Goal: Task Accomplishment & Management: Manage account settings

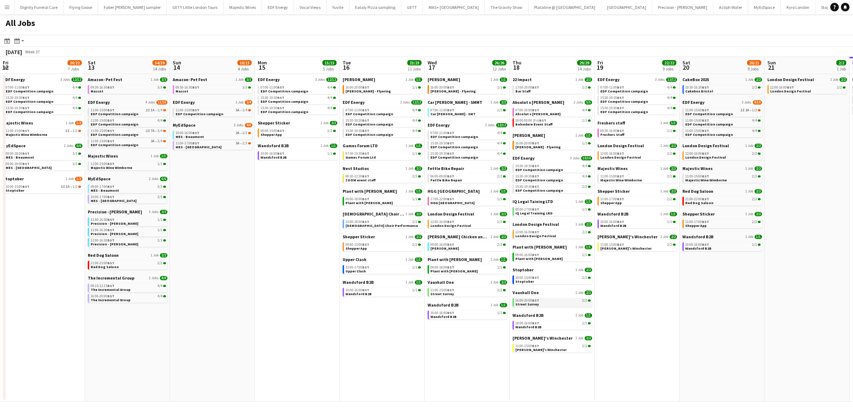
scroll to position [0, 166]
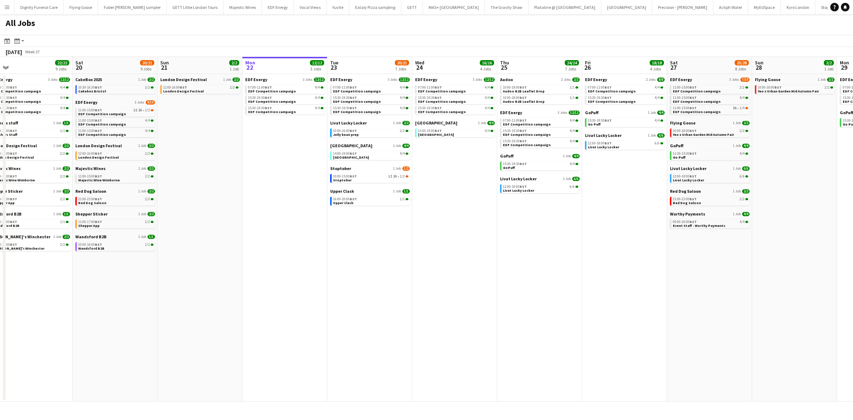
drag, startPoint x: 661, startPoint y: 275, endPoint x: 216, endPoint y: 256, distance: 446.2
click at [216, 256] on app-calendar-viewport "Mon 15 15/15 5 Jobs Tue 16 23/23 11 Jobs Wed 17 26/26 12 Jobs Thu 18 29/29 14 J…" at bounding box center [426, 229] width 853 height 344
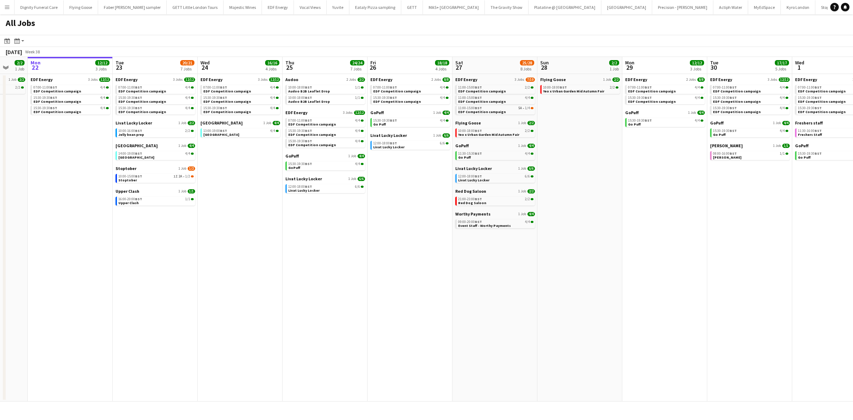
drag, startPoint x: 481, startPoint y: 221, endPoint x: 271, endPoint y: 204, distance: 210.9
click at [271, 204] on app-calendar-viewport "Thu 18 29/29 14 Jobs Fri 19 22/22 9 Jobs Sat 20 20/21 9 Jobs Sun 21 2/2 1 Job M…" at bounding box center [426, 229] width 853 height 344
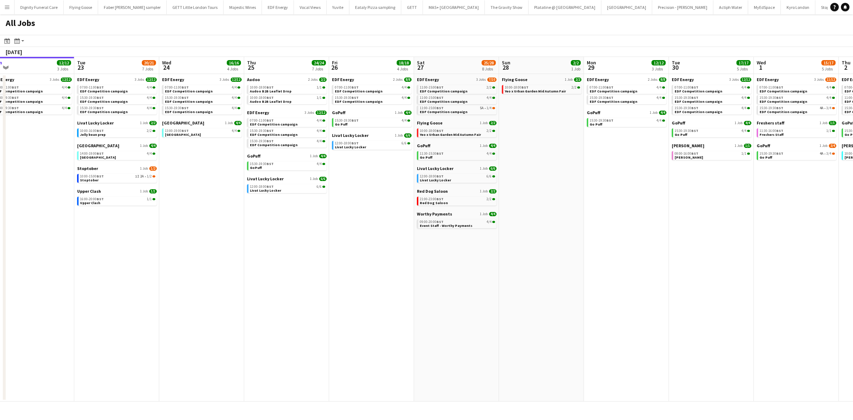
scroll to position [0, 195]
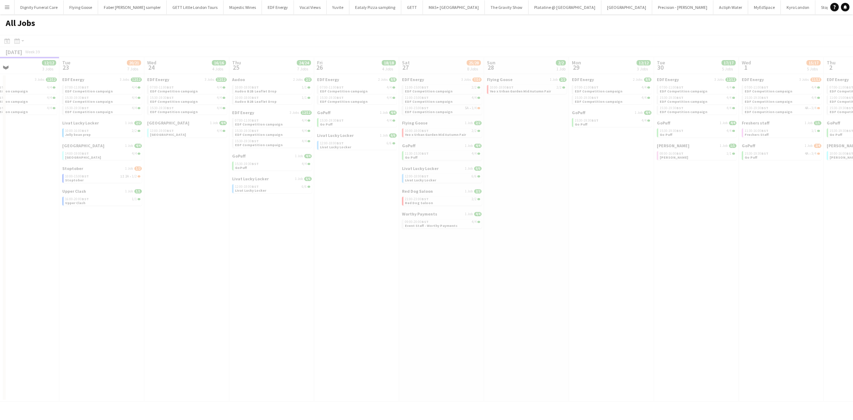
drag, startPoint x: 563, startPoint y: 199, endPoint x: 496, endPoint y: 201, distance: 67.2
click at [497, 201] on app-all-jobs "All Jobs Date picker SEP 2025 SEP 2025 Monday M Tuesday T Wednesday W Thursday …" at bounding box center [426, 207] width 853 height 387
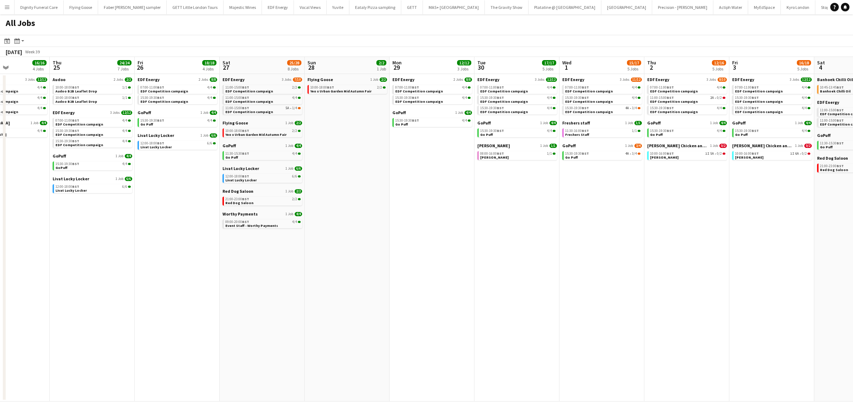
drag, startPoint x: 567, startPoint y: 216, endPoint x: 401, endPoint y: 212, distance: 166.7
click at [401, 212] on app-calendar-viewport "Mon 22 12/12 3 Jobs Tue 23 20/21 7 Jobs Wed 24 16/16 4 Jobs Thu 25 24/24 7 Jobs…" at bounding box center [426, 229] width 853 height 344
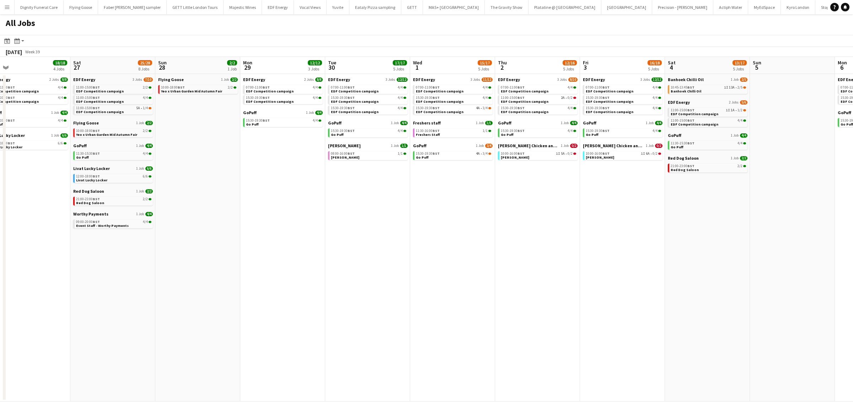
scroll to position [0, 355]
drag, startPoint x: 587, startPoint y: 264, endPoint x: 471, endPoint y: 258, distance: 115.9
click at [471, 258] on app-calendar-viewport "Mon 22 12/12 3 Jobs Tue 23 20/21 7 Jobs Wed 24 16/16 4 Jobs Thu 25 24/24 7 Jobs…" at bounding box center [426, 229] width 853 height 344
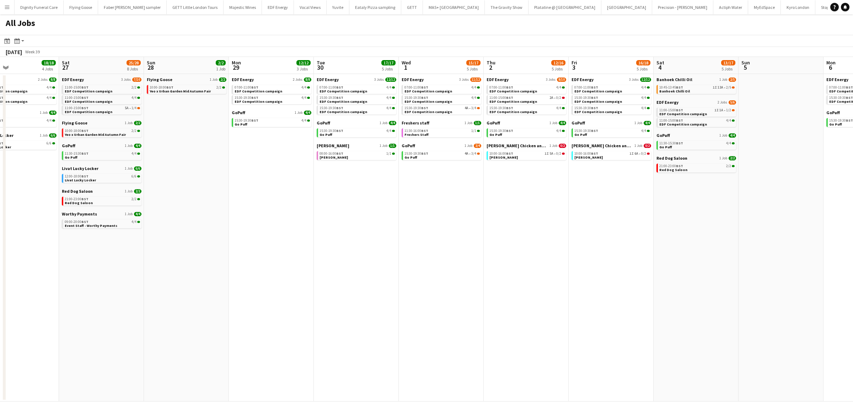
drag, startPoint x: 445, startPoint y: 187, endPoint x: 309, endPoint y: 194, distance: 136.2
click at [309, 194] on app-calendar-viewport "Wed 24 16/16 4 Jobs Thu 25 24/24 7 Jobs Fri 26 18/18 4 Jobs Sat 27 25/28 8 Jobs…" at bounding box center [426, 229] width 853 height 344
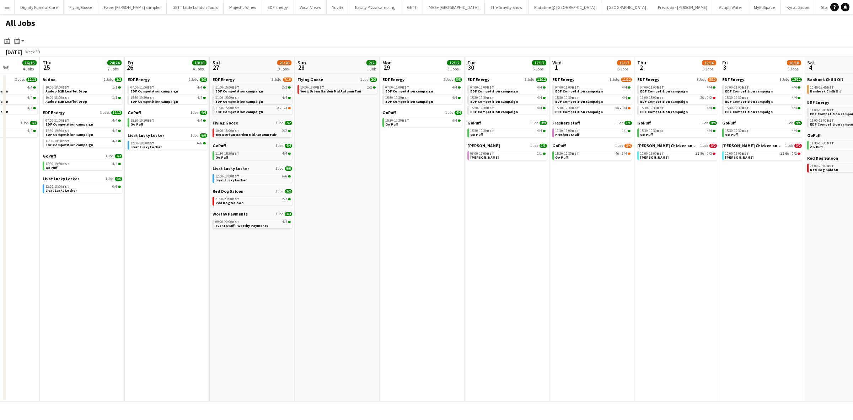
scroll to position [0, 199]
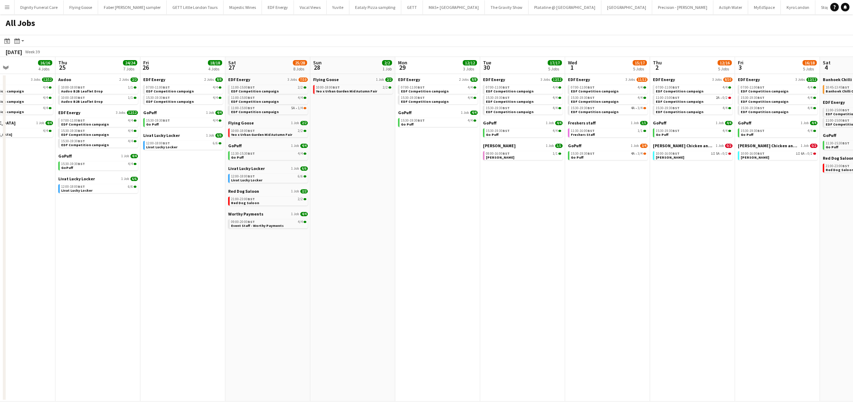
drag, startPoint x: 303, startPoint y: 209, endPoint x: 689, endPoint y: 221, distance: 387.0
click at [689, 221] on app-calendar-viewport "Mon 22 12/12 3 Jobs Tue 23 20/21 7 Jobs Wed 24 16/16 4 Jobs Thu 25 24/24 7 Jobs…" at bounding box center [426, 229] width 853 height 344
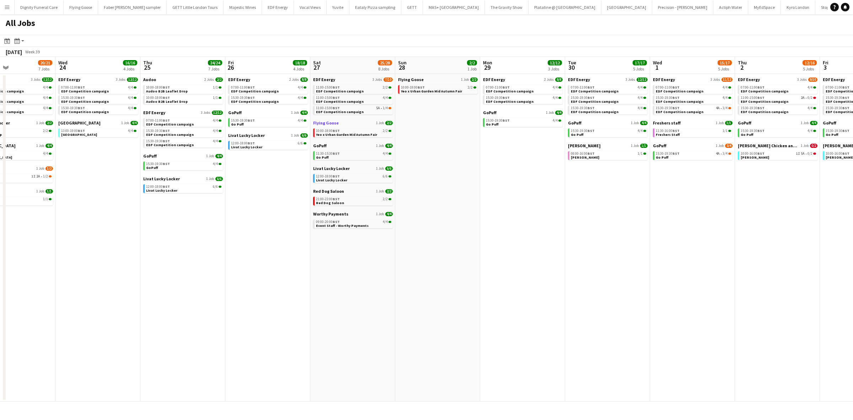
click at [329, 121] on span "Flying Goose" at bounding box center [326, 122] width 26 height 5
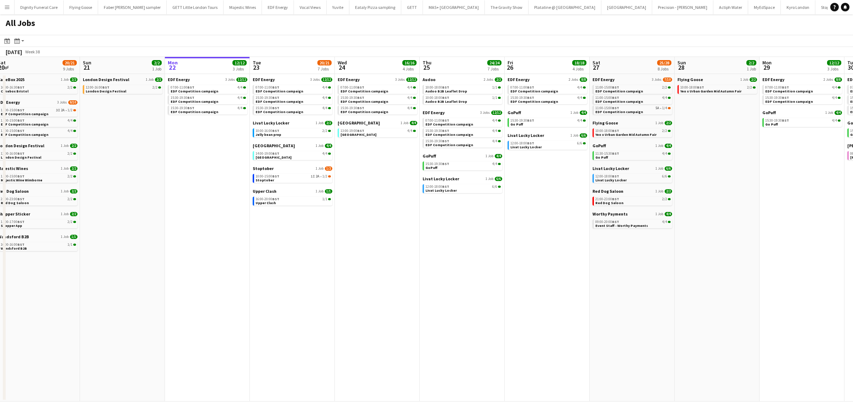
drag, startPoint x: 351, startPoint y: 186, endPoint x: 583, endPoint y: 178, distance: 232.8
click at [583, 178] on app-calendar-viewport "Thu 18 29/29 14 Jobs Fri 19 22/22 9 Jobs Sat 20 20/21 9 Jobs Sun 21 2/2 1 Job M…" at bounding box center [426, 229] width 853 height 344
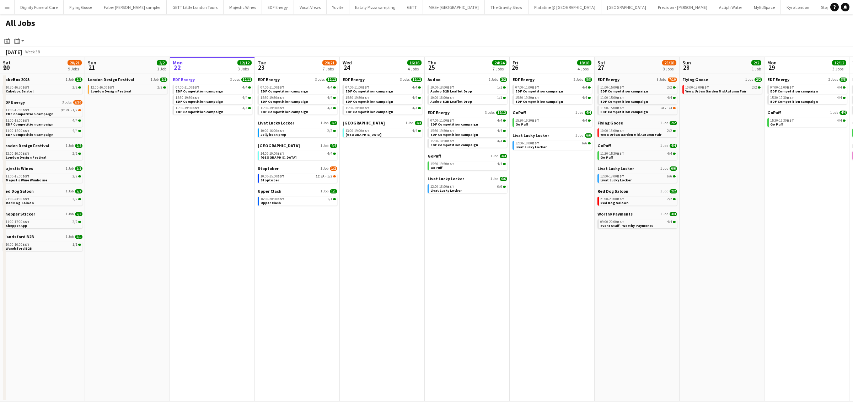
click at [185, 79] on span "EDF Energy" at bounding box center [184, 79] width 22 height 5
click at [265, 168] on span "Stoptober" at bounding box center [268, 168] width 21 height 5
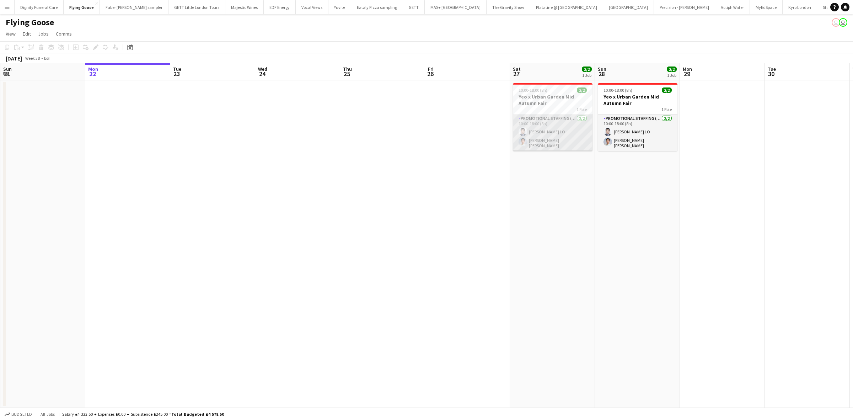
click at [538, 131] on app-card-role "Promotional Staffing (Brand Ambassadors) 2/2 10:00-18:00 (8h) CHUEN HING LO Tsz…" at bounding box center [553, 132] width 80 height 37
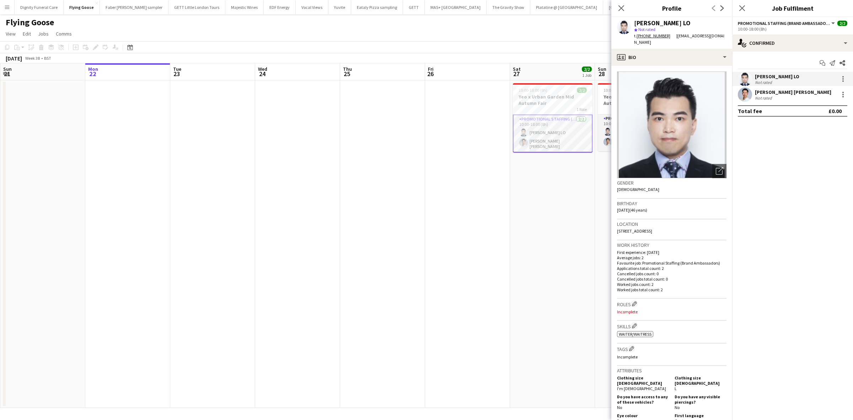
click at [764, 93] on div "Tsz Chung Mok" at bounding box center [792, 92] width 76 height 6
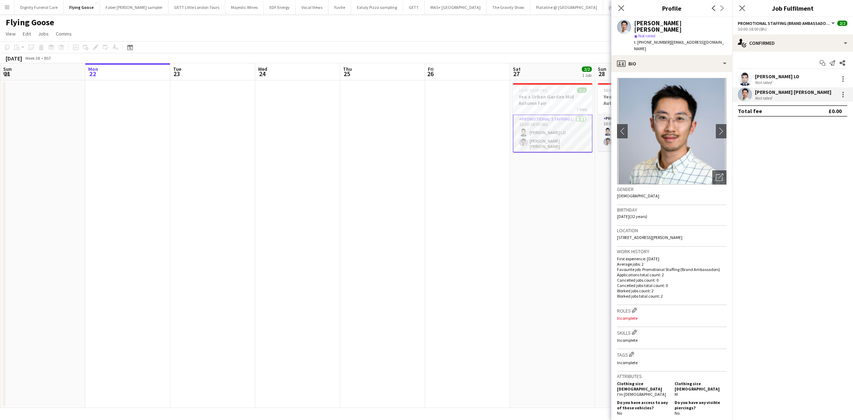
click at [486, 171] on app-date-cell at bounding box center [467, 243] width 85 height 327
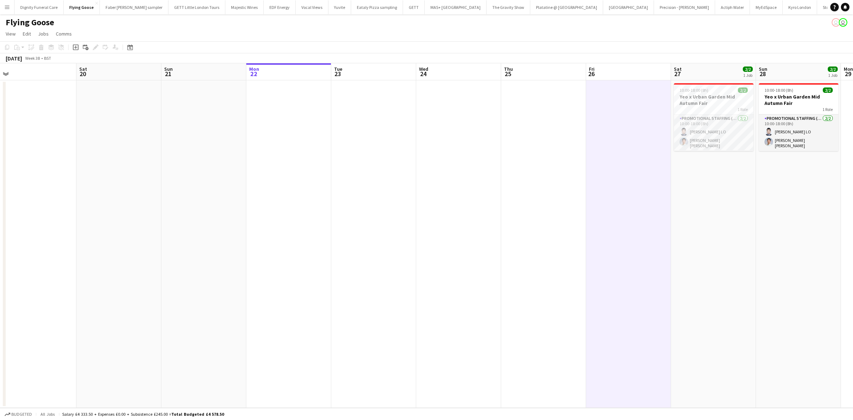
scroll to position [0, 163]
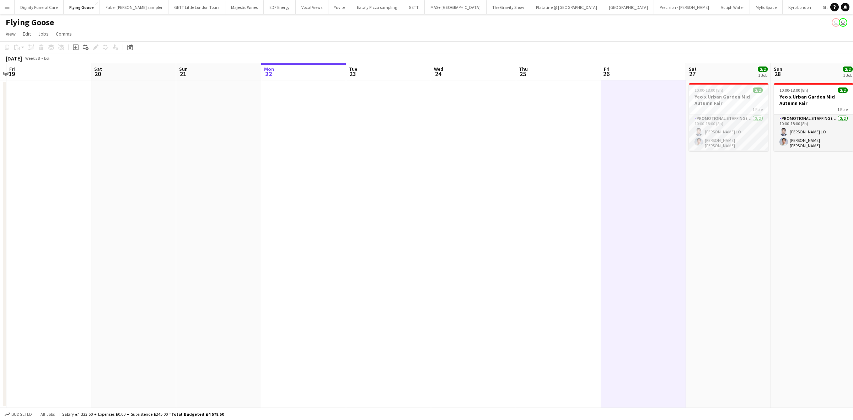
drag, startPoint x: 411, startPoint y: 156, endPoint x: 325, endPoint y: 101, distance: 101.7
click at [412, 156] on app-calendar-viewport "Wed 17 Thu 18 Fri 19 Sat 20 Sun 21 Mon 22 Tue 23 Wed 24 Thu 25 Fri 26 Sat 27 2/…" at bounding box center [426, 235] width 853 height 344
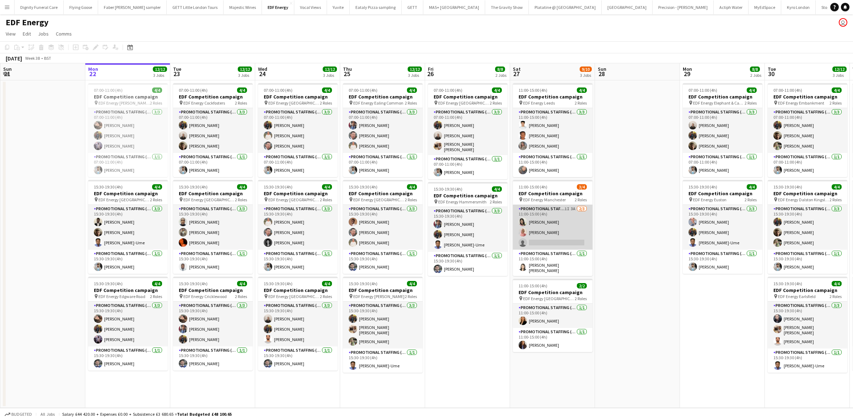
click at [562, 242] on app-card-role "Promotional Staffing (Flyering Staff) 1I 3A 2/3 11:00-15:00 (4h) Phoebe Ng Shab…" at bounding box center [553, 227] width 80 height 45
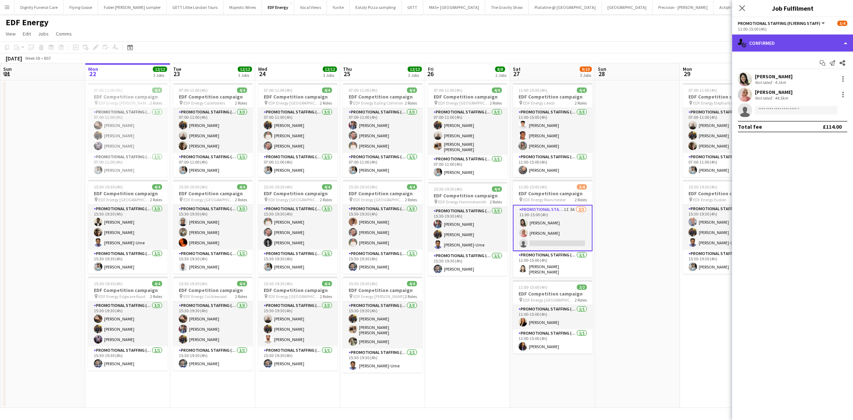
click at [792, 38] on div "single-neutral-actions-check-2 Confirmed" at bounding box center [792, 42] width 121 height 17
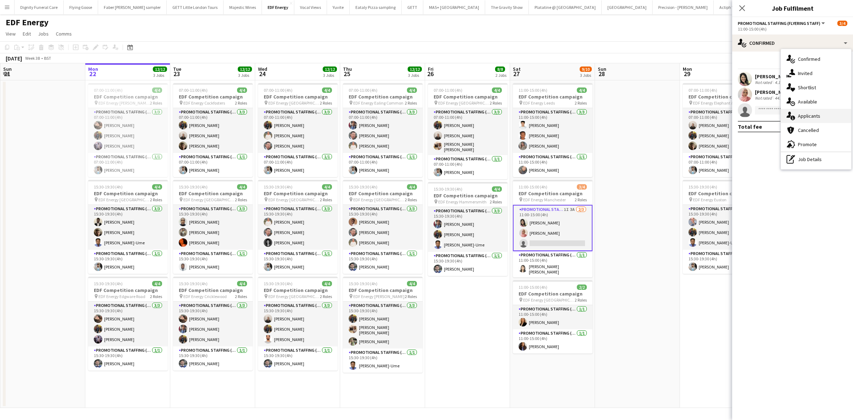
click at [806, 114] on span "Applicants" at bounding box center [808, 116] width 22 height 6
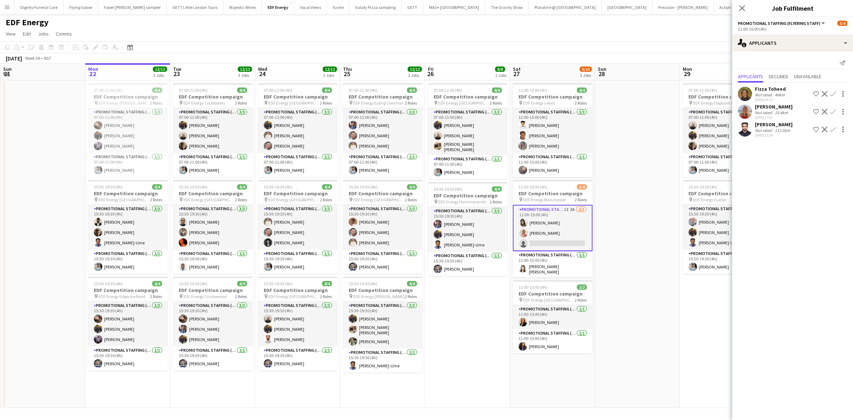
click at [777, 107] on div "Tallulah Kerrigan" at bounding box center [773, 106] width 38 height 6
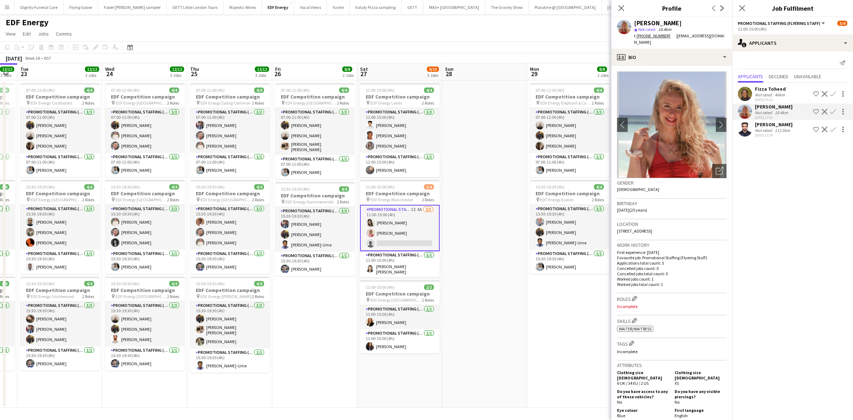
scroll to position [0, 347]
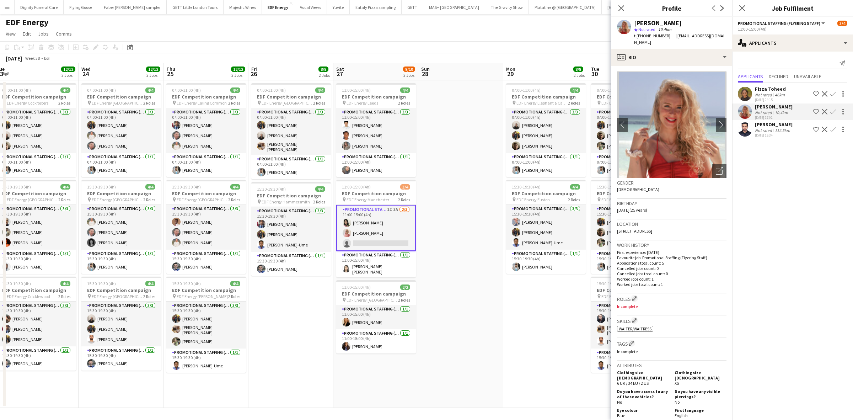
drag, startPoint x: 480, startPoint y: 297, endPoint x: 302, endPoint y: 283, distance: 178.2
click at [302, 283] on app-calendar-viewport "Fri 19 12/12 3 Jobs Sat 20 10/10 3 Jobs Sun 21 Mon 22 12/12 3 Jobs Tue 23 12/12…" at bounding box center [426, 235] width 853 height 344
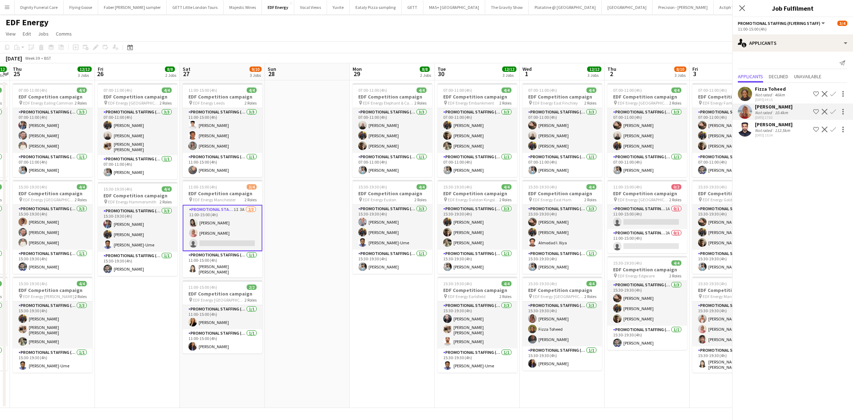
scroll to position [0, 357]
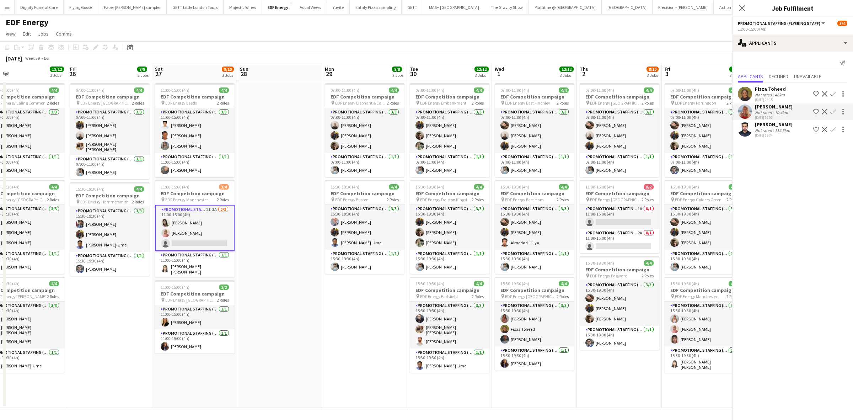
drag, startPoint x: 496, startPoint y: 304, endPoint x: 315, endPoint y: 288, distance: 180.8
click at [315, 288] on app-calendar-viewport "Sun 21 Mon 22 12/12 3 Jobs Tue 23 12/12 3 Jobs Wed 24 12/12 3 Jobs Thu 25 12/12…" at bounding box center [426, 235] width 853 height 344
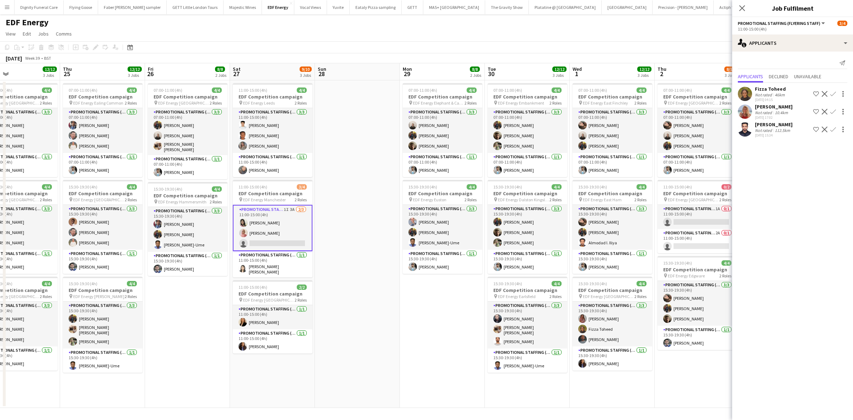
scroll to position [0, 319]
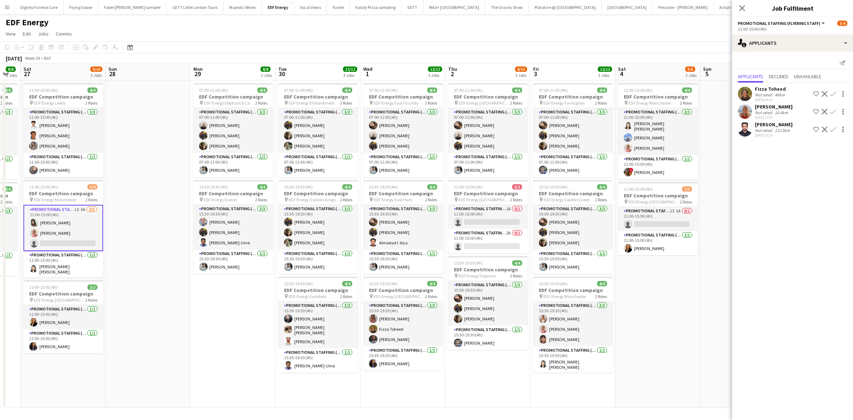
drag, startPoint x: 393, startPoint y: 299, endPoint x: 273, endPoint y: 279, distance: 121.7
click at [261, 279] on app-calendar-viewport "Tue 23 12/12 3 Jobs Wed 24 12/12 3 Jobs Thu 25 12/12 3 Jobs Fri 26 8/8 2 Jobs S…" at bounding box center [426, 235] width 853 height 344
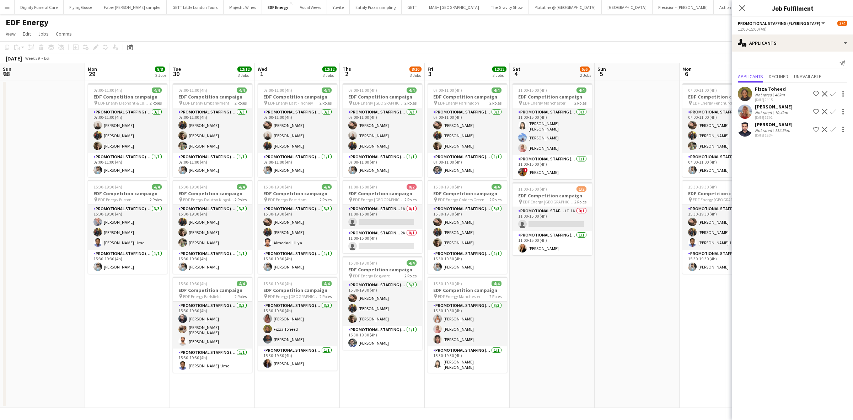
drag, startPoint x: 642, startPoint y: 309, endPoint x: 542, endPoint y: 304, distance: 100.0
click at [542, 304] on app-calendar-viewport "Thu 25 12/12 3 Jobs Fri 26 8/8 2 Jobs Sat 27 9/10 3 Jobs Sun 28 Mon 29 8/8 2 Jo…" at bounding box center [426, 235] width 853 height 344
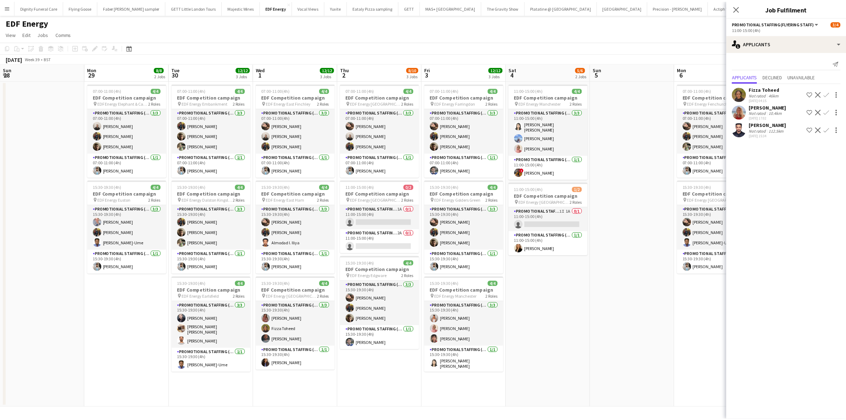
scroll to position [0, 258]
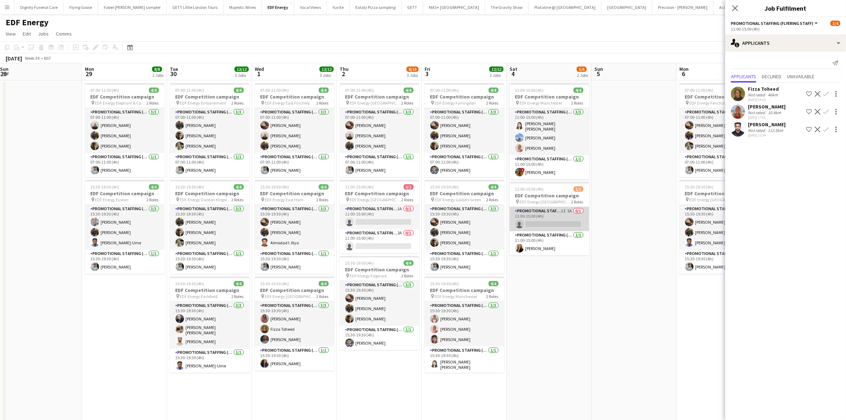
click at [559, 217] on app-card-role "Promotional Staffing (Flyering Staff) 1I 1A 0/1 11:00-15:00 (4h) single-neutral…" at bounding box center [549, 219] width 80 height 24
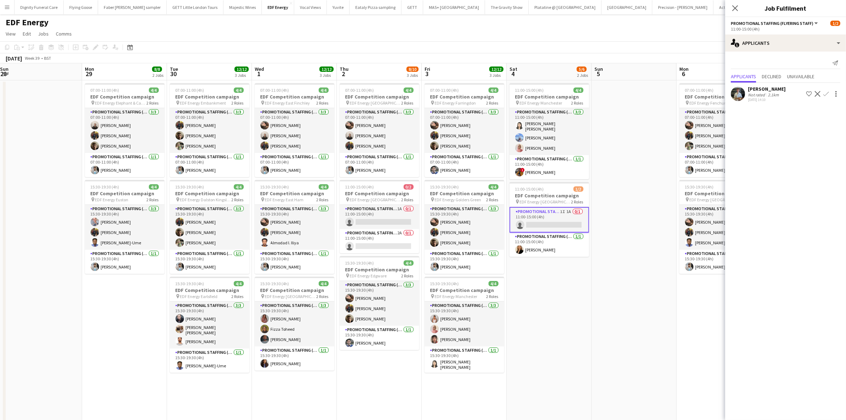
click at [761, 84] on div "Sonny Stowell Not rated 2.1km 16-09-2025 14:10 Shortlist crew Decline Confirm" at bounding box center [785, 93] width 121 height 21
click at [765, 89] on div "Sonny Stowell" at bounding box center [767, 89] width 38 height 6
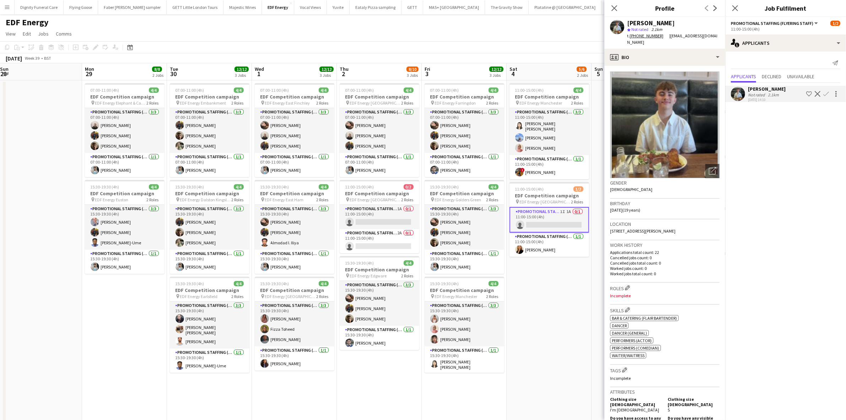
click at [827, 93] on app-icon "Confirm" at bounding box center [826, 94] width 6 height 6
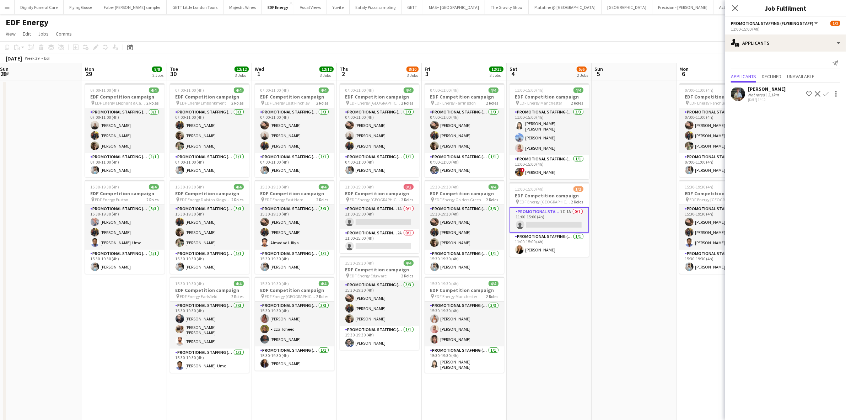
click at [826, 93] on app-icon "Confirm" at bounding box center [826, 94] width 6 height 6
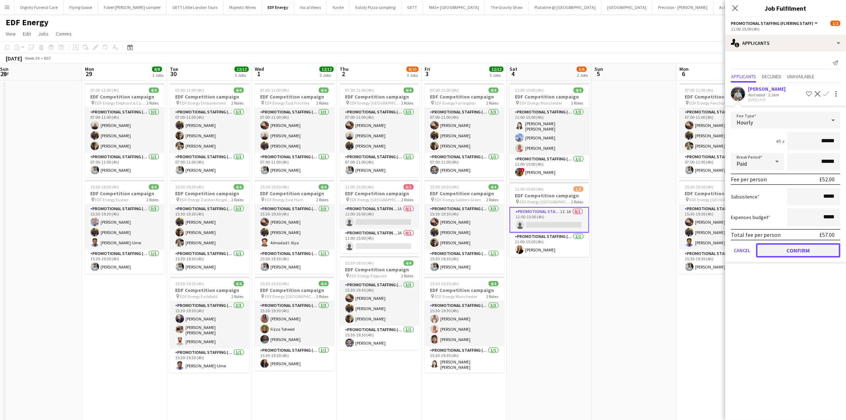
click at [802, 244] on button "Confirm" at bounding box center [798, 250] width 84 height 14
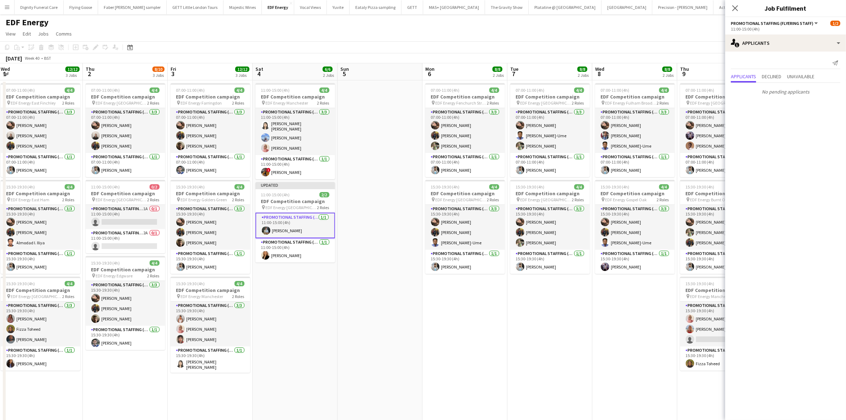
drag, startPoint x: 599, startPoint y: 287, endPoint x: 323, endPoint y: 287, distance: 276.4
click at [323, 287] on app-calendar-viewport "Sat 27 9/10 3 Jobs Sun 28 Mon 29 8/8 2 Jobs Tue 30 12/12 3 Jobs Wed 1 12/12 3 J…" at bounding box center [423, 285] width 846 height 445
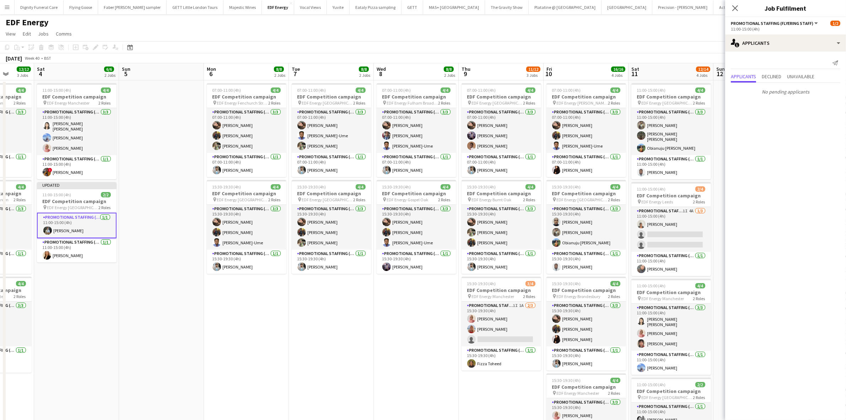
drag, startPoint x: 440, startPoint y: 314, endPoint x: 244, endPoint y: 298, distance: 196.7
click at [244, 298] on app-calendar-viewport "Wed 1 12/12 3 Jobs Thu 2 8/10 3 Jobs Fri 3 12/12 3 Jobs Sat 4 6/6 2 Jobs Sun 5 …" at bounding box center [423, 285] width 846 height 445
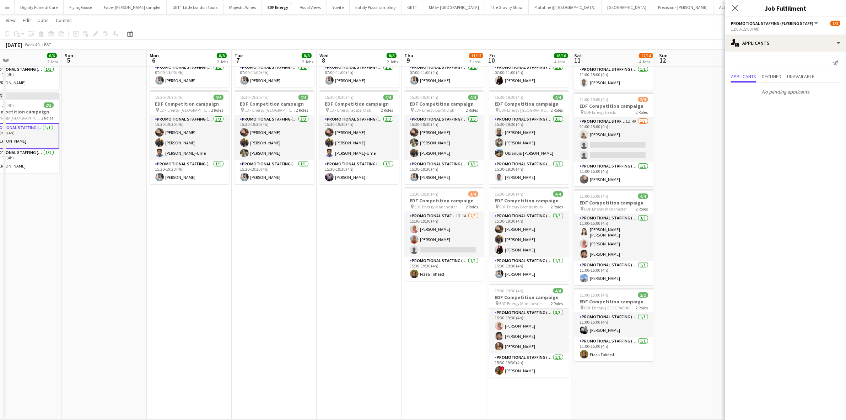
scroll to position [0, 279]
drag, startPoint x: 462, startPoint y: 308, endPoint x: 411, endPoint y: 308, distance: 50.4
click at [411, 308] on app-calendar-viewport "Wed 1 12/12 3 Jobs Thu 2 8/10 3 Jobs Fri 3 12/12 3 Jobs Sat 4 6/6 2 Jobs Sun 5 …" at bounding box center [423, 179] width 846 height 480
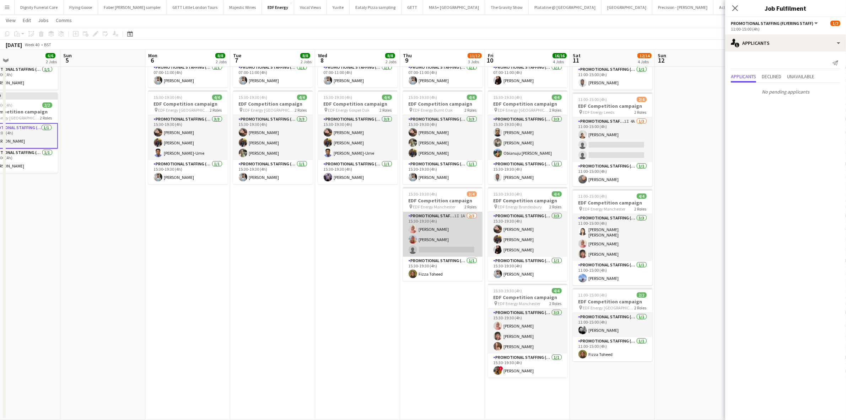
click at [444, 250] on app-card-role "Promotional Staffing (Flyering Staff) 1I 1A 2/3 15:30-19:30 (4h) Shabnam Jallal…" at bounding box center [443, 234] width 80 height 45
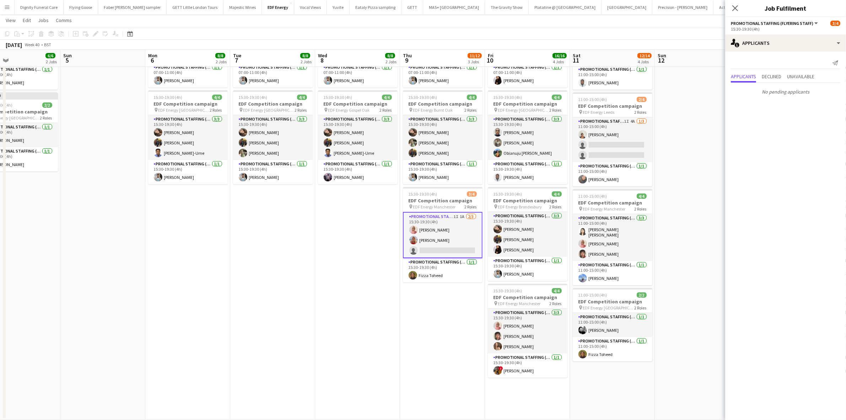
drag, startPoint x: 568, startPoint y: 294, endPoint x: 646, endPoint y: 288, distance: 78.4
click at [646, 288] on app-calendar-viewport "Wed 1 12/12 3 Jobs Thu 2 8/10 3 Jobs Fri 3 12/12 3 Jobs Sat 4 6/6 2 Jobs Sun 5 …" at bounding box center [423, 179] width 846 height 480
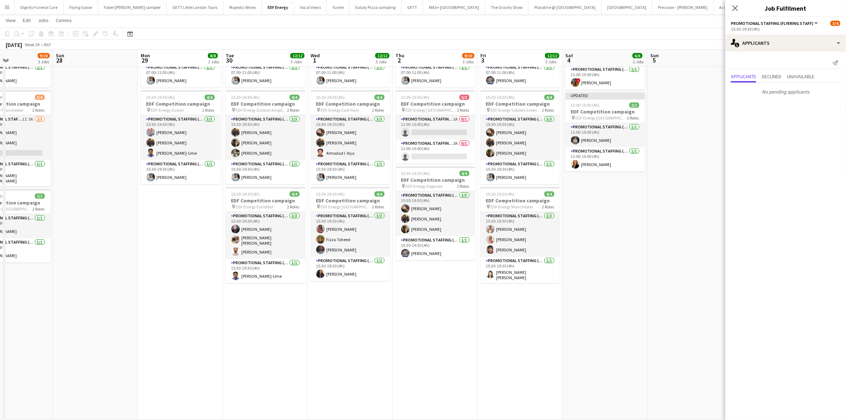
drag, startPoint x: 536, startPoint y: 276, endPoint x: 576, endPoint y: 276, distance: 39.4
click at [576, 276] on app-calendar-viewport "Thu 25 12/12 3 Jobs Fri 26 8/8 2 Jobs Sat 27 9/10 3 Jobs Sun 28 Mon 29 8/8 2 Jo…" at bounding box center [423, 179] width 846 height 480
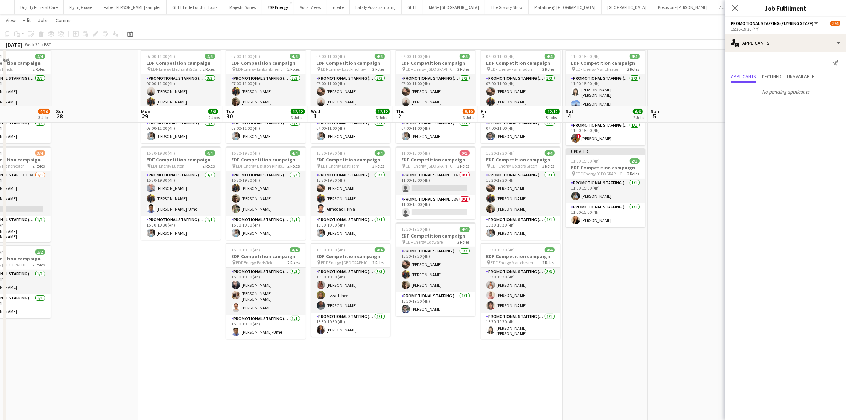
scroll to position [0, 0]
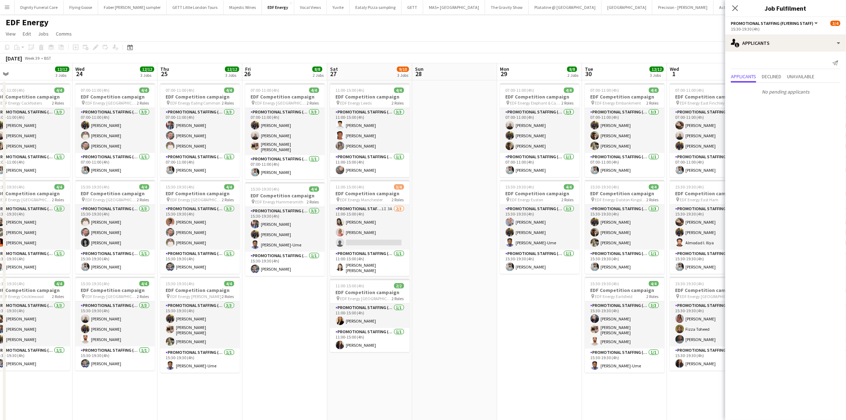
drag, startPoint x: 323, startPoint y: 266, endPoint x: 635, endPoint y: 265, distance: 311.5
click at [635, 265] on app-calendar-viewport "Sun 21 Mon 22 12/12 3 Jobs Tue 23 12/12 3 Jobs Wed 24 12/12 3 Jobs Thu 25 12/12…" at bounding box center [423, 285] width 846 height 445
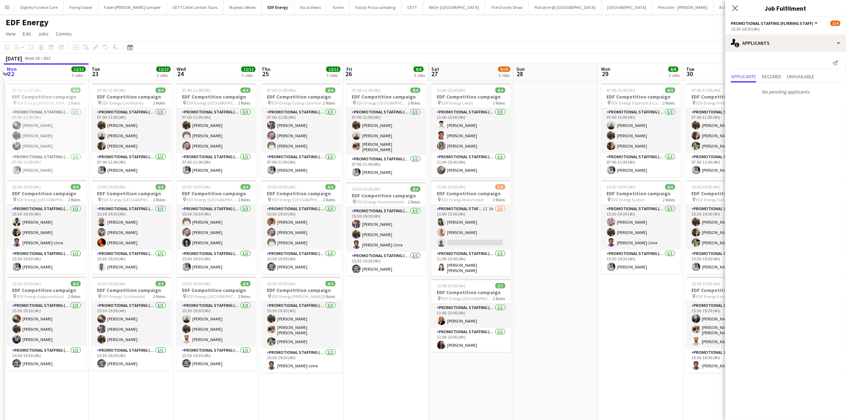
scroll to position [0, 145]
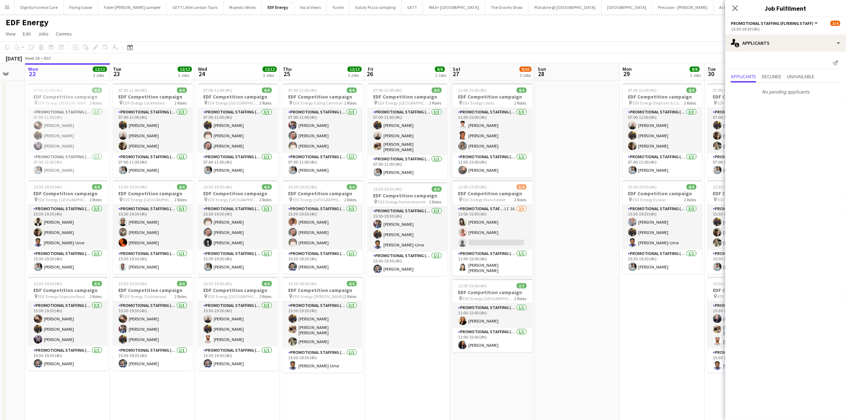
drag, startPoint x: 529, startPoint y: 265, endPoint x: 578, endPoint y: 267, distance: 49.1
click at [578, 267] on app-calendar-viewport "Sat 20 10/10 3 Jobs Sun 21 Mon 22 12/12 3 Jobs Tue 23 12/12 3 Jobs Wed 24 12/12…" at bounding box center [423, 285] width 846 height 445
click at [496, 244] on app-card-role "Promotional Staffing (Flyering Staff) 1I 3A 2/3 11:00-15:00 (4h) Phoebe Ng Shab…" at bounding box center [493, 227] width 80 height 45
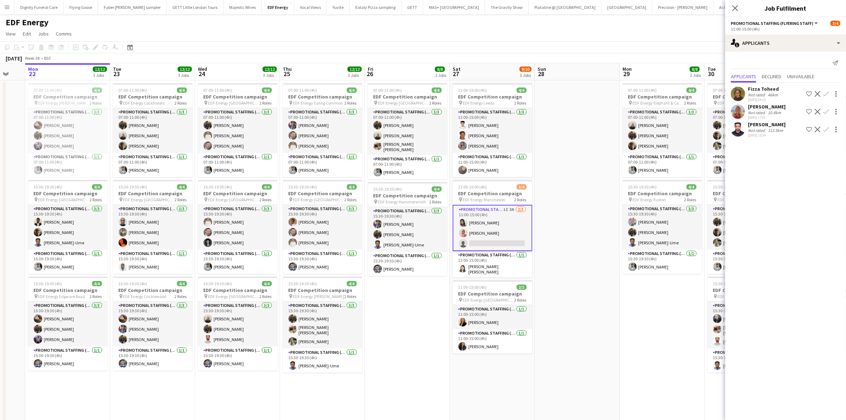
click at [826, 108] on button "Confirm" at bounding box center [826, 111] width 9 height 9
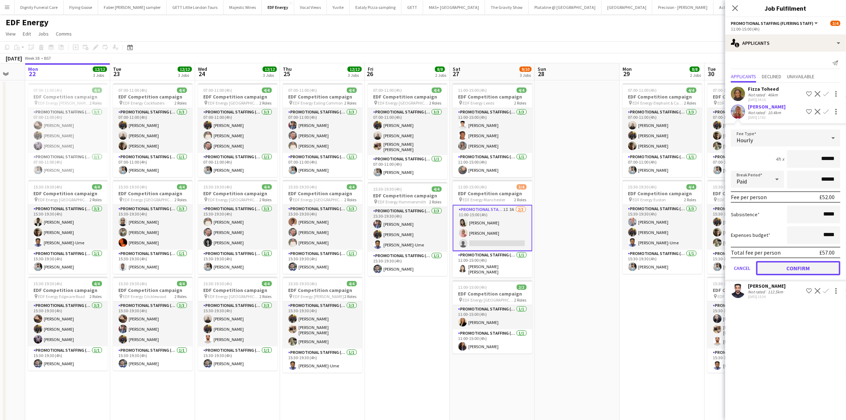
click at [804, 265] on button "Confirm" at bounding box center [798, 268] width 84 height 14
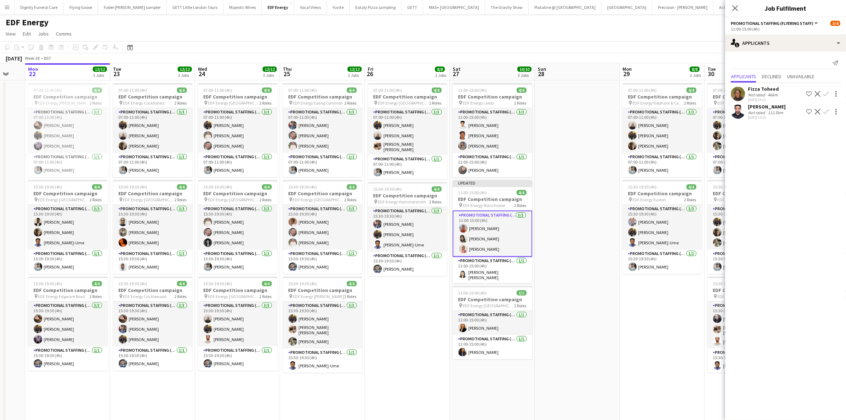
drag, startPoint x: 596, startPoint y: 262, endPoint x: 604, endPoint y: 237, distance: 26.1
click at [597, 261] on app-date-cell at bounding box center [577, 294] width 85 height 428
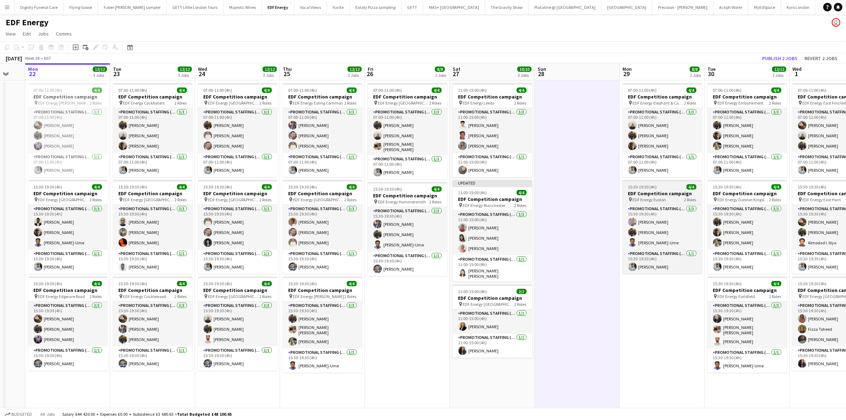
scroll to position [0, 144]
click at [791, 60] on button "Publish 2 jobs" at bounding box center [779, 58] width 41 height 9
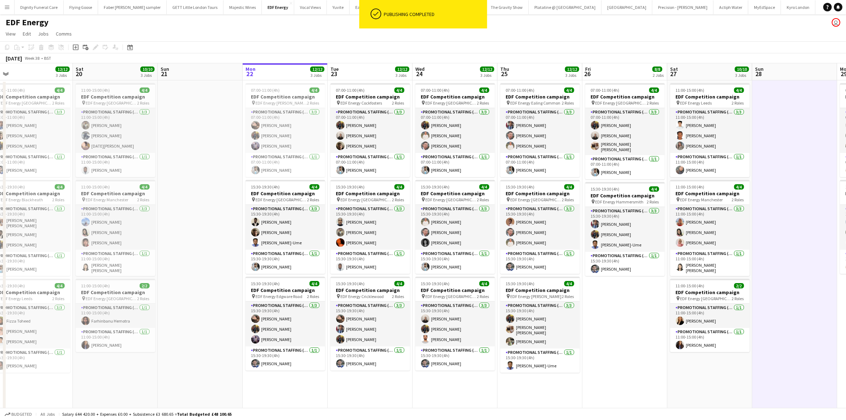
drag, startPoint x: 301, startPoint y: 243, endPoint x: 423, endPoint y: 245, distance: 121.5
click at [423, 245] on app-calendar-viewport "Wed 17 Thu 18 Fri 19 12/12 3 Jobs Sat 20 10/10 3 Jobs Sun 21 Mon 22 12/12 3 Job…" at bounding box center [423, 285] width 846 height 445
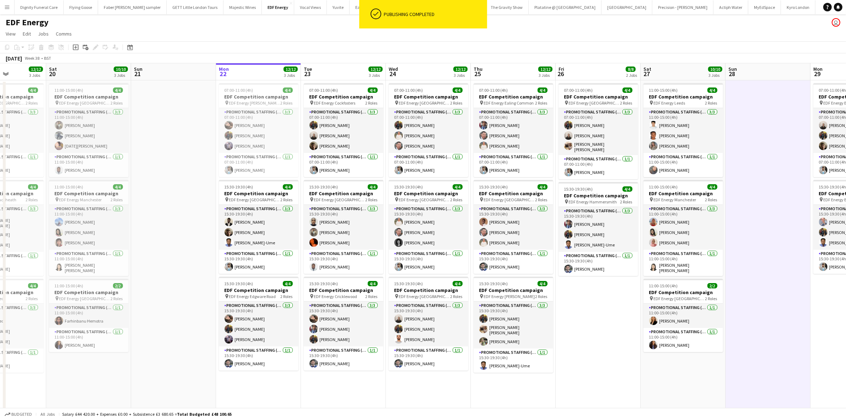
drag, startPoint x: 396, startPoint y: 266, endPoint x: 370, endPoint y: 265, distance: 26.7
click at [370, 265] on app-calendar-viewport "Wed 17 12/12 3 Jobs Thu 18 10/10 3 Jobs Fri 19 12/12 3 Jobs Sat 20 10/10 3 Jobs…" at bounding box center [423, 285] width 846 height 445
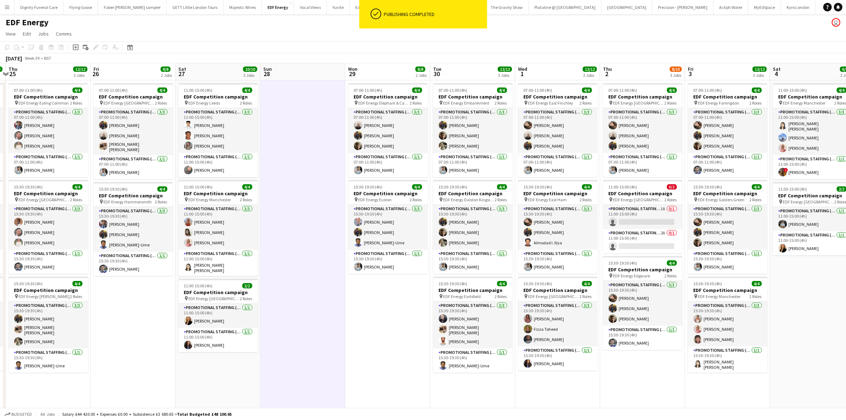
drag, startPoint x: 554, startPoint y: 288, endPoint x: 260, endPoint y: 259, distance: 296.3
click at [260, 259] on app-calendar-viewport "Sun 21 Mon 22 12/12 3 Jobs Tue 23 12/12 3 Jobs Wed 24 12/12 3 Jobs Thu 25 12/12…" at bounding box center [423, 285] width 846 height 445
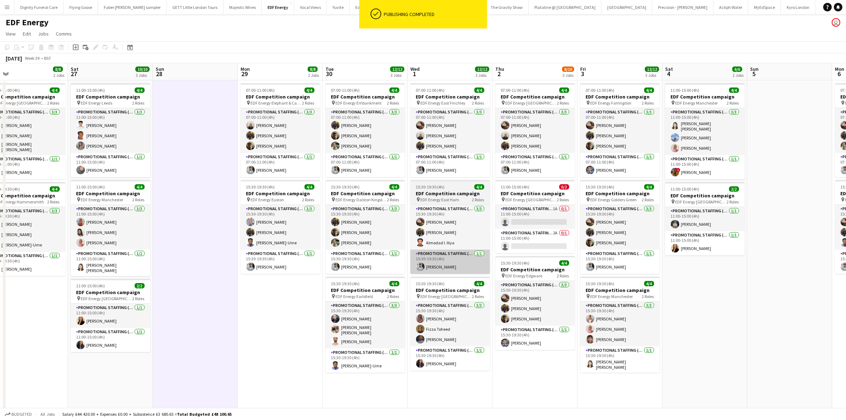
scroll to position [0, 352]
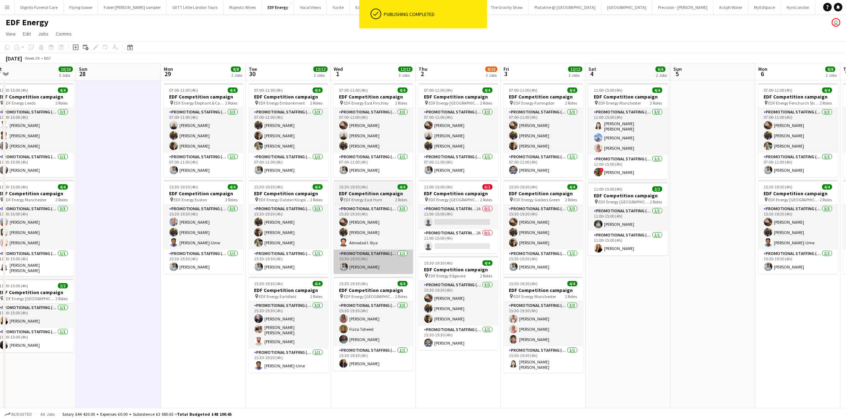
drag, startPoint x: 501, startPoint y: 278, endPoint x: 345, endPoint y: 262, distance: 156.4
click at [346, 262] on app-calendar-viewport "Tue 23 12/12 3 Jobs Wed 24 12/12 3 Jobs Thu 25 12/12 3 Jobs Fri 26 8/8 2 Jobs S…" at bounding box center [423, 285] width 846 height 445
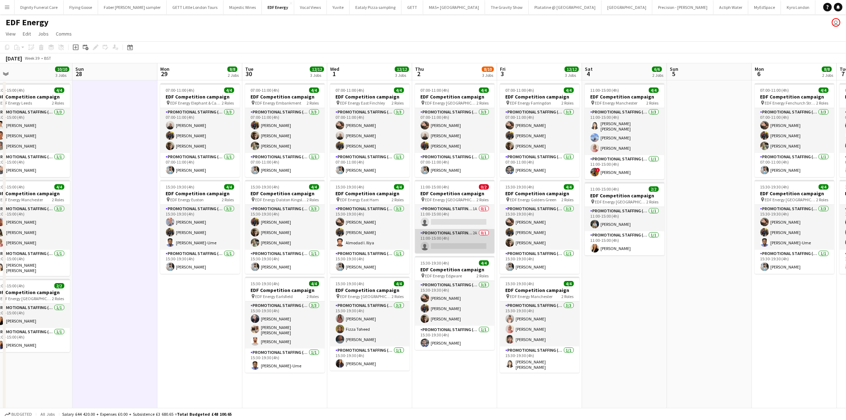
click at [452, 242] on app-card-role "Promotional Staffing (Team Leader) 2A 0/1 11:00-15:00 (4h) single-neutral-actio…" at bounding box center [455, 241] width 80 height 24
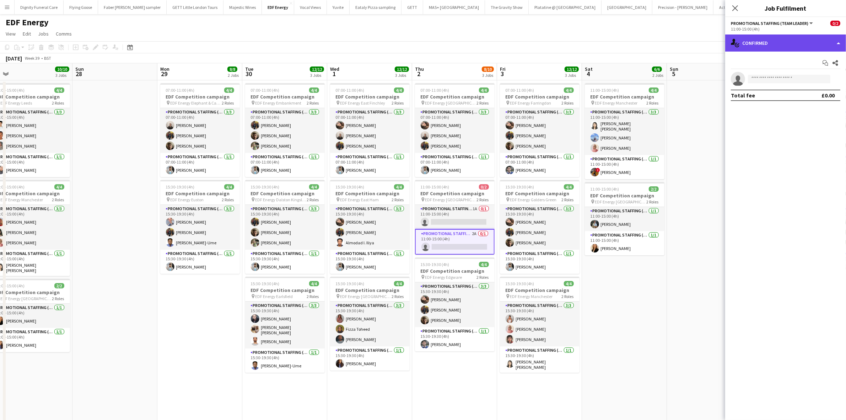
click at [775, 43] on div "single-neutral-actions-check-2 Confirmed" at bounding box center [785, 42] width 121 height 17
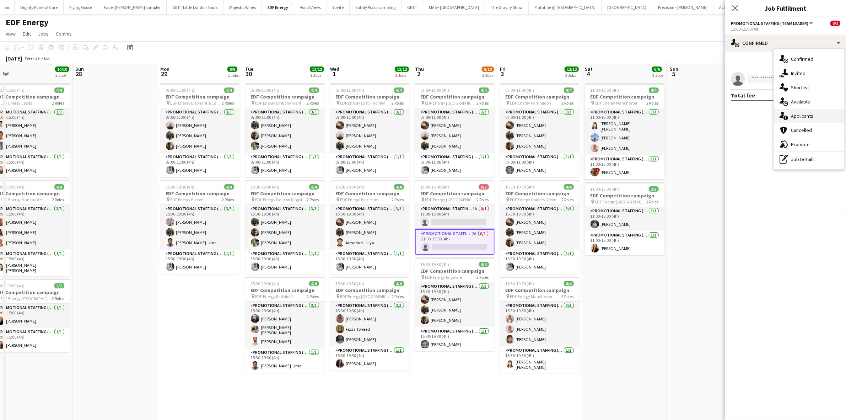
click at [803, 115] on span "Applicants" at bounding box center [802, 116] width 22 height 6
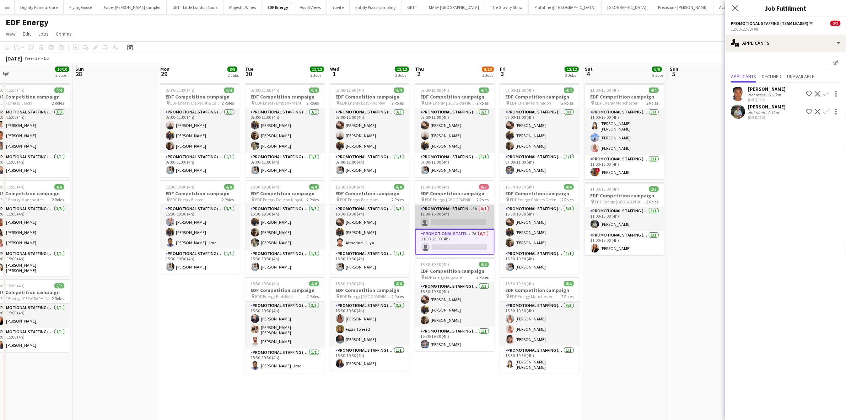
scroll to position [0, 352]
click at [458, 221] on app-card-role "Promotional Staffing (Flyering Staff) 1A 0/1 11:00-15:00 (4h) single-neutral-ac…" at bounding box center [455, 217] width 80 height 24
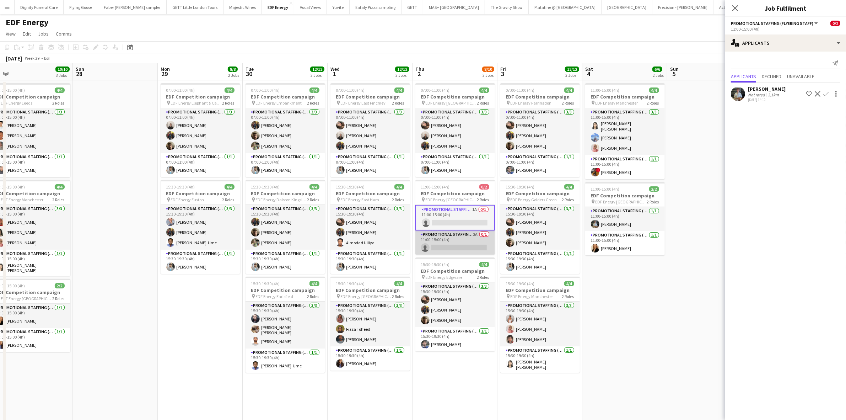
click at [468, 244] on app-card-role "Promotional Staffing (Team Leader) 2A 0/1 11:00-15:00 (4h) single-neutral-actio…" at bounding box center [455, 242] width 80 height 24
click at [761, 88] on div "Lauretta Chimezie" at bounding box center [767, 89] width 38 height 6
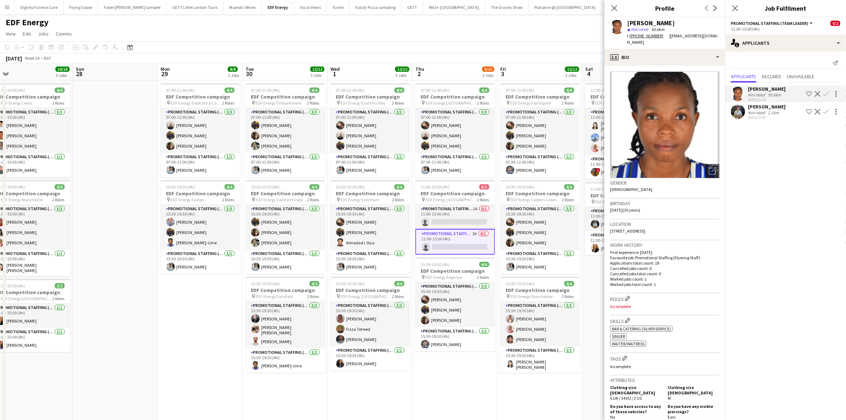
click at [828, 92] on app-icon "Confirm" at bounding box center [826, 94] width 6 height 6
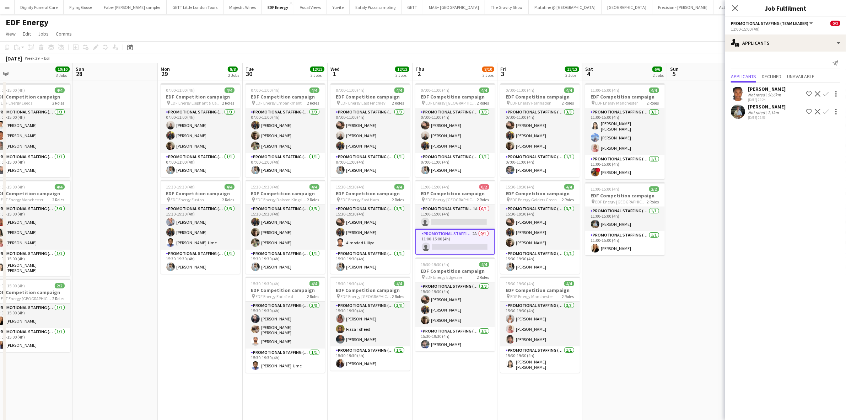
click at [826, 92] on app-icon "Confirm" at bounding box center [826, 94] width 6 height 6
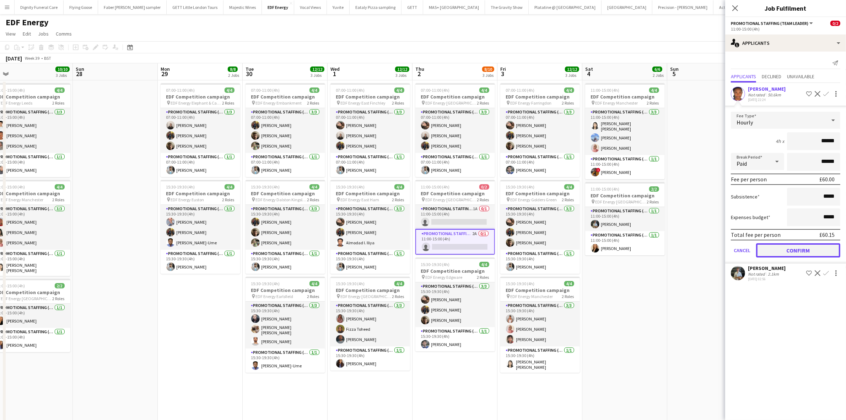
click at [799, 243] on button "Confirm" at bounding box center [798, 250] width 84 height 14
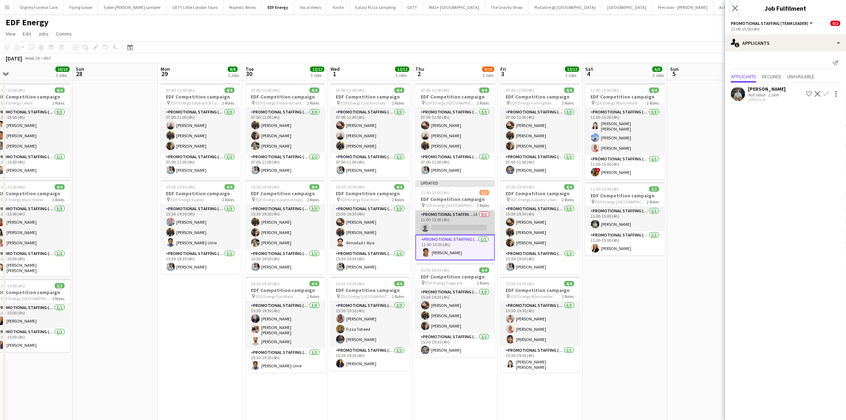
click at [466, 226] on app-card-role "Promotional Staffing (Flyering Staff) 1A 0/1 11:00-15:00 (4h) single-neutral-ac…" at bounding box center [455, 222] width 80 height 24
click at [828, 93] on app-icon "Confirm" at bounding box center [826, 94] width 6 height 6
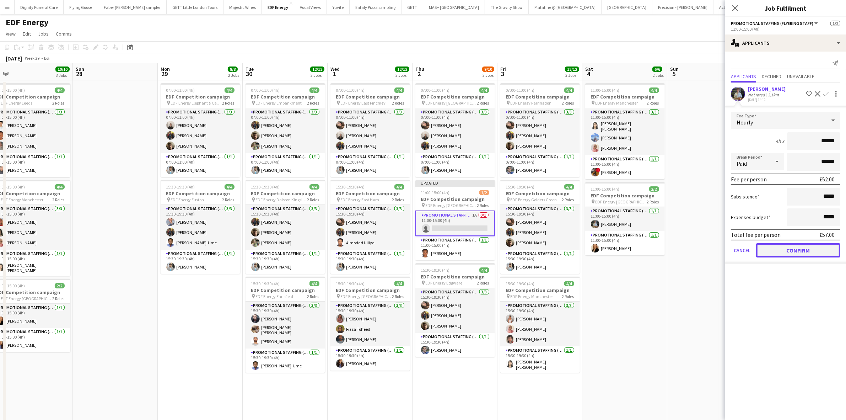
click at [804, 246] on button "Confirm" at bounding box center [798, 250] width 84 height 14
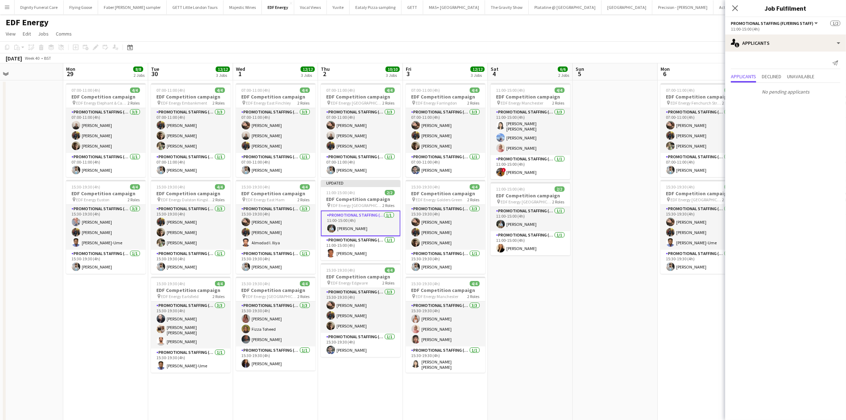
drag, startPoint x: 647, startPoint y: 274, endPoint x: 367, endPoint y: 264, distance: 280.1
click at [365, 264] on app-calendar-viewport "Thu 25 12/12 3 Jobs Fri 26 8/8 2 Jobs Sat 27 10/10 3 Jobs Sun 28 Mon 29 8/8 2 J…" at bounding box center [423, 285] width 846 height 445
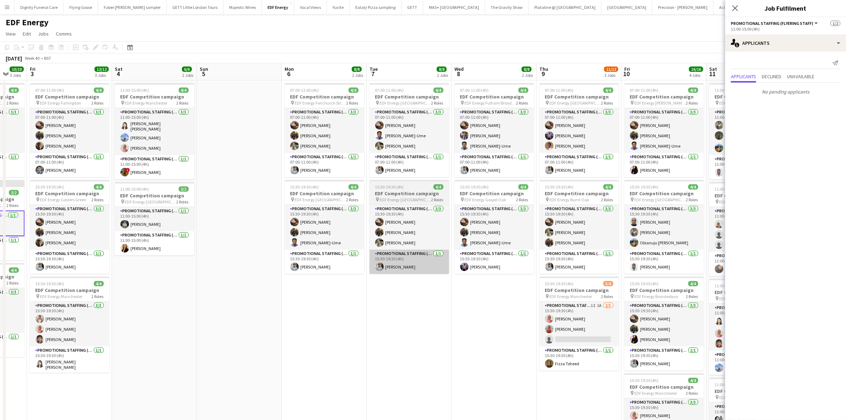
drag, startPoint x: 496, startPoint y: 278, endPoint x: 340, endPoint y: 273, distance: 156.7
click at [290, 260] on app-calendar-viewport "Mon 29 8/8 2 Jobs Tue 30 12/12 3 Jobs Wed 1 12/12 3 Jobs Thu 2 10/10 3 Jobs Fri…" at bounding box center [423, 285] width 846 height 445
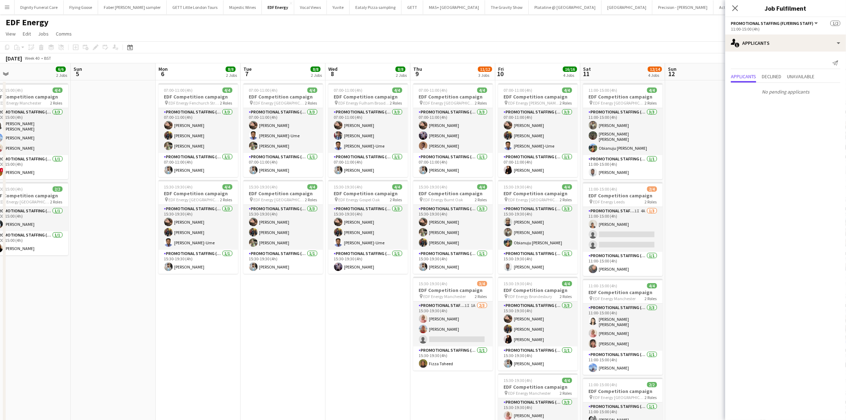
drag, startPoint x: 367, startPoint y: 278, endPoint x: 347, endPoint y: 274, distance: 20.2
click at [347, 275] on app-calendar-viewport "Wed 1 12/12 3 Jobs Thu 2 10/10 3 Jobs Fri 3 12/12 3 Jobs Sat 4 6/6 2 Jobs Sun 5…" at bounding box center [423, 285] width 846 height 445
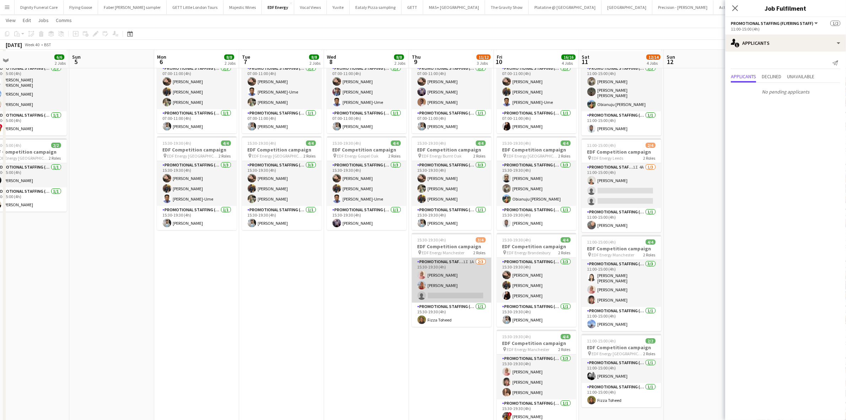
scroll to position [44, 0]
click at [462, 294] on app-card-role "Promotional Staffing (Flyering Staff) 1I 1A 2/3 15:30-19:30 (4h) Shabnam Jallal…" at bounding box center [452, 278] width 80 height 45
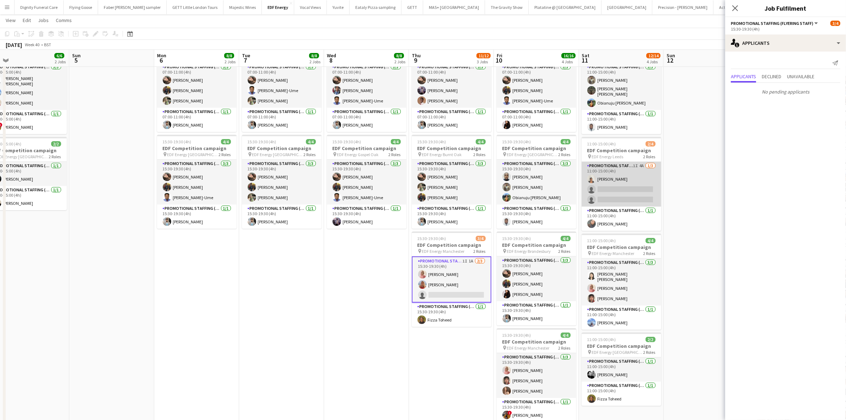
click at [627, 191] on app-card-role "Promotional Staffing (Flyering Staff) 1I 4A 1/3 11:00-15:00 (4h) Thandeka Masha…" at bounding box center [621, 184] width 80 height 45
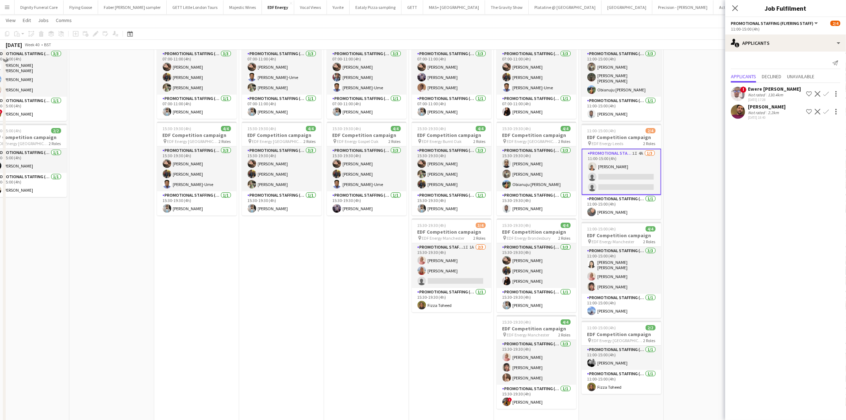
scroll to position [0, 0]
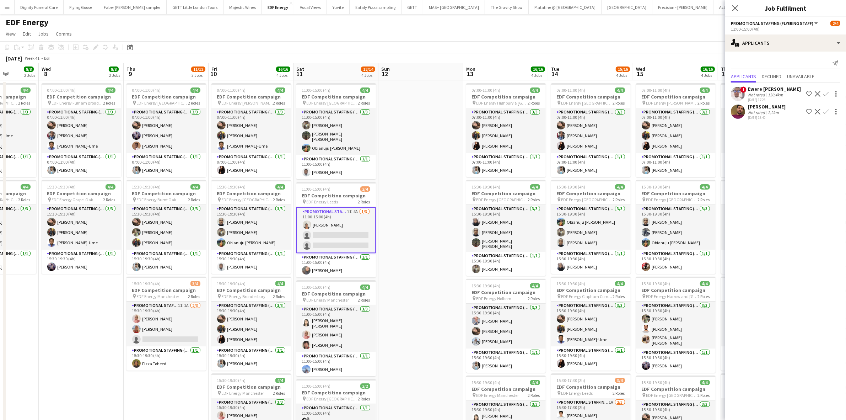
drag, startPoint x: 690, startPoint y: 219, endPoint x: 360, endPoint y: 198, distance: 330.7
click at [358, 199] on app-calendar-viewport "Sun 5 Mon 6 8/8 2 Jobs Tue 7 8/8 2 Jobs Wed 8 8/8 2 Jobs Thu 9 11/12 3 Jobs Fri…" at bounding box center [423, 285] width 846 height 445
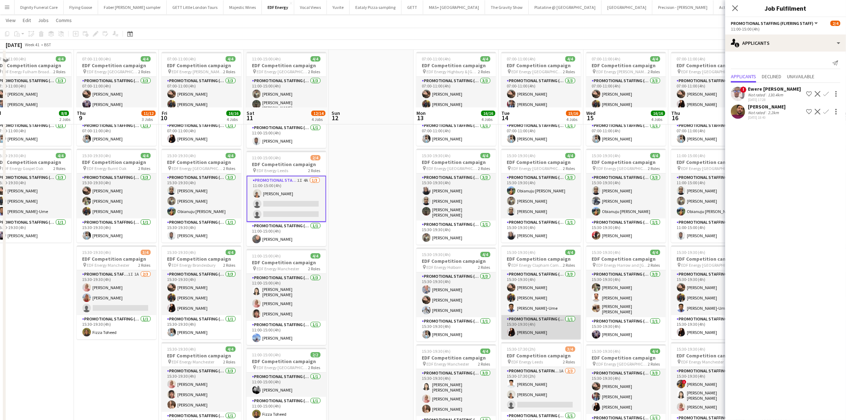
scroll to position [100, 0]
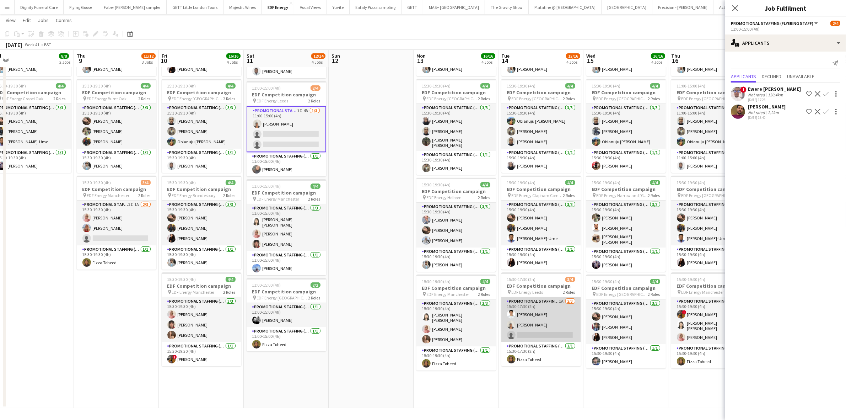
click at [546, 331] on app-card-role "Promotional Staffing (Flyering Staff) 1A 2/3 15:30-17:30 (2h) Parth Chabhadiya …" at bounding box center [541, 319] width 80 height 45
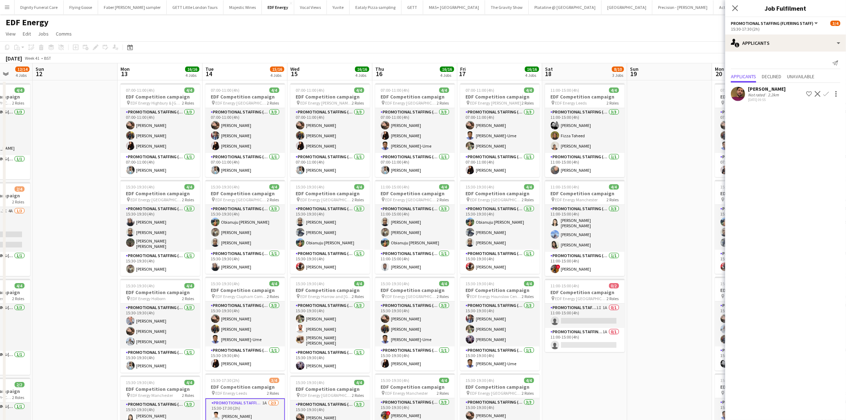
scroll to position [0, 237]
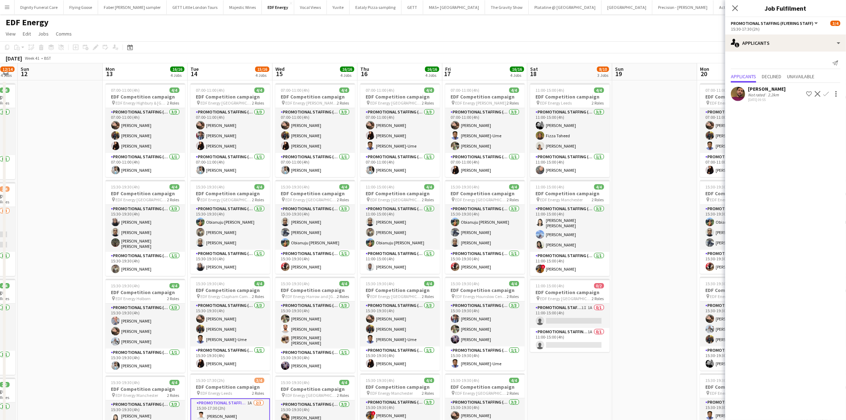
drag, startPoint x: 630, startPoint y: 259, endPoint x: 326, endPoint y: 224, distance: 306.1
click at [326, 224] on app-calendar-viewport "Thu 9 11/12 3 Jobs Fri 10 16/16 4 Jobs Sat 11 12/14 4 Jobs Sun 12 Mon 13 16/16 …" at bounding box center [423, 285] width 846 height 445
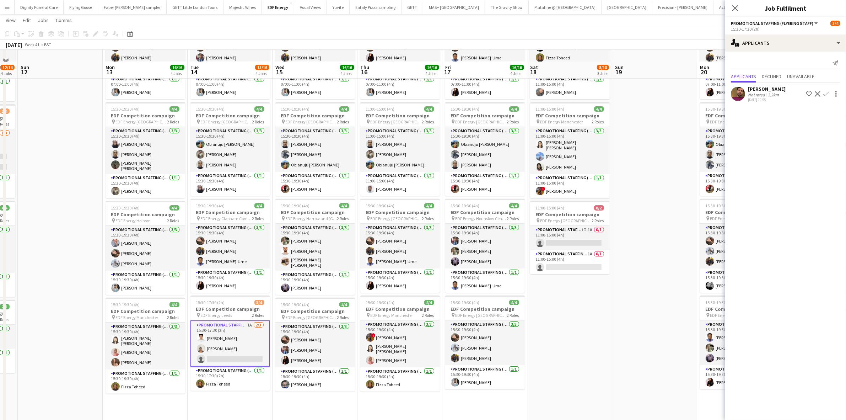
scroll to position [89, 0]
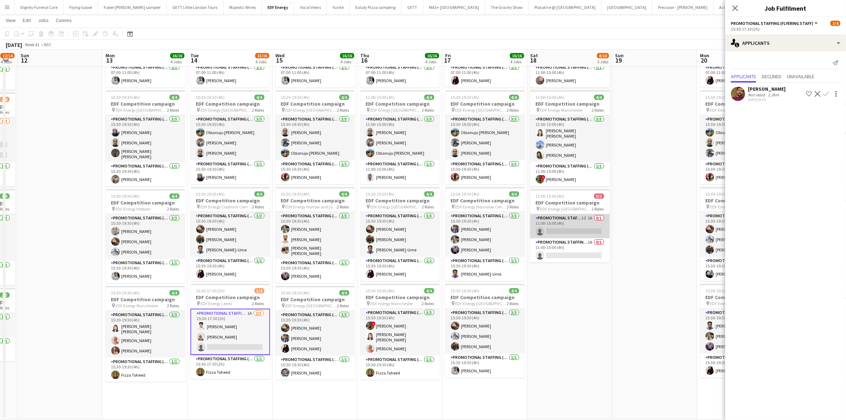
click at [572, 231] on app-card-role "Promotional Staffing (Flyering Staff) 1I 1A 0/1 11:00-15:00 (4h) single-neutral…" at bounding box center [570, 226] width 80 height 24
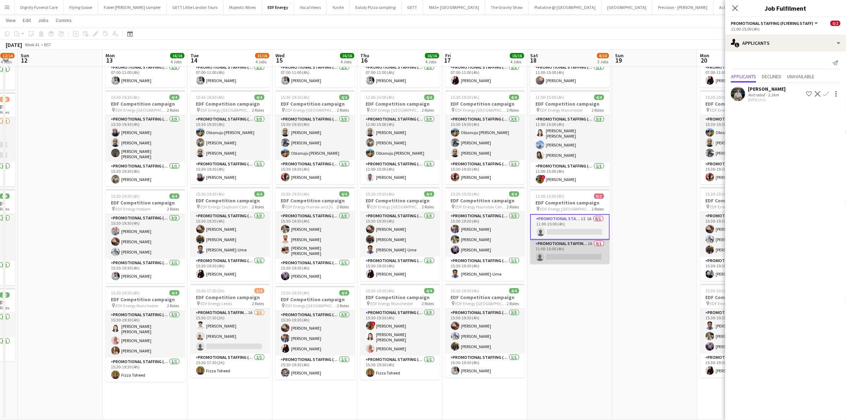
click at [577, 251] on app-card-role "Promotional Staffing (Team Leader) 1A 0/1 11:00-15:00 (4h) single-neutral-actio…" at bounding box center [570, 251] width 80 height 24
click at [567, 253] on app-card-role "Promotional Staffing (Team Leader) 1A 0/1 11:00-15:00 (4h) single-neutral-actio…" at bounding box center [570, 251] width 80 height 26
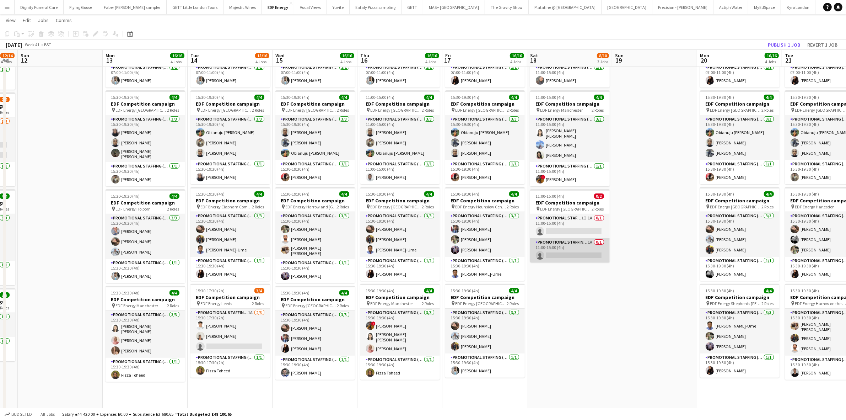
click at [565, 253] on app-card-role "Promotional Staffing (Team Leader) 1A 0/1 11:00-15:00 (4h) single-neutral-actio…" at bounding box center [570, 250] width 80 height 24
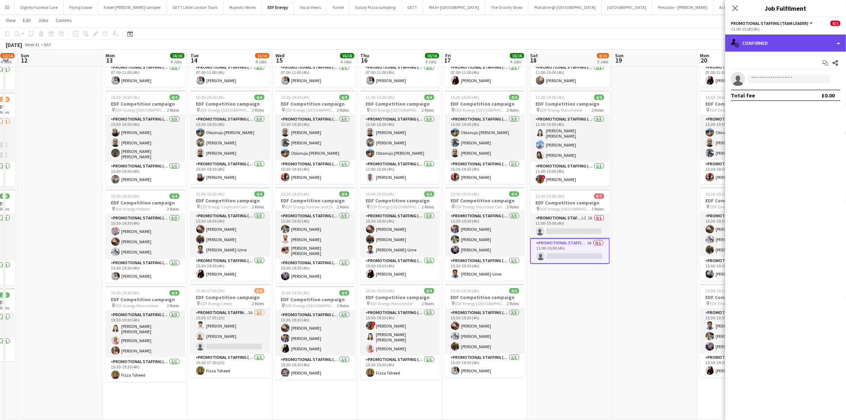
click at [763, 45] on div "single-neutral-actions-check-2 Confirmed" at bounding box center [785, 42] width 121 height 17
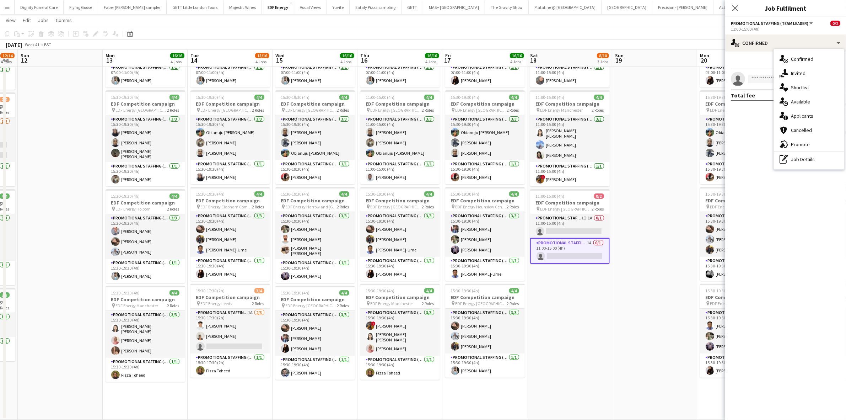
click at [798, 115] on span "Applicants" at bounding box center [802, 116] width 22 height 6
click at [827, 91] on app-icon "Confirm" at bounding box center [826, 94] width 6 height 6
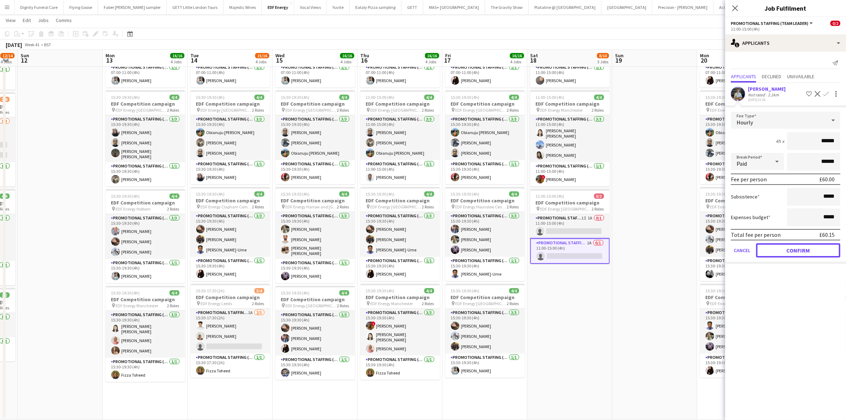
drag, startPoint x: 804, startPoint y: 248, endPoint x: 774, endPoint y: 244, distance: 29.4
click at [805, 248] on button "Confirm" at bounding box center [798, 250] width 84 height 14
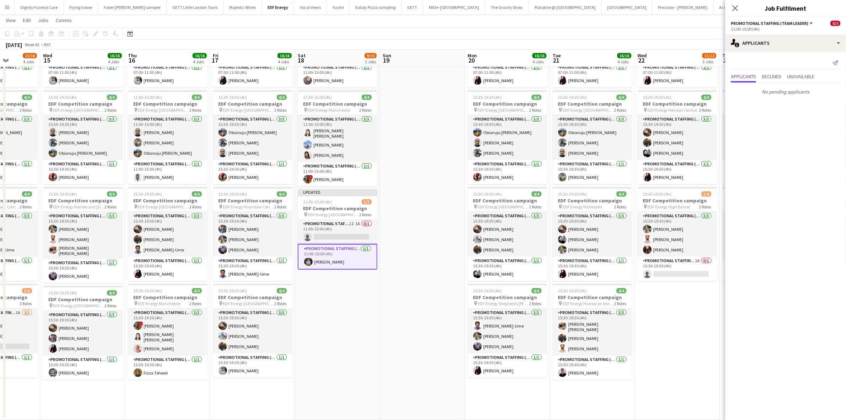
drag, startPoint x: 678, startPoint y: 242, endPoint x: 439, endPoint y: 226, distance: 239.5
click at [439, 226] on app-calendar-viewport "Sat 11 12/14 4 Jobs Sun 12 Mon 13 16/16 4 Jobs Tue 14 15/16 4 Jobs Wed 15 16/16…" at bounding box center [423, 179] width 846 height 480
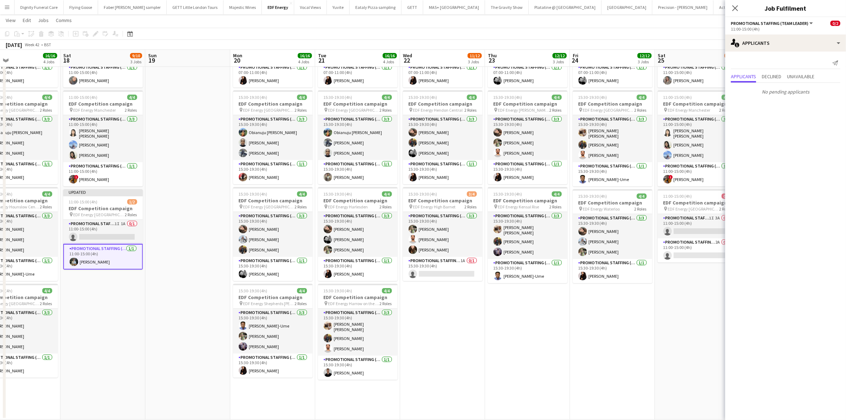
scroll to position [0, 277]
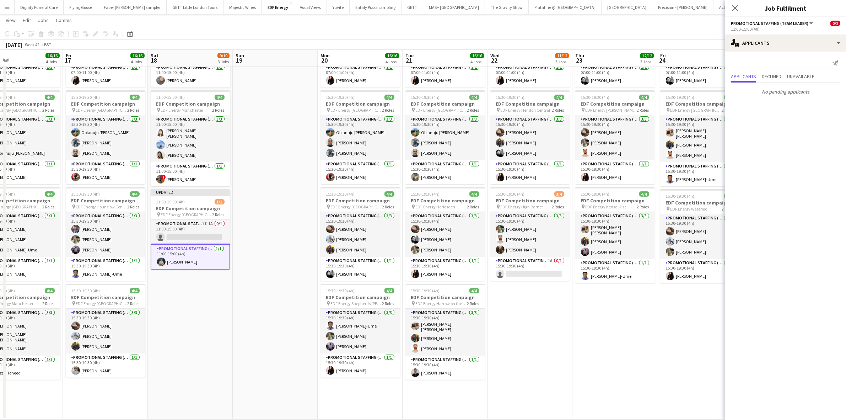
drag, startPoint x: 514, startPoint y: 240, endPoint x: 375, endPoint y: 231, distance: 139.9
click at [375, 231] on app-calendar-viewport "Mon 13 16/16 4 Jobs Tue 14 15/16 4 Jobs Wed 15 16/16 4 Jobs Thu 16 16/16 4 Jobs…" at bounding box center [423, 179] width 846 height 480
click at [524, 275] on app-card-role "Promotional Staffing (Team Leader) 1A 0/1 15:30-19:30 (4h) single-neutral-actio…" at bounding box center [530, 268] width 80 height 24
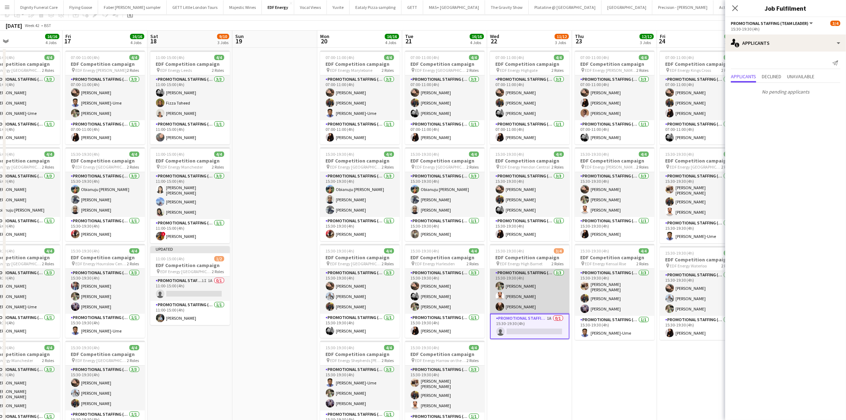
scroll to position [0, 0]
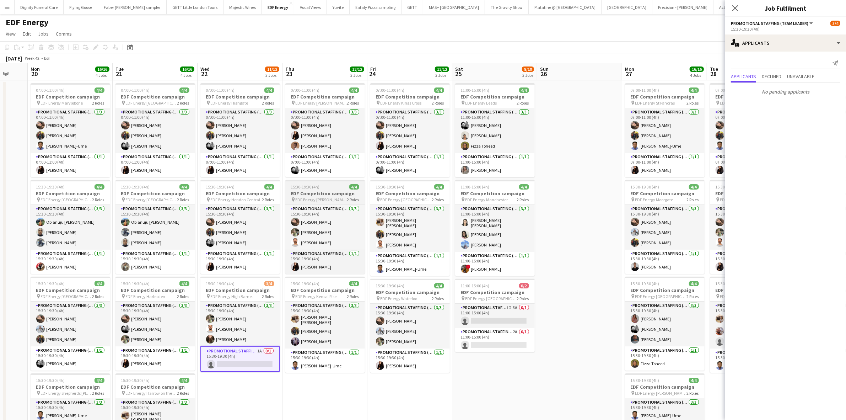
drag, startPoint x: 553, startPoint y: 220, endPoint x: 330, endPoint y: 201, distance: 223.9
click at [330, 201] on app-calendar-viewport "Wed 15 16/16 4 Jobs Thu 16 16/16 4 Jobs Fri 17 16/16 4 Jobs Sat 18 9/10 3 Jobs …" at bounding box center [423, 285] width 846 height 445
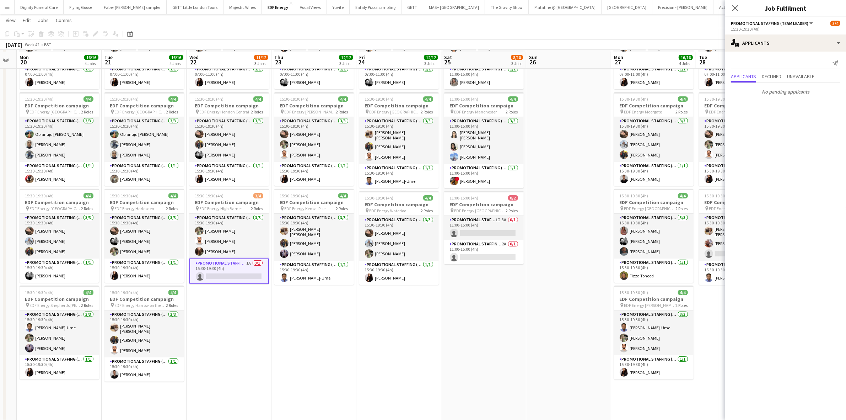
scroll to position [89, 0]
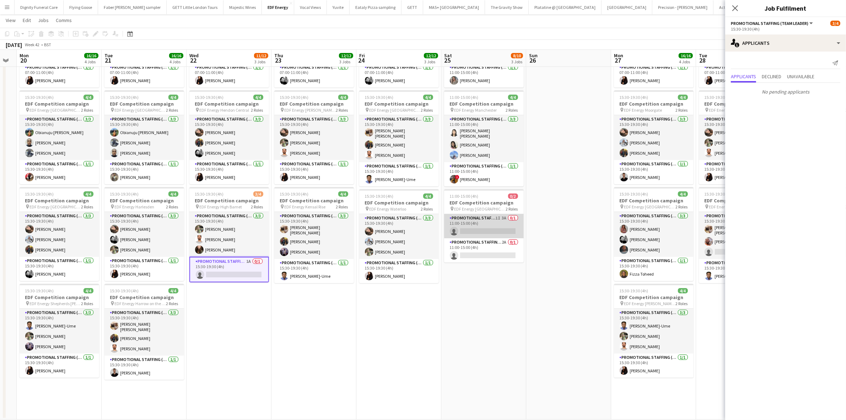
click at [489, 233] on app-card-role "Promotional Staffing (Flyering Staff) 1I 3A 0/1 11:00-15:00 (4h) single-neutral…" at bounding box center [484, 226] width 80 height 24
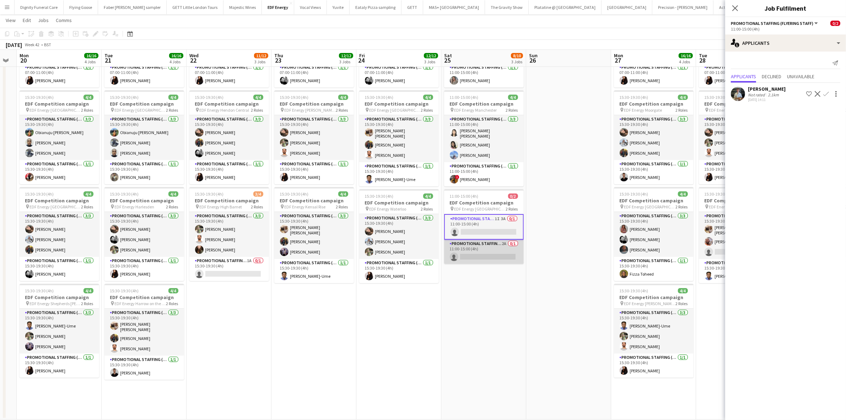
click at [501, 253] on app-card-role "Promotional Staffing (Team Leader) 2A 0/1 11:00-15:00 (4h) single-neutral-actio…" at bounding box center [484, 251] width 80 height 24
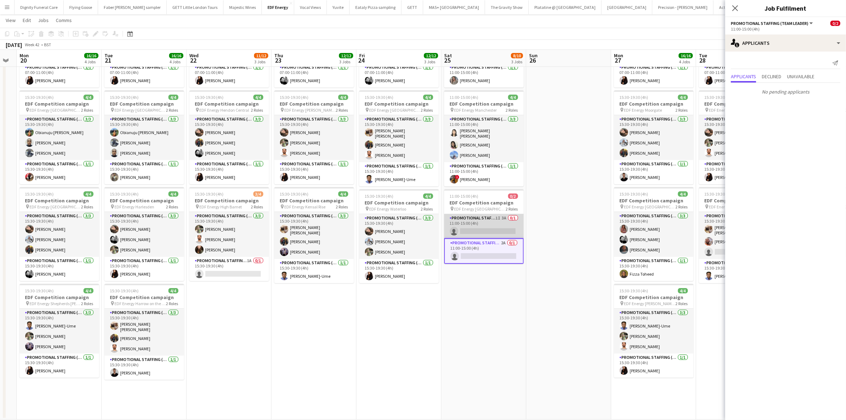
click at [496, 228] on app-card-role "Promotional Staffing (Flyering Staff) 1I 3A 0/1 11:00-15:00 (4h) single-neutral…" at bounding box center [484, 226] width 80 height 24
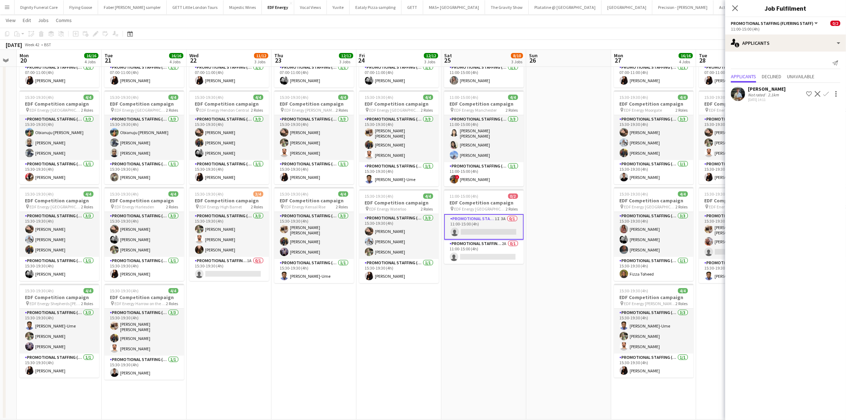
click at [828, 92] on app-icon "Confirm" at bounding box center [826, 94] width 6 height 6
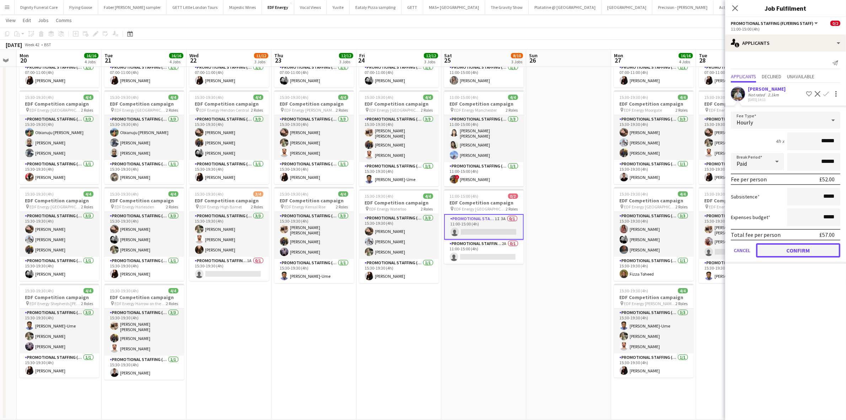
click at [805, 243] on button "Confirm" at bounding box center [798, 250] width 84 height 14
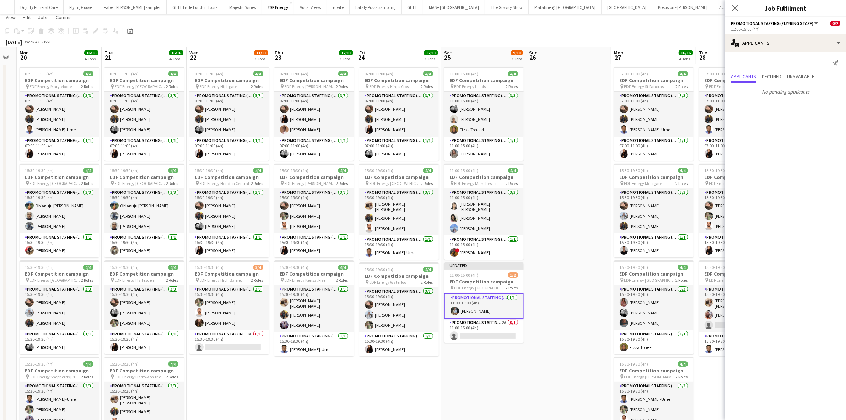
scroll to position [0, 0]
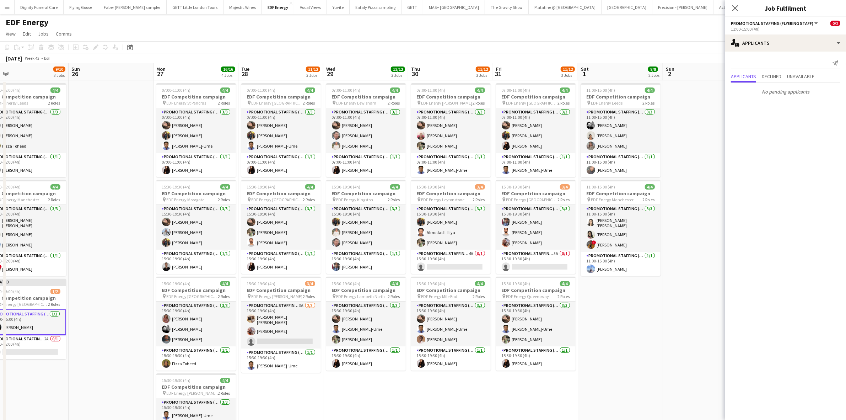
drag, startPoint x: 565, startPoint y: 233, endPoint x: 266, endPoint y: 212, distance: 300.2
click at [266, 212] on app-calendar-viewport "Tue 21 16/16 4 Jobs Wed 22 11/12 3 Jobs Thu 23 12/12 3 Jobs Fri 24 12/12 3 Jobs…" at bounding box center [423, 285] width 846 height 445
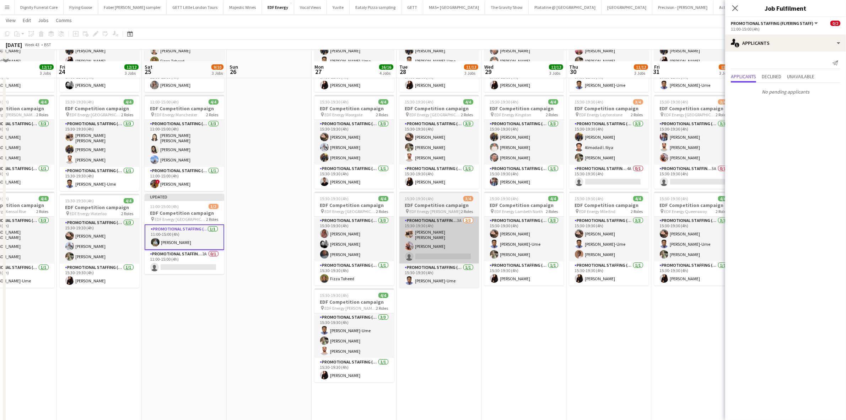
scroll to position [100, 0]
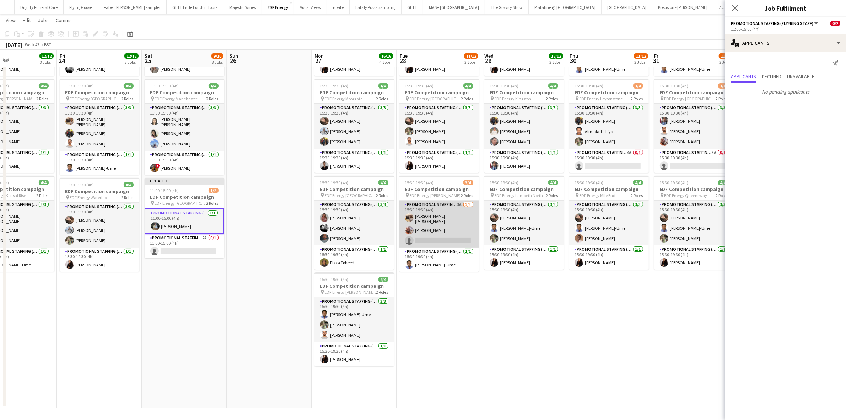
click at [446, 233] on app-card-role "Promotional Staffing (Flyering Staff) 3A 2/3 15:30-19:30 (4h) Annie Dan Flavio …" at bounding box center [439, 223] width 80 height 47
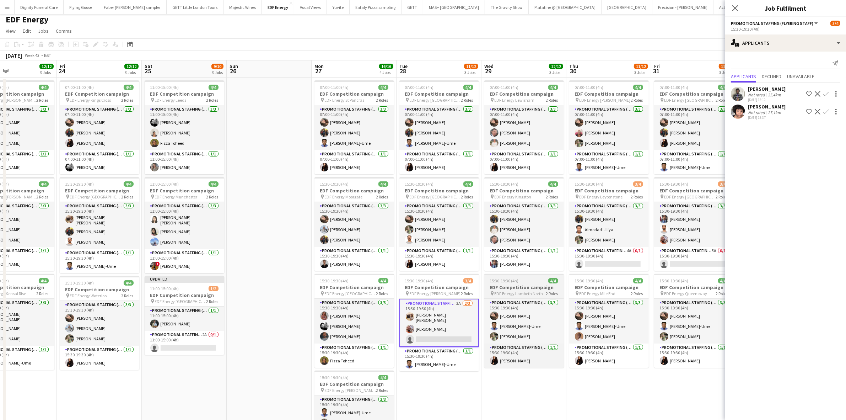
scroll to position [0, 0]
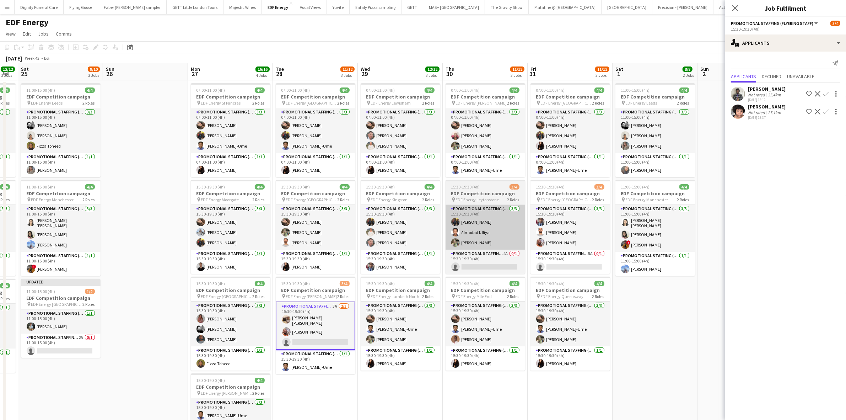
drag, startPoint x: 566, startPoint y: 240, endPoint x: 453, endPoint y: 232, distance: 113.3
click at [452, 237] on app-calendar-viewport "Tue 21 16/16 4 Jobs Wed 22 11/12 3 Jobs Thu 23 12/12 3 Jobs Fri 24 12/12 3 Jobs…" at bounding box center [423, 285] width 846 height 445
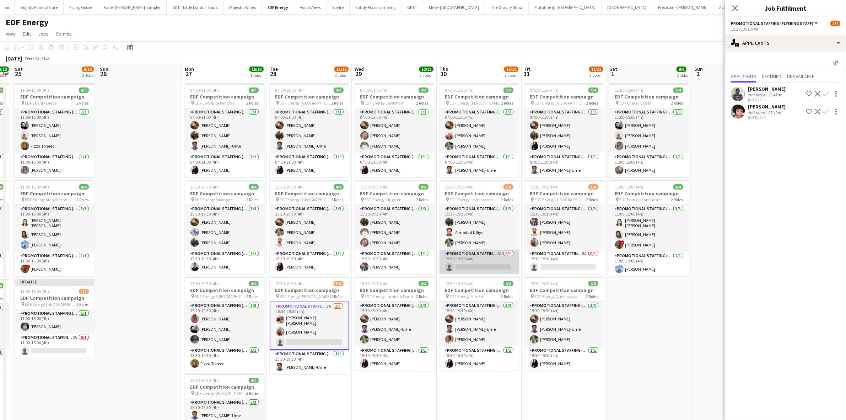
click at [494, 266] on app-card-role "Promotional Staffing (Team Leader) 4A 0/1 15:30-19:30 (4h) single-neutral-actio…" at bounding box center [479, 261] width 80 height 24
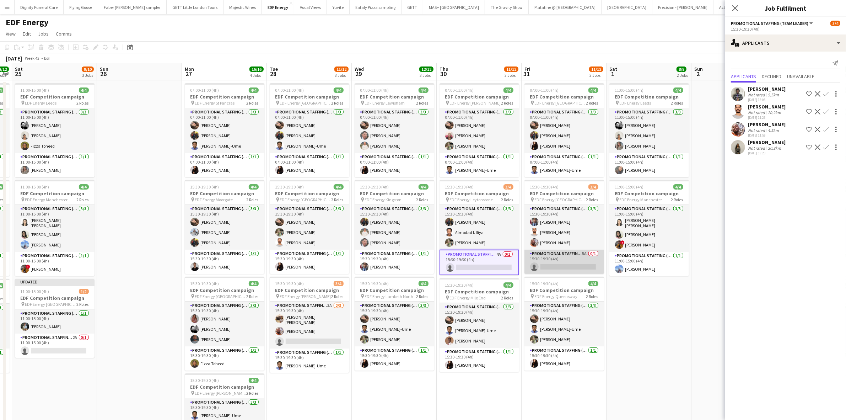
click at [572, 266] on app-card-role "Promotional Staffing (Team Leader) 5A 0/1 15:30-19:30 (4h) single-neutral-actio…" at bounding box center [564, 261] width 80 height 24
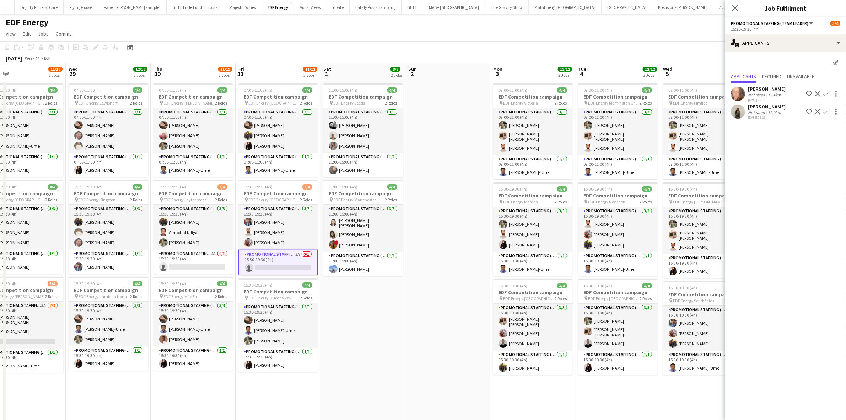
drag, startPoint x: 654, startPoint y: 335, endPoint x: 368, endPoint y: 313, distance: 286.7
click at [368, 313] on app-calendar-viewport "Sat 25 9/10 3 Jobs Sun 26 Mon 27 16/16 4 Jobs Tue 28 11/12 3 Jobs Wed 29 12/12 …" at bounding box center [423, 285] width 846 height 445
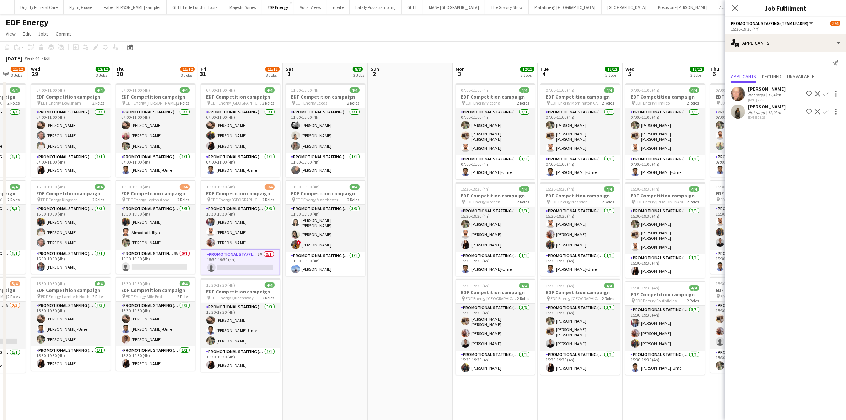
drag, startPoint x: 531, startPoint y: 313, endPoint x: 324, endPoint y: 298, distance: 208.0
click at [324, 298] on app-calendar-viewport "Sat 25 9/10 3 Jobs Sun 26 Mon 27 16/16 4 Jobs Tue 28 11/12 3 Jobs Wed 29 12/12 …" at bounding box center [423, 285] width 846 height 445
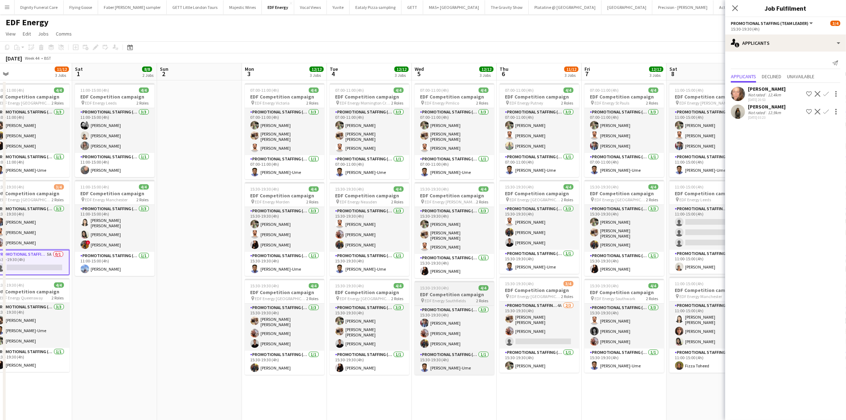
drag, startPoint x: 505, startPoint y: 313, endPoint x: 422, endPoint y: 278, distance: 90.4
click at [417, 310] on app-calendar-viewport "Mon 27 16/16 4 Jobs Tue 28 11/12 3 Jobs Wed 29 12/12 3 Jobs Thu 30 11/12 3 Jobs…" at bounding box center [423, 285] width 846 height 445
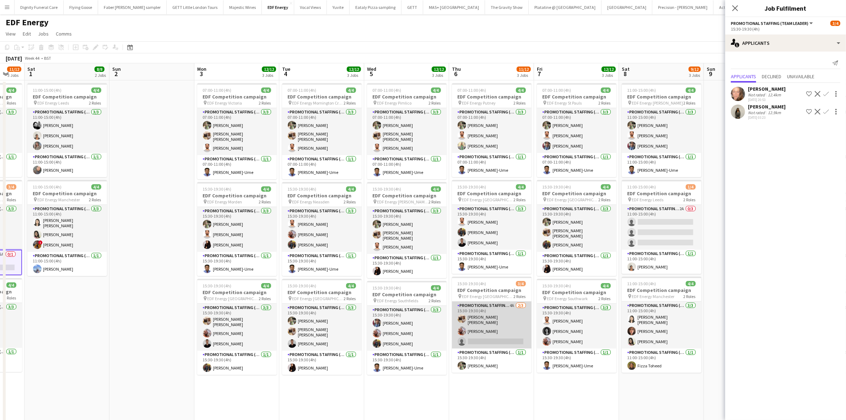
click at [493, 338] on app-card-role "Promotional Staffing (Flyering Staff) 4A 2/3 15:30-19:30 (4h) Annie Dan Flavio …" at bounding box center [492, 324] width 80 height 47
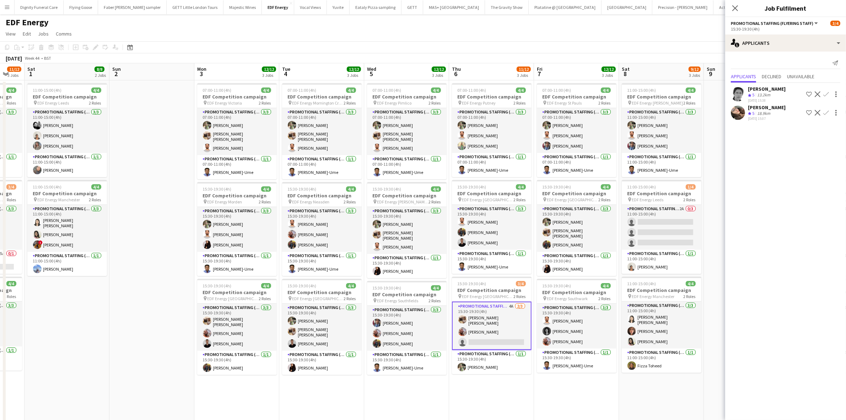
click at [823, 110] on app-icon "Confirm" at bounding box center [826, 113] width 6 height 6
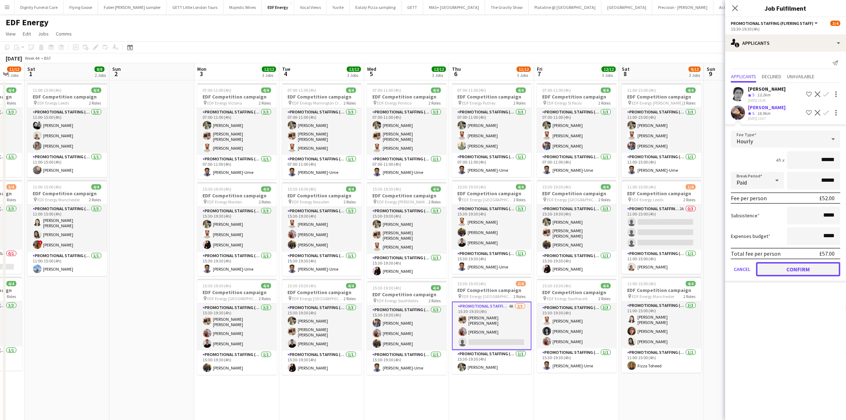
click at [805, 269] on button "Confirm" at bounding box center [798, 269] width 84 height 14
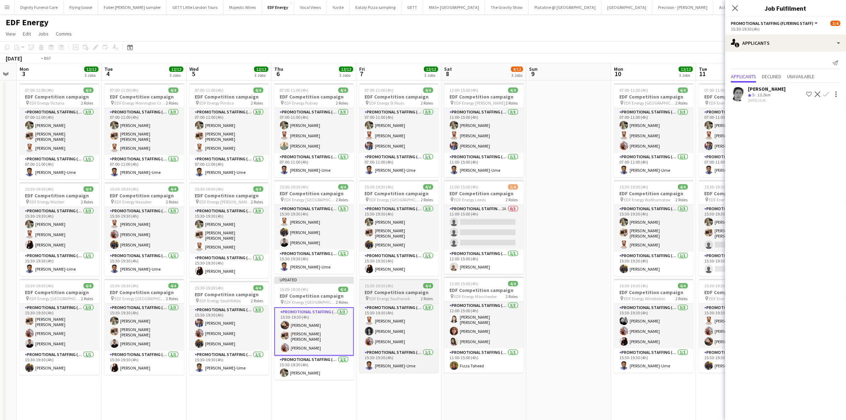
drag, startPoint x: 585, startPoint y: 304, endPoint x: 374, endPoint y: 287, distance: 212.1
click at [377, 288] on app-calendar-viewport "Fri 31 11/12 3 Jobs Sat 1 8/8 2 Jobs Sun 2 Mon 3 12/12 3 Jobs Tue 4 12/12 3 Job…" at bounding box center [423, 285] width 846 height 445
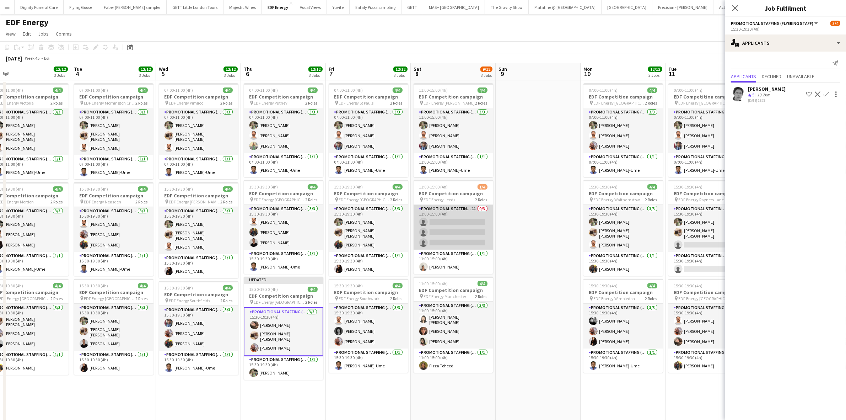
click at [464, 236] on app-card-role "Promotional Staffing (Flyering Staff) 2A 0/3 11:00-15:00 (4h) single-neutral-ac…" at bounding box center [453, 227] width 80 height 45
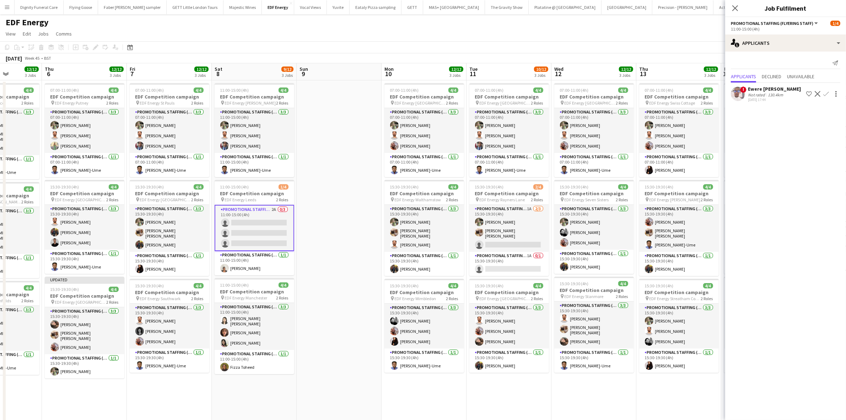
scroll to position [0, 323]
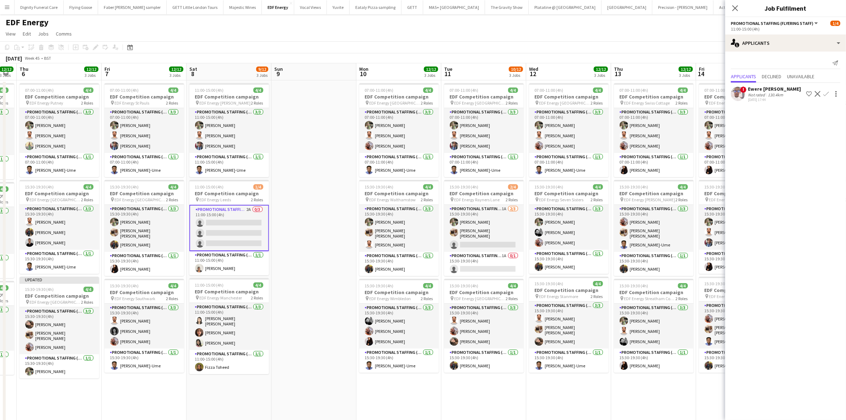
drag, startPoint x: 537, startPoint y: 224, endPoint x: 321, endPoint y: 201, distance: 216.9
click at [313, 203] on app-calendar-viewport "Sun 2 Mon 3 12/12 3 Jobs Tue 4 12/12 3 Jobs Wed 5 12/12 3 Jobs Thu 6 12/12 3 Jo…" at bounding box center [423, 285] width 846 height 445
click at [491, 239] on app-card-role "Promotional Staffing (Flyering Staff) 1A 2/3 15:30-19:30 (4h) Aliya Kazmi Annie…" at bounding box center [484, 228] width 80 height 47
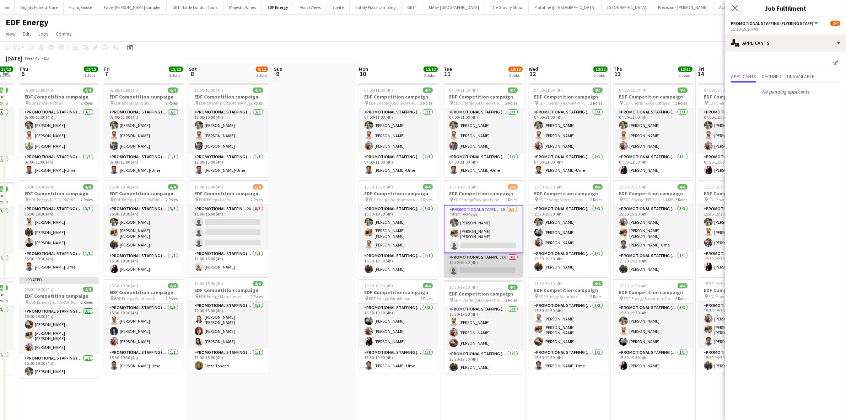
click at [492, 269] on app-card-role "Promotional Staffing (Team Leader) 1A 0/1 15:30-19:30 (4h) single-neutral-actio…" at bounding box center [484, 265] width 80 height 24
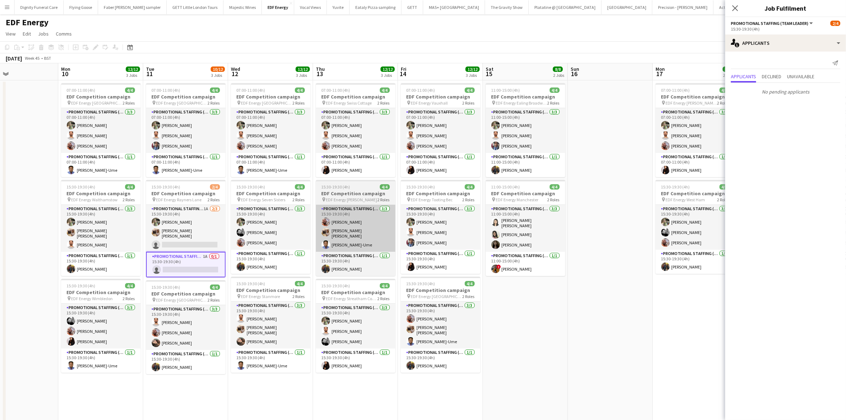
drag, startPoint x: 519, startPoint y: 253, endPoint x: 310, endPoint y: 239, distance: 209.7
click at [308, 239] on app-calendar-viewport "Thu 6 12/12 3 Jobs Fri 7 12/12 3 Jobs Sat 8 9/12 3 Jobs Sun 9 Mon 10 12/12 3 Jo…" at bounding box center [423, 285] width 846 height 445
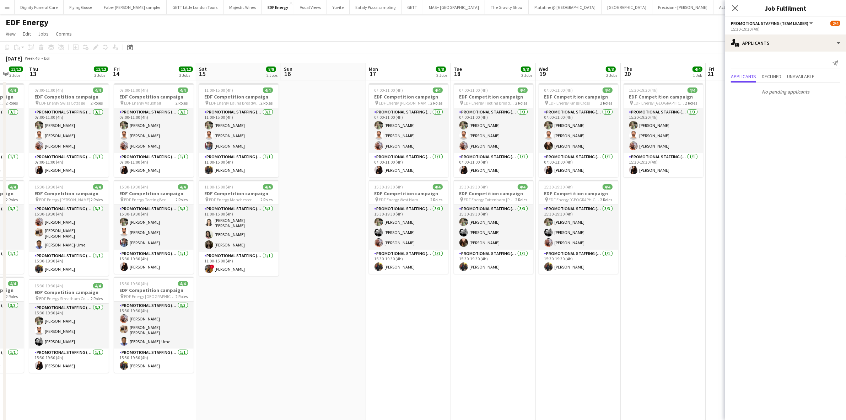
drag, startPoint x: 567, startPoint y: 272, endPoint x: 381, endPoint y: 274, distance: 185.8
click at [281, 250] on app-calendar-viewport "Mon 10 12/12 3 Jobs Tue 11 10/12 3 Jobs Wed 12 12/12 3 Jobs Thu 13 12/12 3 Jobs…" at bounding box center [423, 285] width 846 height 445
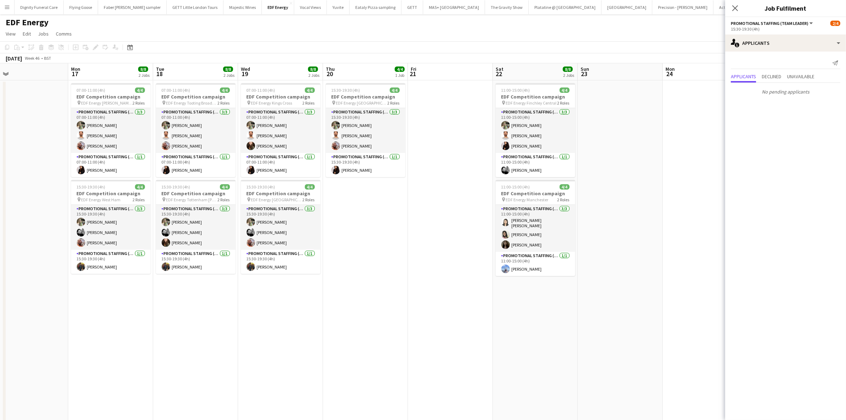
drag, startPoint x: 581, startPoint y: 310, endPoint x: 333, endPoint y: 276, distance: 250.2
click at [291, 270] on app-calendar-viewport "Wed 12 12/12 3 Jobs Thu 13 12/12 3 Jobs Fri 14 12/12 3 Jobs Sat 15 8/8 2 Jobs S…" at bounding box center [423, 285] width 846 height 445
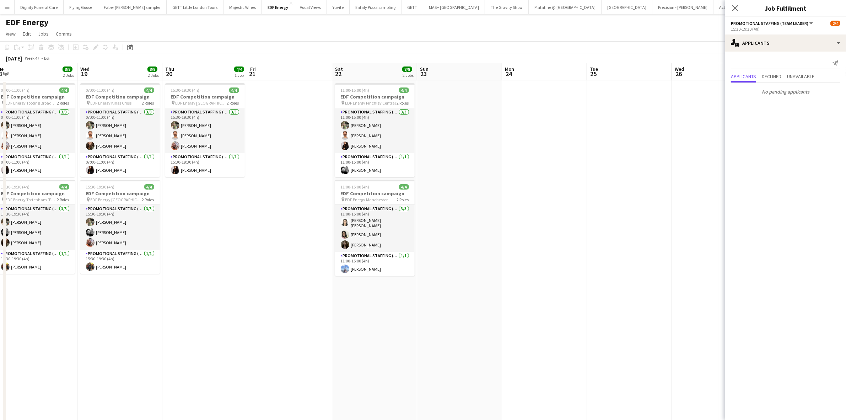
scroll to position [0, 267]
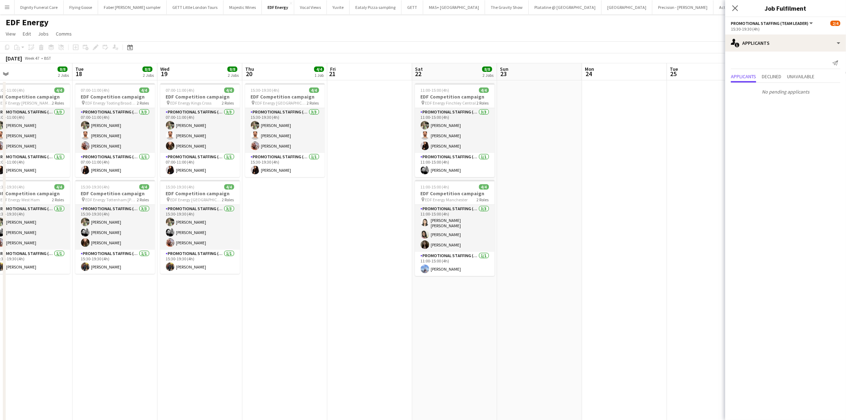
drag, startPoint x: 638, startPoint y: 306, endPoint x: 387, endPoint y: 274, distance: 253.2
click at [387, 274] on app-calendar-viewport "Fri 14 12/12 3 Jobs Sat 15 8/8 2 Jobs Sun 16 Mon 17 8/8 2 Jobs Tue 18 8/8 2 Job…" at bounding box center [423, 285] width 846 height 445
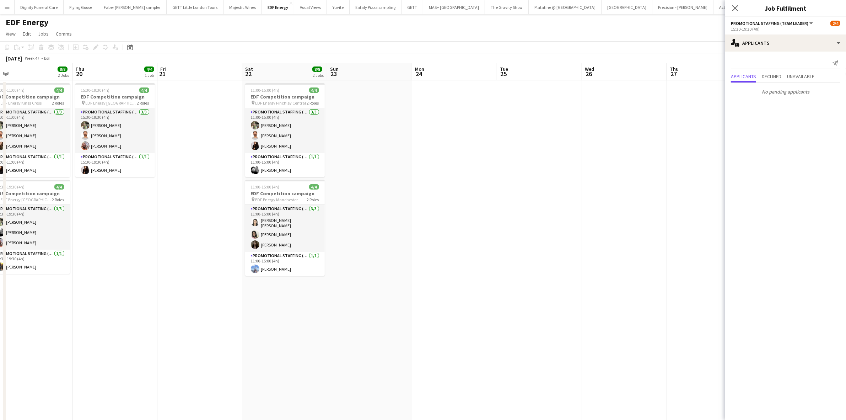
click at [617, 240] on app-date-cell at bounding box center [624, 294] width 85 height 428
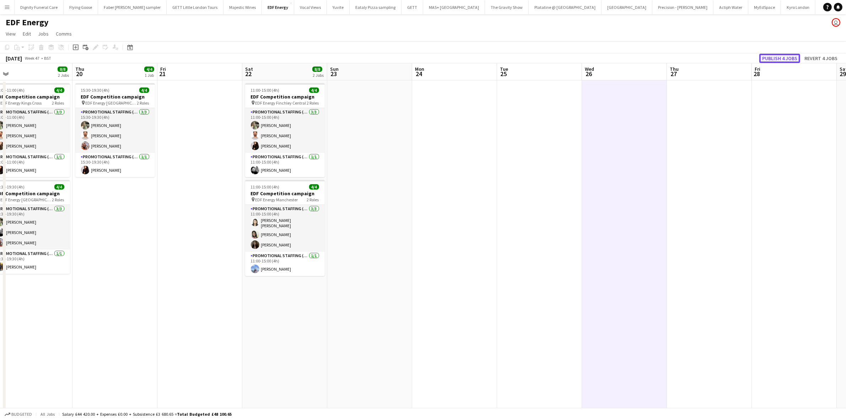
click at [783, 56] on button "Publish 4 jobs" at bounding box center [779, 58] width 41 height 9
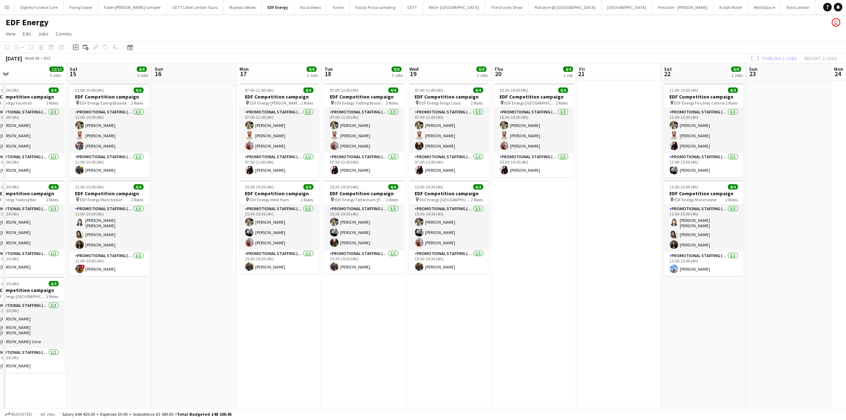
drag, startPoint x: 590, startPoint y: 188, endPoint x: 693, endPoint y: 178, distance: 103.1
click at [734, 178] on app-calendar-viewport "Thu 13 12/12 3 Jobs Fri 14 12/12 3 Jobs Sat 15 8/8 2 Jobs Sun 16 Mon 17 8/8 2 J…" at bounding box center [423, 285] width 846 height 445
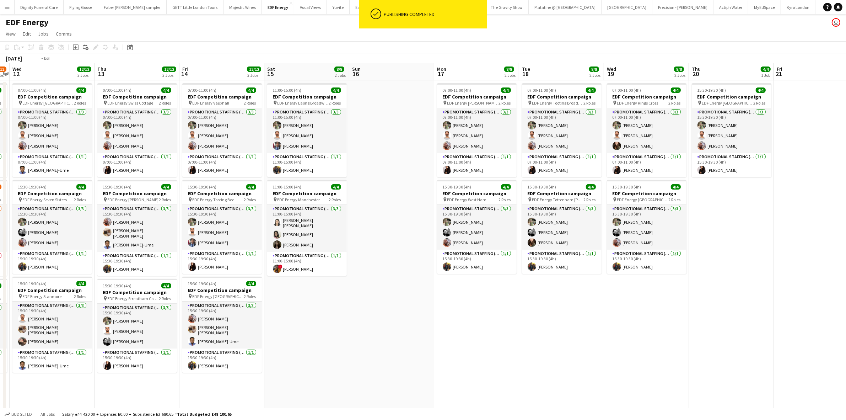
drag, startPoint x: 568, startPoint y: 215, endPoint x: 633, endPoint y: 212, distance: 64.4
click at [661, 215] on app-calendar-viewport "Mon 10 12/12 3 Jobs Tue 11 10/12 3 Jobs Wed 12 12/12 3 Jobs Thu 13 12/12 3 Jobs…" at bounding box center [423, 285] width 846 height 445
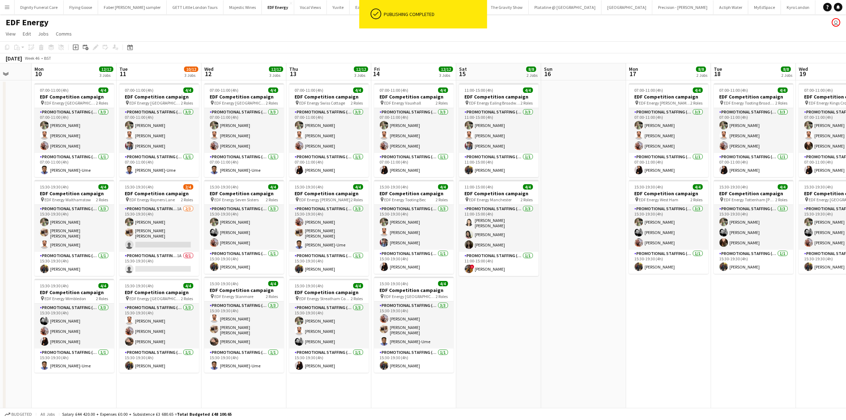
scroll to position [0, 0]
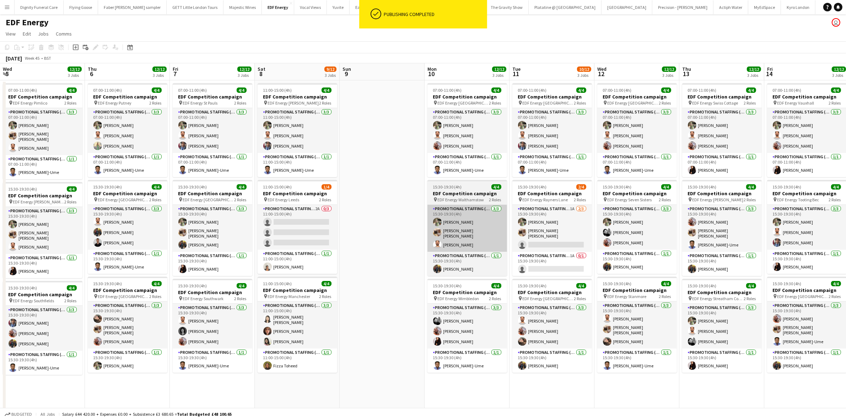
drag, startPoint x: 678, startPoint y: 223, endPoint x: 454, endPoint y: 220, distance: 224.9
click at [693, 223] on app-calendar-viewport "Wed 5 12/12 3 Jobs Thu 6 12/12 3 Jobs Fri 7 12/12 3 Jobs Sat 8 9/12 3 Jobs Sun …" at bounding box center [423, 285] width 846 height 445
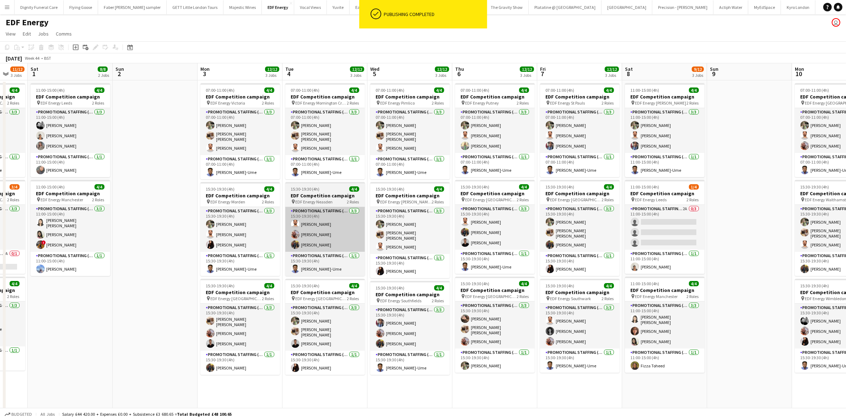
drag, startPoint x: 310, startPoint y: 221, endPoint x: 296, endPoint y: 218, distance: 14.7
click at [649, 224] on app-calendar-viewport "Thu 30 11/12 3 Jobs Fri 31 11/12 3 Jobs Sat 1 8/8 2 Jobs Sun 2 Mon 3 12/12 3 Jo…" at bounding box center [423, 285] width 846 height 445
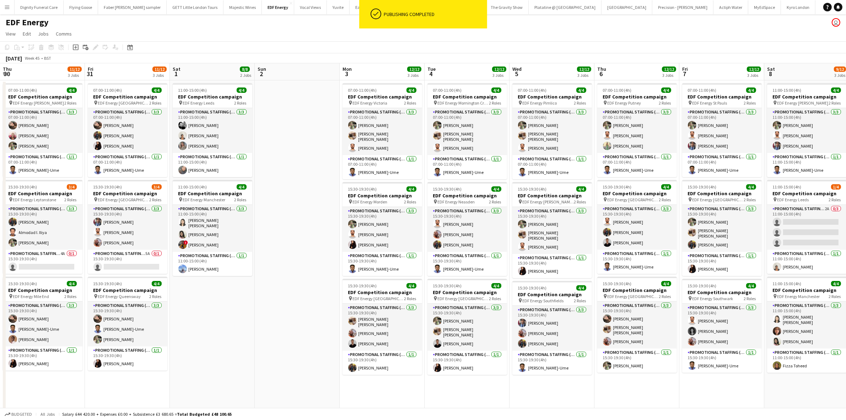
drag, startPoint x: 276, startPoint y: 217, endPoint x: 650, endPoint y: 223, distance: 374.1
click at [664, 226] on app-calendar-viewport "Thu 30 11/12 3 Jobs Fri 31 11/12 3 Jobs Sat 1 8/8 2 Jobs Sun 2 Mon 3 12/12 3 Jo…" at bounding box center [423, 285] width 846 height 445
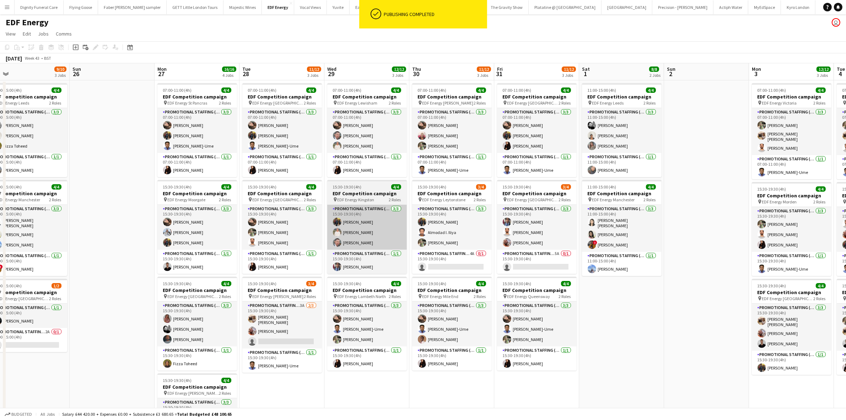
drag, startPoint x: 318, startPoint y: 213, endPoint x: 515, endPoint y: 217, distance: 197.2
click at [628, 222] on app-calendar-viewport "Sat 25 9/10 3 Jobs Sun 26 Mon 27 16/16 4 Jobs Tue 28 11/12 3 Jobs Wed 29 12/12 …" at bounding box center [423, 285] width 846 height 445
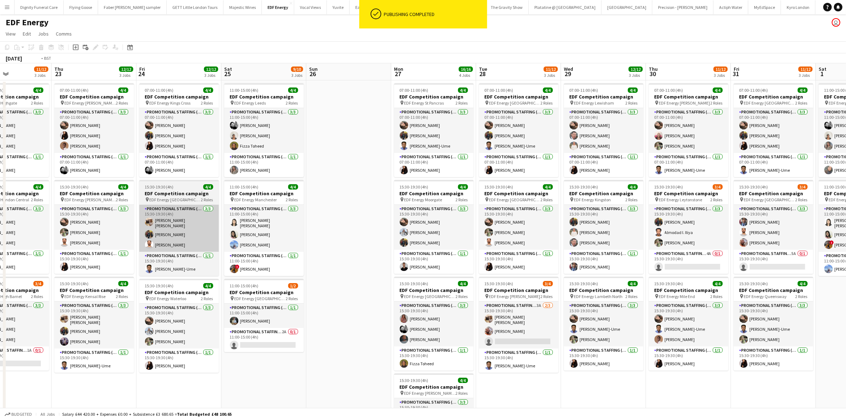
drag, startPoint x: 276, startPoint y: 215, endPoint x: 409, endPoint y: 215, distance: 132.5
click at [581, 216] on app-calendar-viewport "Mon 20 16/16 4 Jobs Tue 21 16/16 4 Jobs Wed 22 11/12 3 Jobs Thu 23 12/12 3 Jobs…" at bounding box center [423, 285] width 846 height 445
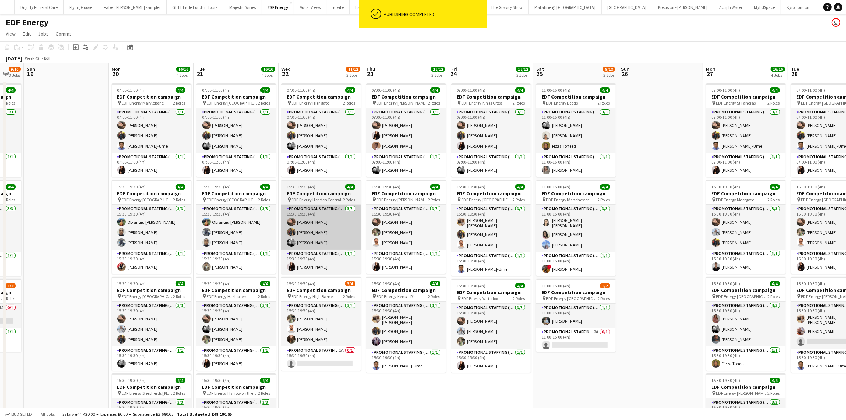
drag, startPoint x: 345, startPoint y: 211, endPoint x: 523, endPoint y: 212, distance: 177.6
click at [546, 212] on app-calendar-viewport "Fri 17 16/16 4 Jobs Sat 18 9/10 3 Jobs Sun 19 Mon 20 16/16 4 Jobs Tue 21 16/16 …" at bounding box center [423, 285] width 846 height 445
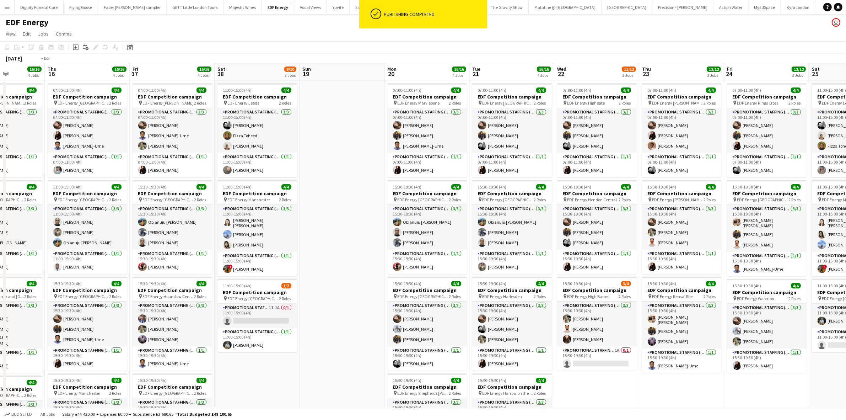
drag, startPoint x: 227, startPoint y: 201, endPoint x: 583, endPoint y: 210, distance: 356.4
click at [586, 211] on app-calendar-viewport "Mon 13 16/16 4 Jobs Tue 14 15/16 4 Jobs Wed 15 16/16 4 Jobs Thu 16 16/16 4 Jobs…" at bounding box center [423, 285] width 846 height 445
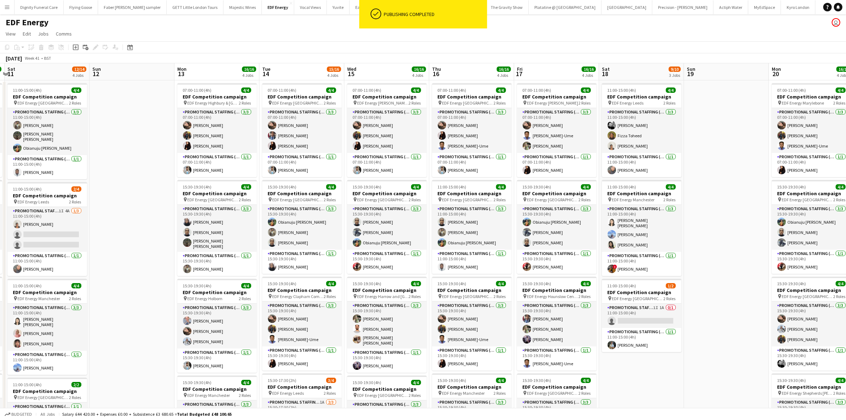
drag, startPoint x: 420, startPoint y: 209, endPoint x: 633, endPoint y: 209, distance: 212.8
click at [633, 209] on app-calendar-viewport "Thu 9 11/12 3 Jobs Fri 10 16/16 4 Jobs Sat 11 12/14 4 Jobs Sun 12 Mon 13 16/16 …" at bounding box center [423, 285] width 846 height 445
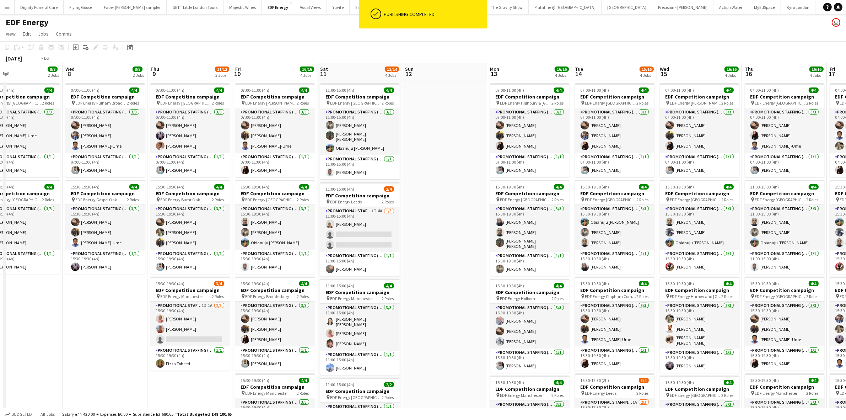
drag, startPoint x: 303, startPoint y: 214, endPoint x: 645, endPoint y: 217, distance: 342.8
click at [648, 217] on app-calendar-viewport "Mon 6 8/8 2 Jobs Tue 7 8/8 2 Jobs Wed 8 8/8 2 Jobs Thu 9 11/12 3 Jobs Fri 10 16…" at bounding box center [423, 285] width 846 height 445
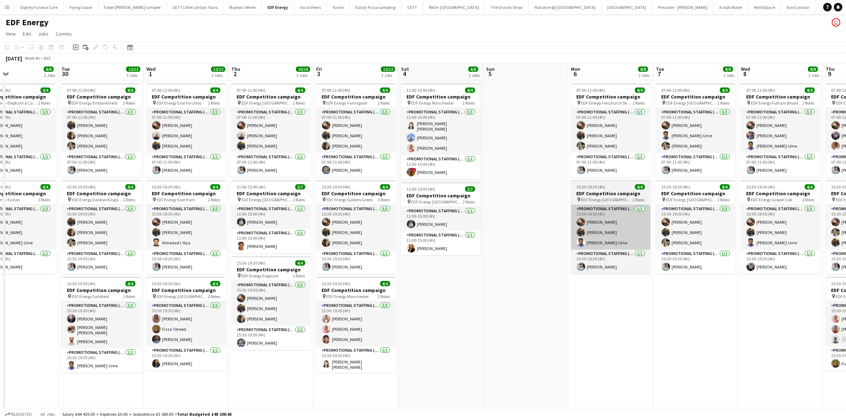
drag, startPoint x: 611, startPoint y: 242, endPoint x: 643, endPoint y: 242, distance: 32.3
click at [649, 242] on app-calendar-viewport "Sat 27 10/10 3 Jobs Sun 28 Mon 29 8/8 2 Jobs Tue 30 12/12 3 Jobs Wed 1 12/12 3 …" at bounding box center [423, 285] width 846 height 445
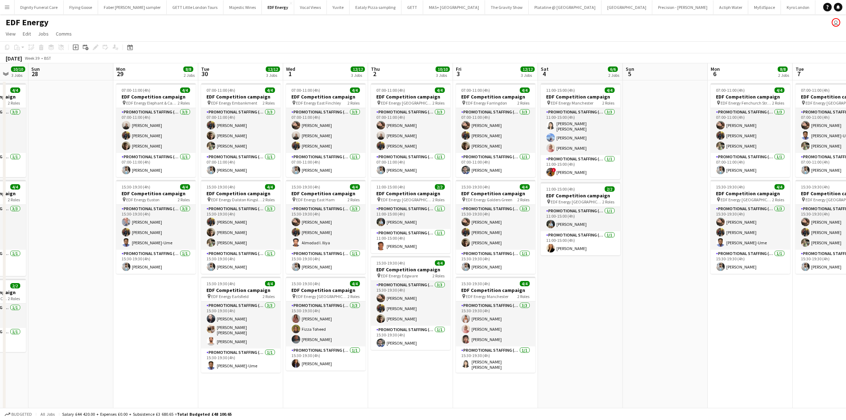
drag, startPoint x: 460, startPoint y: 254, endPoint x: 608, endPoint y: 247, distance: 147.6
click at [608, 247] on app-calendar-viewport "Fri 26 8/8 2 Jobs Sat 27 10/10 3 Jobs Sun 28 Mon 29 8/8 2 Jobs Tue 30 12/12 3 J…" at bounding box center [423, 285] width 846 height 445
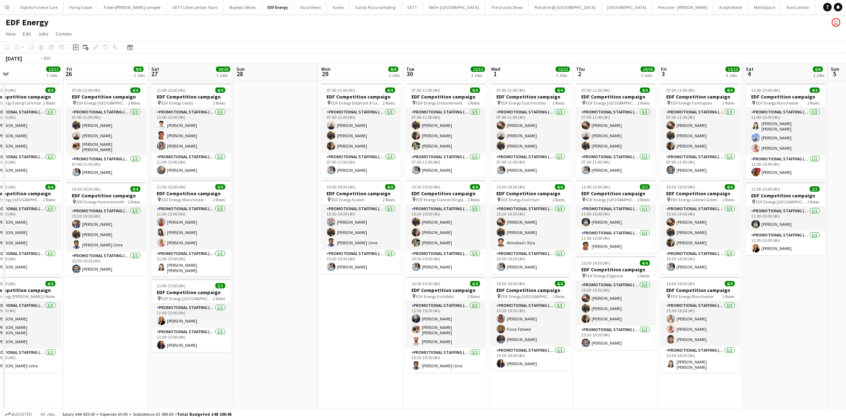
drag, startPoint x: 370, startPoint y: 262, endPoint x: 579, endPoint y: 264, distance: 209.6
click at [579, 265] on app-calendar-viewport "Tue 23 12/12 3 Jobs Wed 24 12/12 3 Jobs Thu 25 12/12 3 Jobs Fri 26 8/8 2 Jobs S…" at bounding box center [423, 285] width 846 height 445
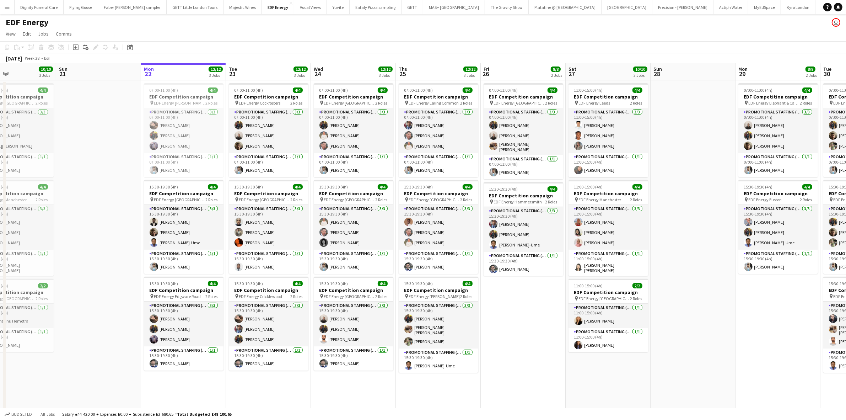
drag, startPoint x: 352, startPoint y: 267, endPoint x: 491, endPoint y: 274, distance: 139.4
click at [491, 274] on app-calendar-viewport "Fri 19 12/12 3 Jobs Sat 20 10/10 3 Jobs Sun 21 Mon 22 12/12 3 Jobs Tue 23 12/12…" at bounding box center [423, 285] width 846 height 445
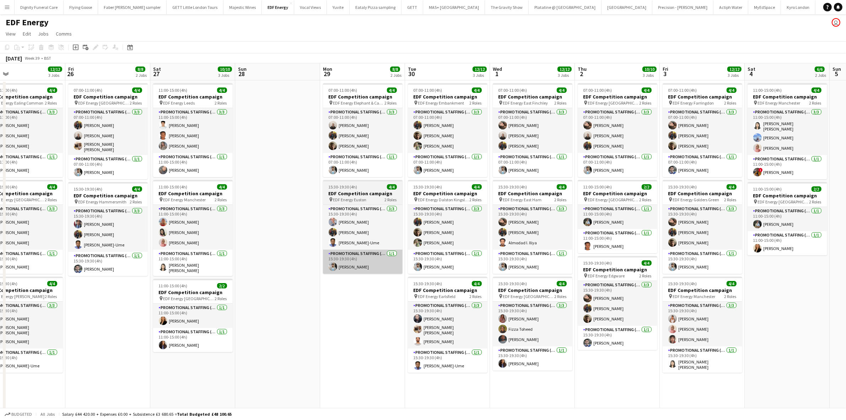
drag, startPoint x: 700, startPoint y: 289, endPoint x: 358, endPoint y: 264, distance: 343.7
click at [280, 265] on app-calendar-viewport "Mon 22 12/12 3 Jobs Tue 23 12/12 3 Jobs Wed 24 12/12 3 Jobs Thu 25 12/12 3 Jobs…" at bounding box center [423, 285] width 846 height 445
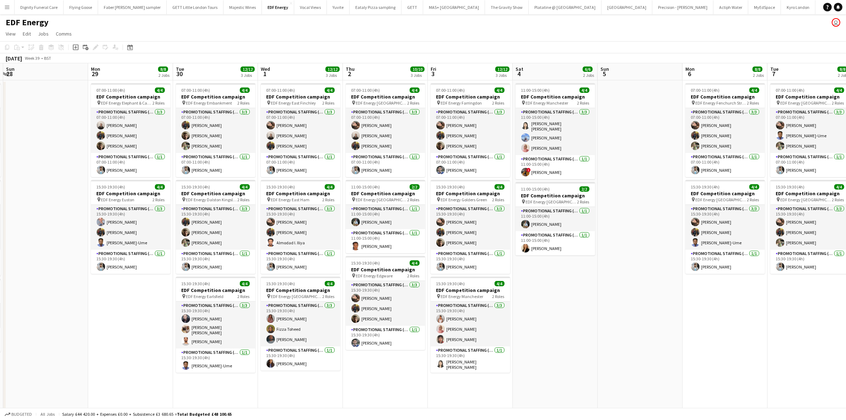
scroll to position [0, 201]
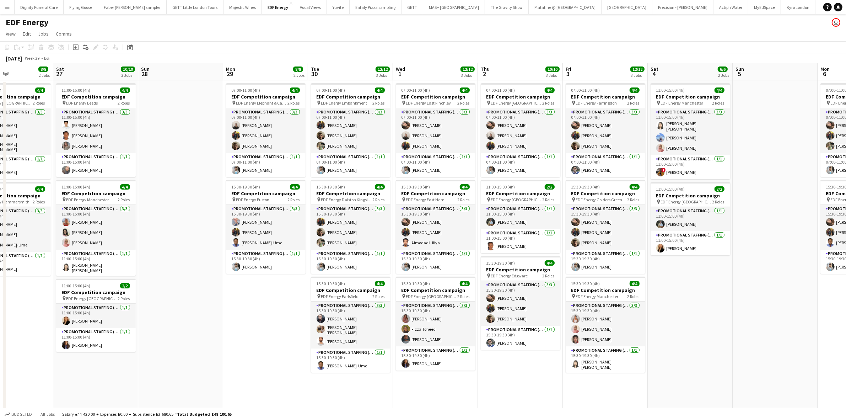
drag, startPoint x: 702, startPoint y: 313, endPoint x: 439, endPoint y: 290, distance: 264.2
click at [439, 290] on app-calendar-viewport "Wed 24 12/12 3 Jobs Thu 25 12/12 3 Jobs Fri 26 8/8 2 Jobs Sat 27 10/10 3 Jobs S…" at bounding box center [423, 285] width 846 height 445
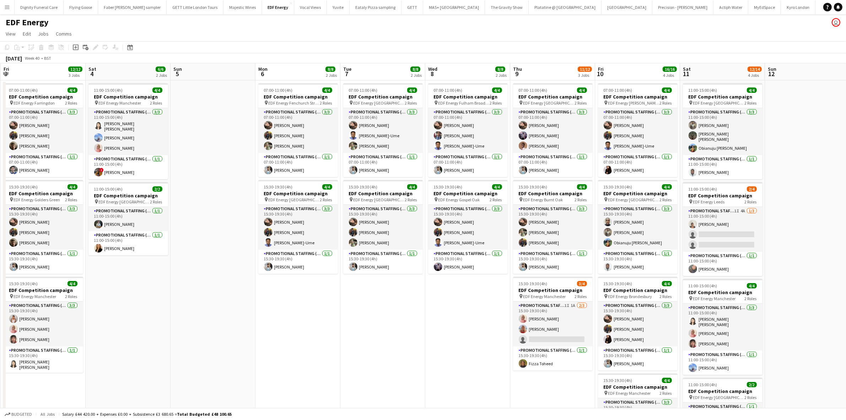
drag, startPoint x: 742, startPoint y: 302, endPoint x: 349, endPoint y: 289, distance: 393.8
click at [349, 289] on app-calendar-viewport "Tue 30 12/12 3 Jobs Wed 1 12/12 3 Jobs Thu 2 10/10 3 Jobs Fri 3 12/12 3 Jobs Sa…" at bounding box center [423, 285] width 846 height 445
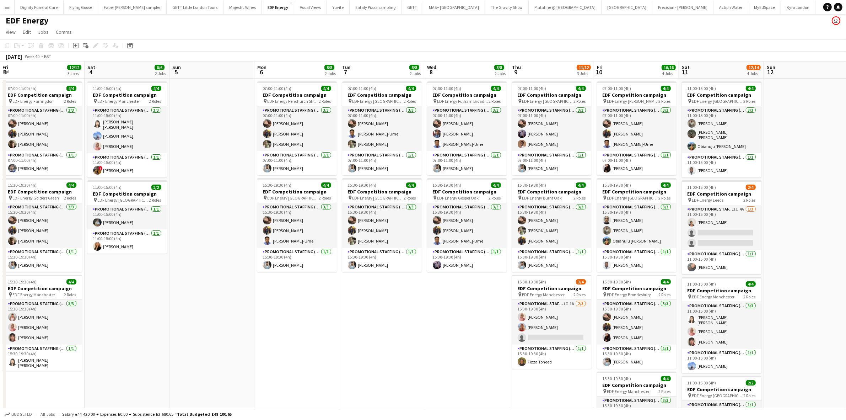
scroll to position [0, 0]
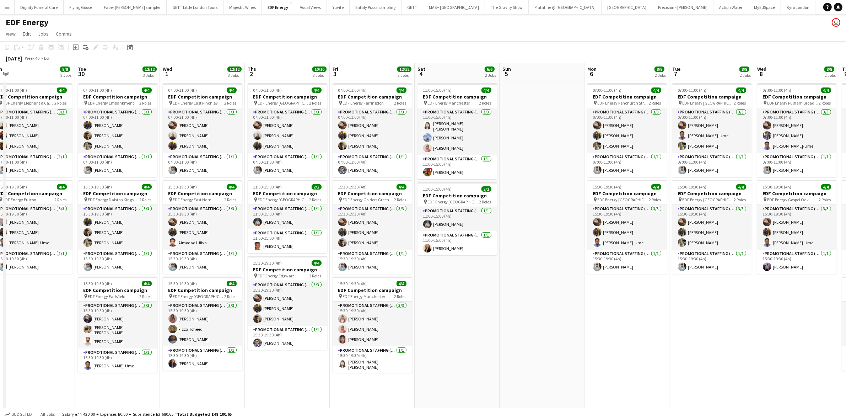
drag, startPoint x: 453, startPoint y: 308, endPoint x: 653, endPoint y: 319, distance: 199.9
click at [745, 321] on app-calendar-viewport "Sat 27 10/10 3 Jobs Sun 28 Mon 29 8/8 2 Jobs Tue 30 12/12 3 Jobs Wed 1 12/12 3 …" at bounding box center [423, 285] width 846 height 445
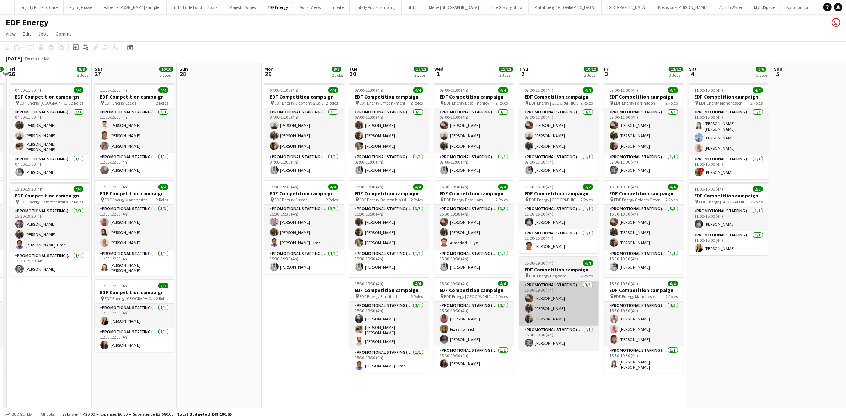
drag
click at [846, 315] on html "Menu Boards Boards Boards All jobs Status Workforce Workforce My Workforce Recr…" at bounding box center [423, 260] width 846 height 521
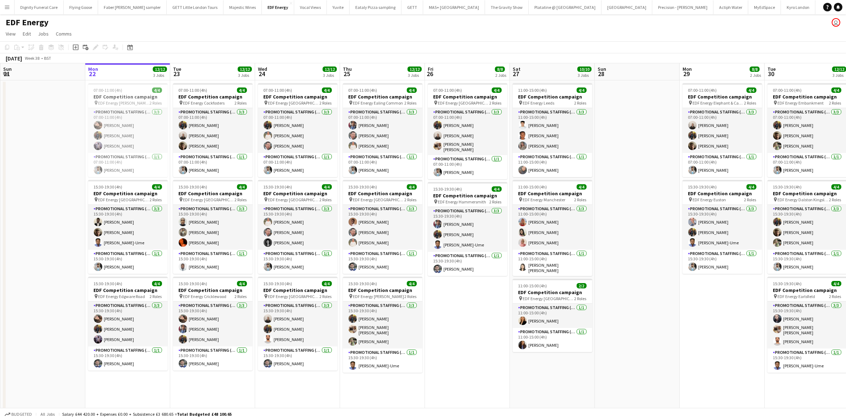
click at [846, 308] on html "Menu Boards Boards Boards All jobs Status Workforce Workforce My Workforce Recr…" at bounding box center [423, 260] width 846 height 521
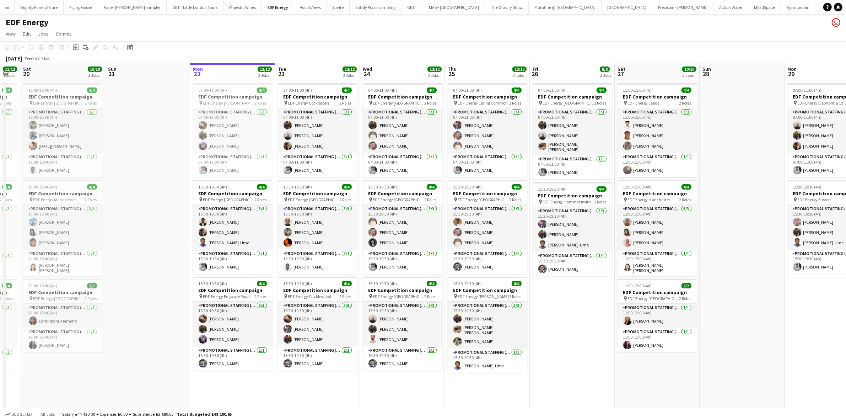
click at [534, 311] on app-calendar-viewport "Thu 18 10/10 3 Jobs Fri 19 12/12 3 Jobs Sat 20 10/10 3 Jobs Sun 21 Mon 22 12/12…" at bounding box center [423, 285] width 846 height 445
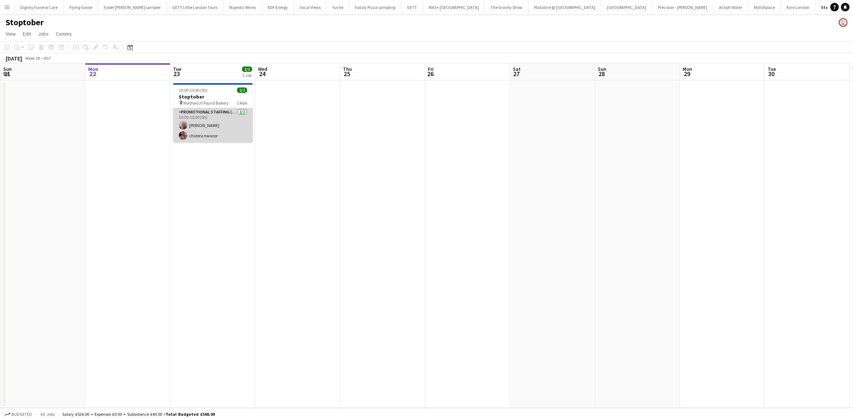
click at [196, 132] on app-card-role "Promotional Staffing (Brand Ambassadors) [DATE] 10:00-15:00 (5h) [PERSON_NAME] …" at bounding box center [213, 125] width 80 height 34
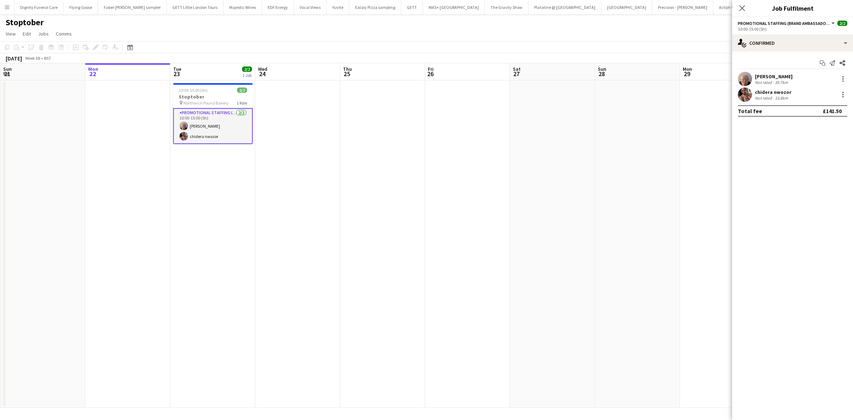
click at [759, 95] on div "Not rated" at bounding box center [763, 97] width 18 height 5
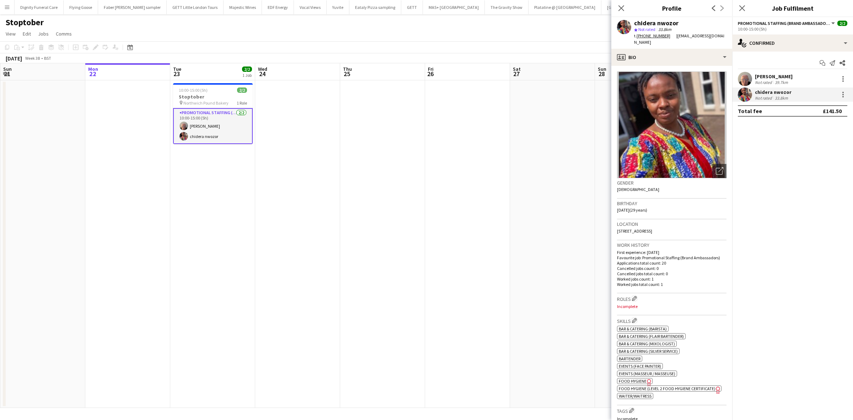
drag, startPoint x: 765, startPoint y: 77, endPoint x: 767, endPoint y: 80, distance: 3.8
click at [766, 77] on div "[PERSON_NAME]" at bounding box center [773, 76] width 38 height 6
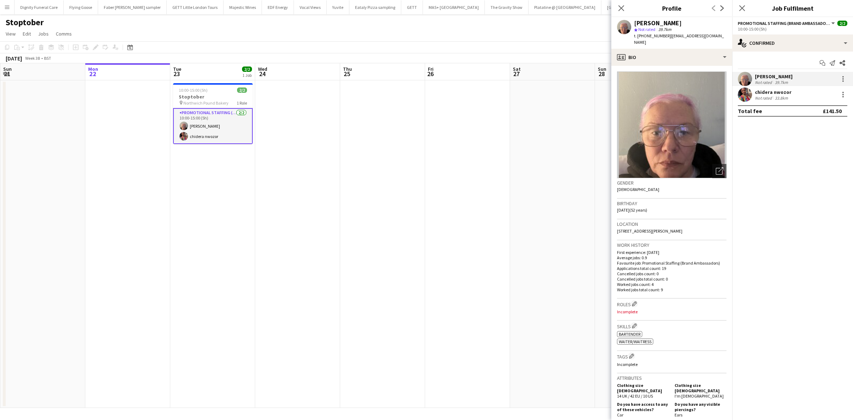
scroll to position [0, 169]
click at [478, 137] on app-date-cell at bounding box center [468, 243] width 85 height 327
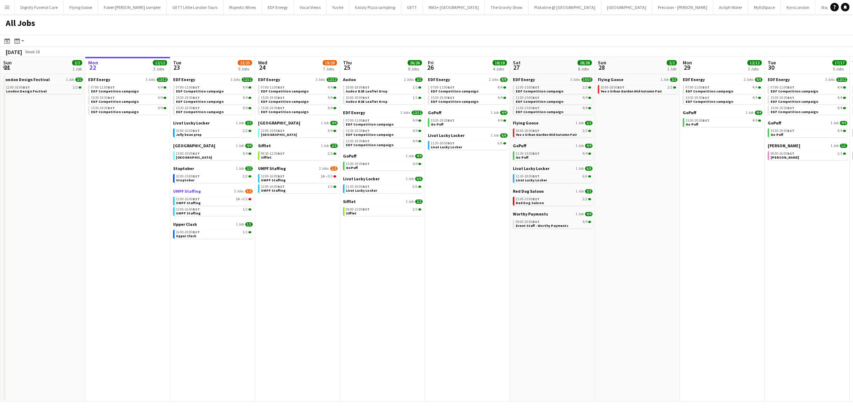
click at [189, 191] on span "UMPF Staffing" at bounding box center [187, 190] width 28 height 5
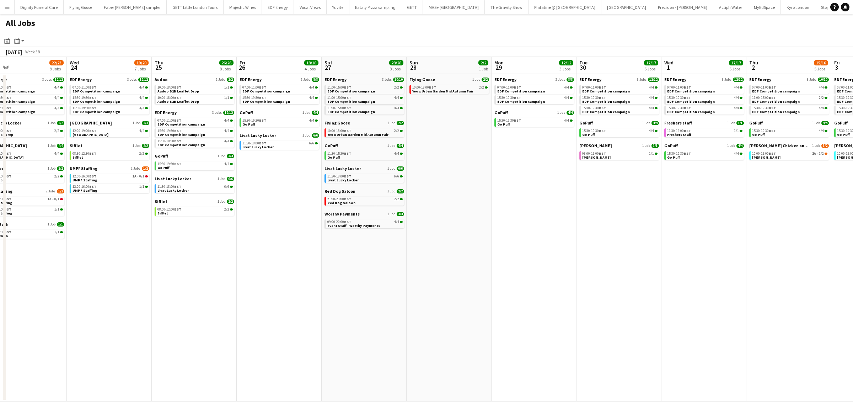
drag, startPoint x: 530, startPoint y: 251, endPoint x: 378, endPoint y: 237, distance: 152.3
click at [367, 239] on app-calendar-viewport "Fri 19 22/22 9 Jobs Sat 20 20/21 9 Jobs Sun 21 2/2 1 Job Mon 22 12/12 3 Jobs Tu…" at bounding box center [426, 229] width 853 height 344
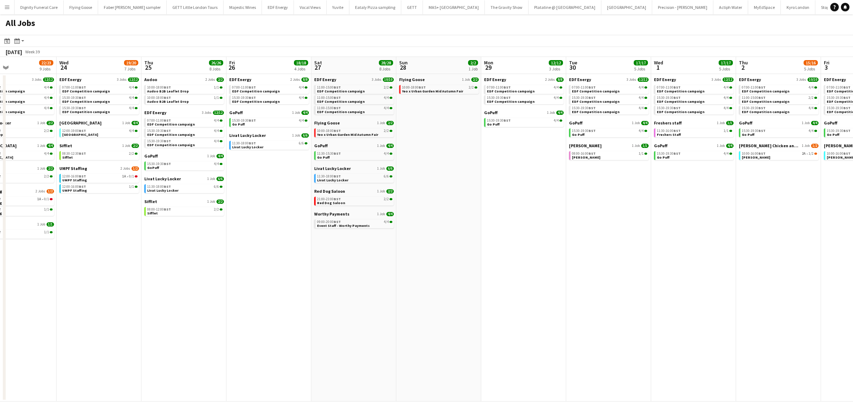
click at [357, 215] on app-all-jobs "All Jobs Date picker [DATE] [DATE] [DATE] M [DATE] T [DATE] W [DATE] T [DATE] F…" at bounding box center [426, 207] width 853 height 387
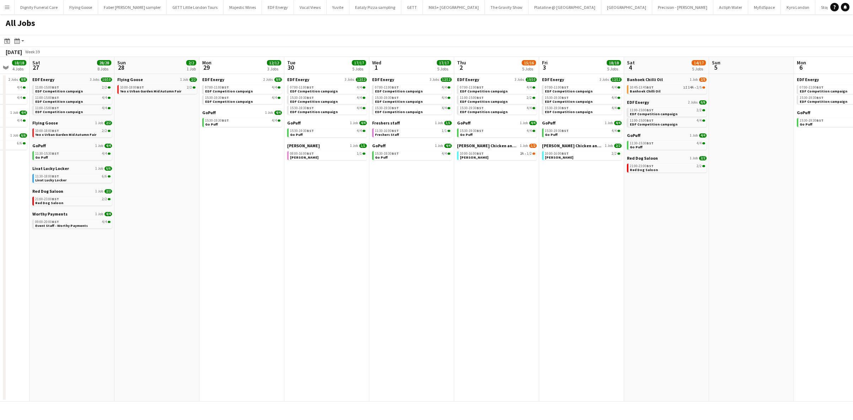
drag, startPoint x: 549, startPoint y: 219, endPoint x: 444, endPoint y: 217, distance: 104.5
click at [452, 216] on app-calendar-viewport "Tue 23 22/23 9 Jobs Wed 24 19/20 7 Jobs Thu 25 26/26 8 Jobs Fri 26 18/18 4 Jobs…" at bounding box center [426, 229] width 853 height 344
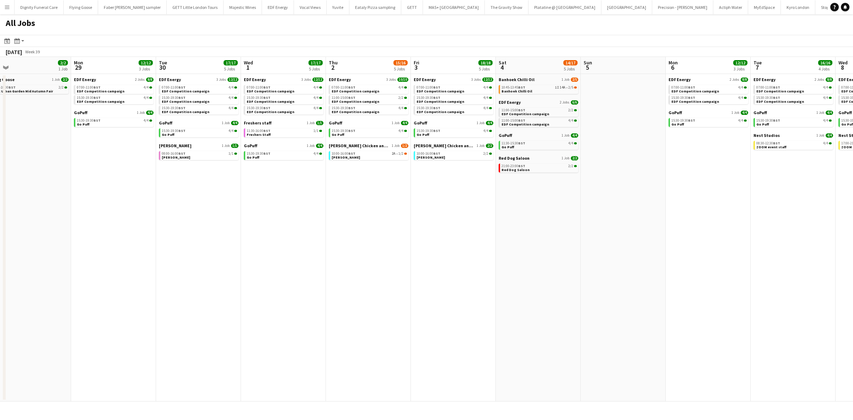
drag, startPoint x: 583, startPoint y: 224, endPoint x: 478, endPoint y: 223, distance: 105.2
click at [480, 222] on app-calendar-viewport "Thu 25 26/26 8 Jobs Fri 26 18/18 4 Jobs Sat 27 28/28 8 Jobs Sun 28 2/2 1 Job Mo…" at bounding box center [426, 229] width 853 height 344
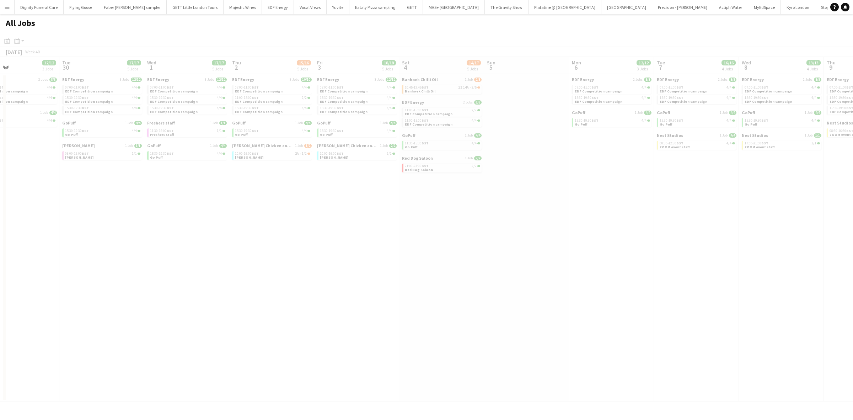
drag, startPoint x: 521, startPoint y: 248, endPoint x: 444, endPoint y: 242, distance: 77.3
click at [444, 242] on app-calendar-viewport "Sat 27 28/28 8 Jobs Sun 28 2/2 1 Job Mon 29 12/12 3 Jobs Tue 30 17/17 5 Jobs We…" at bounding box center [426, 229] width 853 height 344
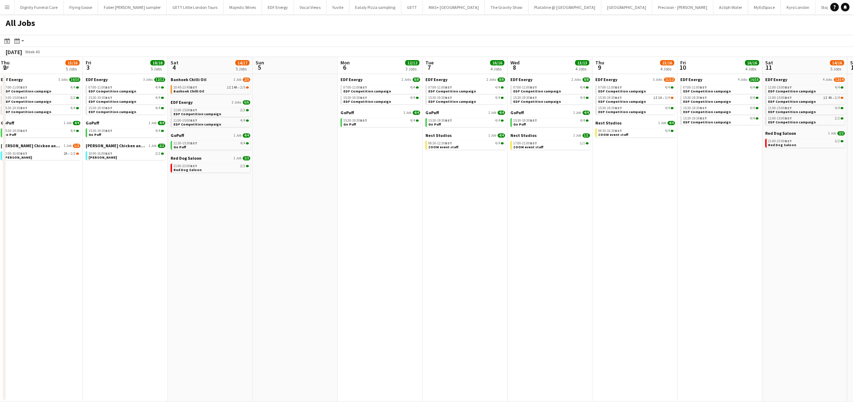
drag, startPoint x: 672, startPoint y: 237, endPoint x: 497, endPoint y: 224, distance: 174.9
click at [496, 224] on app-calendar-viewport "Mon 29 12/12 3 Jobs Tue 30 17/17 5 Jobs Wed 1 17/17 5 Jobs Thu 2 15/16 5 Jobs F…" at bounding box center [426, 229] width 853 height 344
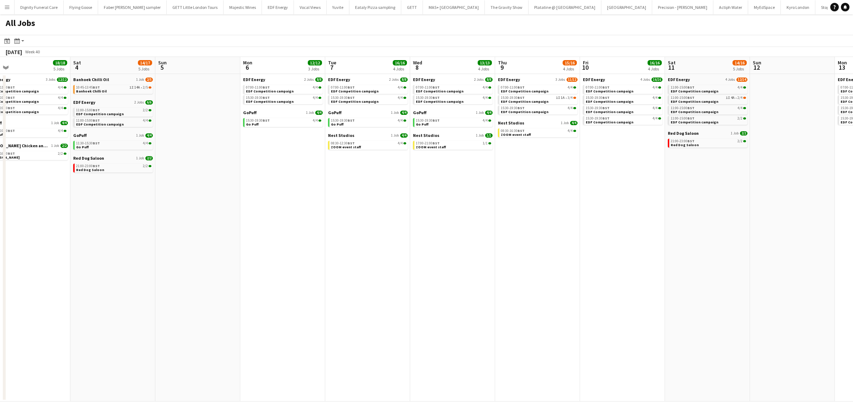
scroll to position [0, 198]
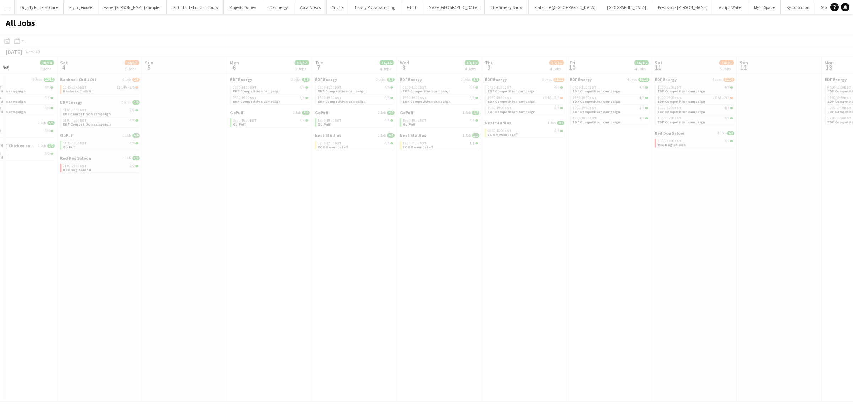
drag, startPoint x: 643, startPoint y: 252, endPoint x: 556, endPoint y: 242, distance: 87.2
click at [534, 242] on app-all-jobs "All Jobs Date picker SEP 2025 SEP 2025 Monday M Tuesday T Wednesday W Thursday …" at bounding box center [426, 207] width 853 height 387
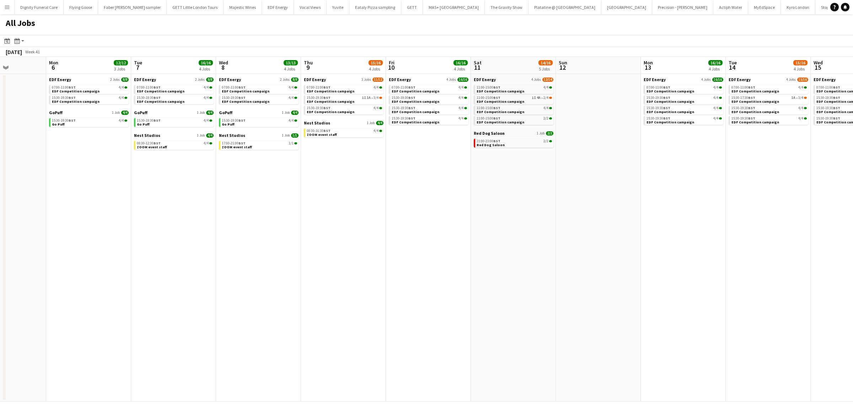
click at [317, 224] on app-all-jobs "All Jobs Date picker SEP 2025 SEP 2025 Monday M Tuesday T Wednesday W Thursday …" at bounding box center [426, 207] width 853 height 387
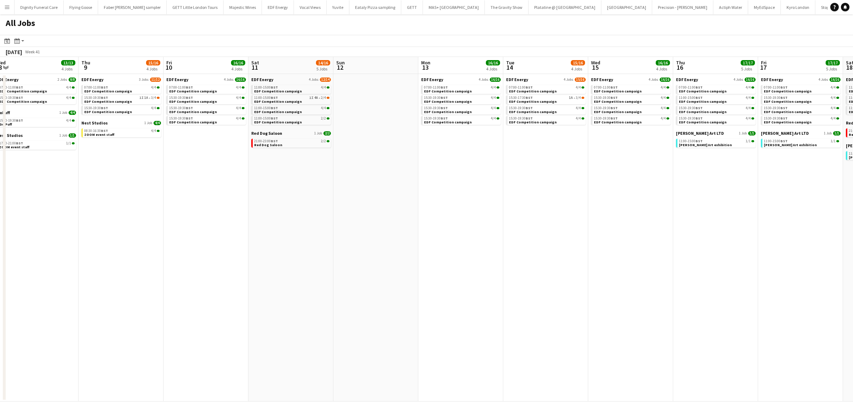
drag, startPoint x: 490, startPoint y: 228, endPoint x: 420, endPoint y: 227, distance: 70.7
click at [420, 226] on app-calendar-viewport "Sun 5 Mon 6 12/12 3 Jobs Tue 7 16/16 4 Jobs Wed 8 13/13 4 Jobs Thu 9 15/16 4 Jo…" at bounding box center [426, 229] width 853 height 344
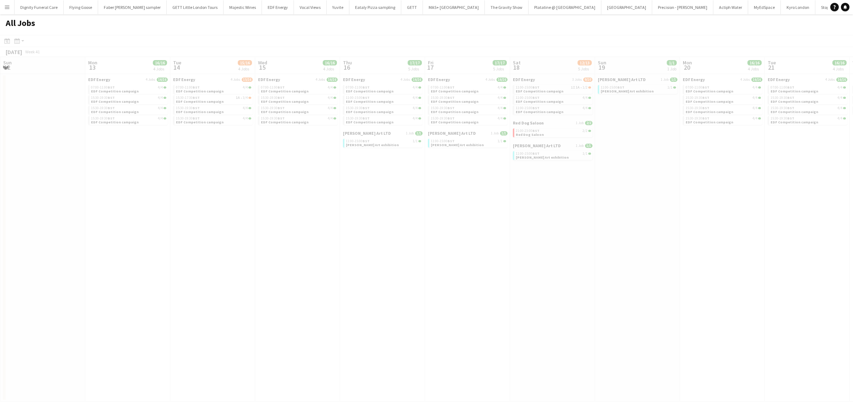
drag, startPoint x: 496, startPoint y: 217, endPoint x: 358, endPoint y: 207, distance: 137.8
click at [358, 207] on app-all-jobs "All Jobs Date picker SEP 2025 SEP 2025 Monday M Tuesday T Wednesday W Thursday …" at bounding box center [426, 207] width 853 height 387
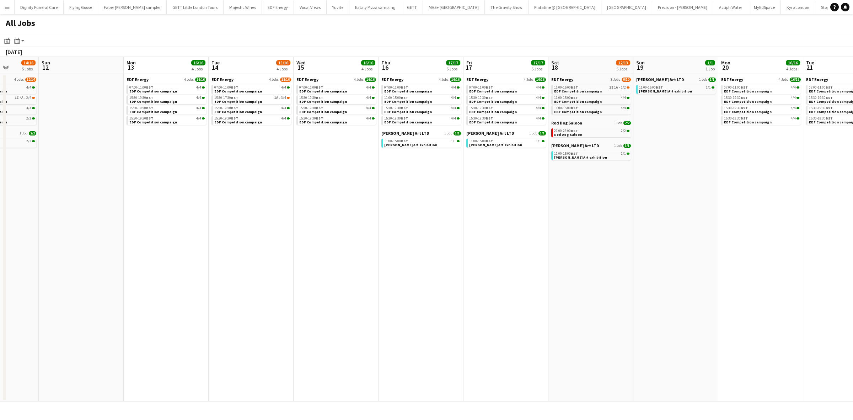
click at [349, 223] on app-all-jobs "All Jobs Date picker SEP 2025 SEP 2025 Monday M Tuesday T Wednesday W Thursday …" at bounding box center [426, 207] width 853 height 387
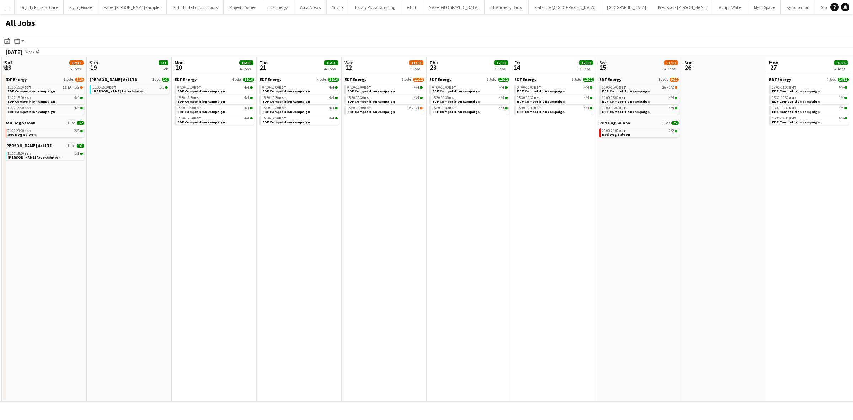
drag, startPoint x: 395, startPoint y: 231, endPoint x: 496, endPoint y: 253, distance: 103.5
click at [383, 230] on app-calendar-viewport "Wed 15 16/16 4 Jobs Thu 16 17/17 5 Jobs Fri 17 17/17 5 Jobs Sat 18 12/13 5 Jobs…" at bounding box center [426, 229] width 853 height 344
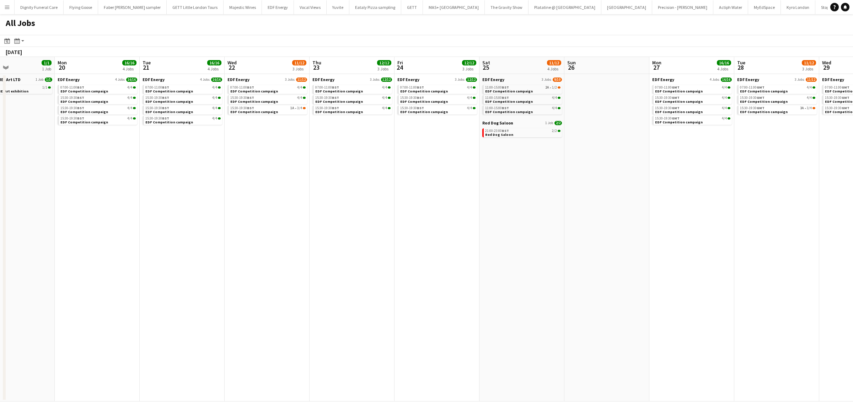
drag, startPoint x: 518, startPoint y: 251, endPoint x: 766, endPoint y: 272, distance: 248.8
click at [777, 272] on app-calendar-viewport "Fri 17 17/17 5 Jobs Sat 18 12/13 5 Jobs Sun 19 1/1 1 Job Mon 20 16/16 4 Jobs Tu…" at bounding box center [426, 229] width 853 height 344
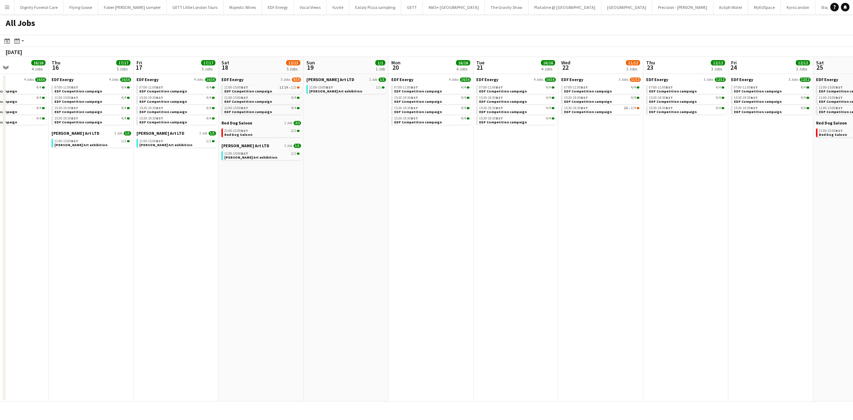
drag, startPoint x: 412, startPoint y: 244, endPoint x: 672, endPoint y: 249, distance: 259.7
click at [675, 249] on app-calendar-viewport "Tue 14 15/16 4 Jobs Wed 15 16/16 4 Jobs Thu 16 17/17 5 Jobs Fri 17 17/17 5 Jobs…" at bounding box center [426, 229] width 853 height 344
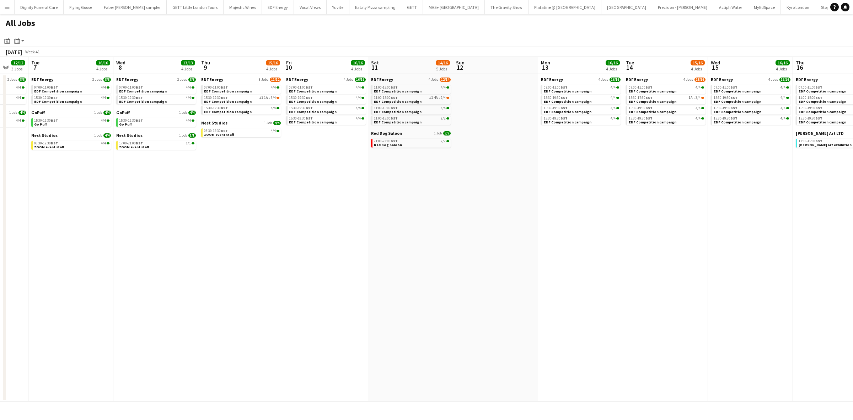
drag, startPoint x: 638, startPoint y: 248, endPoint x: 337, endPoint y: 246, distance: 300.9
click at [635, 248] on app-calendar-viewport "Sun 5 Mon 6 12/12 3 Jobs Tue 7 16/16 4 Jobs Wed 8 13/13 4 Jobs Thu 9 15/16 4 Jo…" at bounding box center [426, 229] width 853 height 344
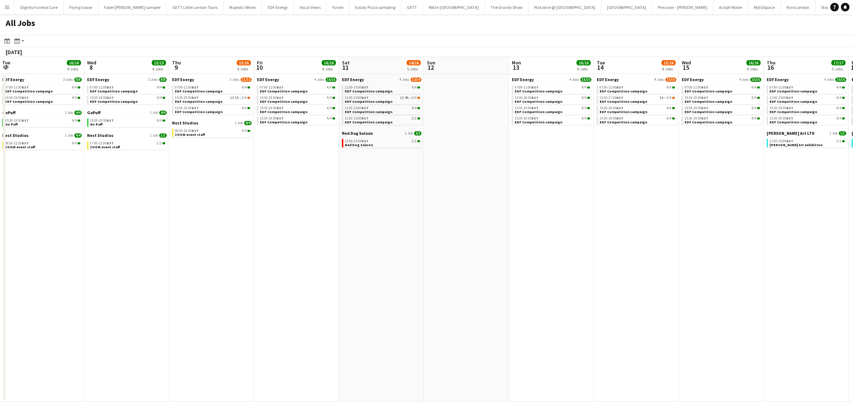
drag, startPoint x: 331, startPoint y: 244, endPoint x: 640, endPoint y: 248, distance: 309.8
click at [669, 248] on app-calendar-viewport "Sun 5 Mon 6 12/12 3 Jobs Tue 7 16/16 4 Jobs Wed 8 13/13 4 Jobs Thu 9 15/16 4 Jo…" at bounding box center [426, 229] width 853 height 344
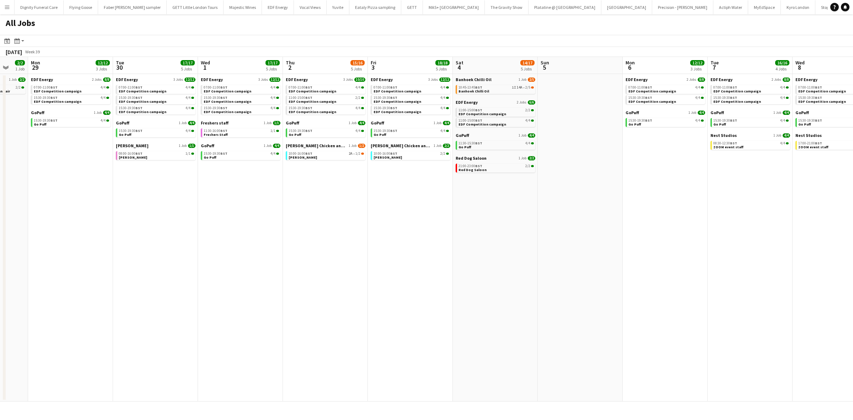
drag, startPoint x: 361, startPoint y: 244, endPoint x: 622, endPoint y: 249, distance: 261.8
click at [629, 249] on app-calendar-viewport "Fri 26 18/18 4 Jobs Sat 27 28/28 8 Jobs Sun 28 2/2 1 Job Mon 29 12/12 3 Jobs Tu…" at bounding box center [426, 229] width 853 height 344
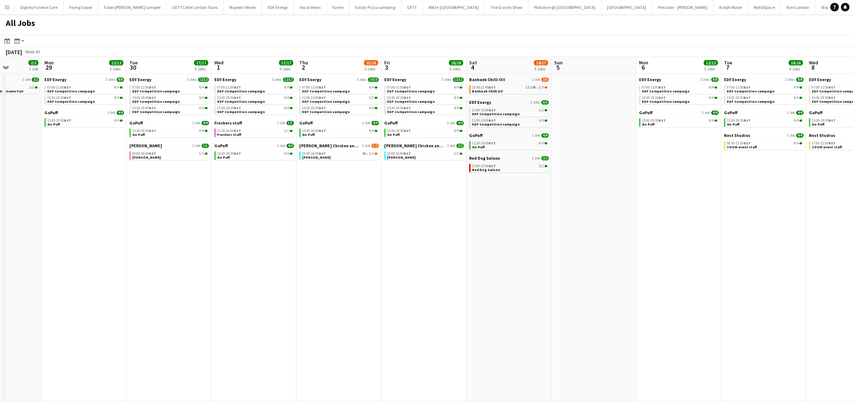
drag, startPoint x: 347, startPoint y: 245, endPoint x: 429, endPoint y: 250, distance: 82.2
click at [662, 249] on app-calendar-viewport "Fri 26 18/18 4 Jobs Sat 27 28/28 8 Jobs Sun 28 2/2 1 Job Mon 29 12/12 3 Jobs Tu…" at bounding box center [426, 229] width 853 height 344
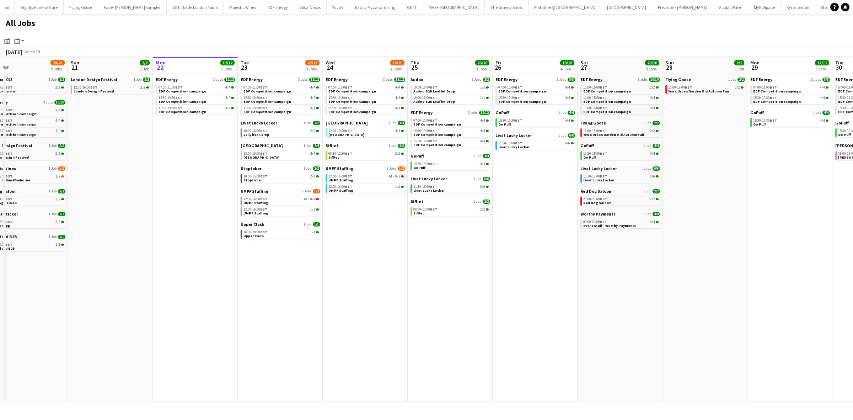
drag, startPoint x: 565, startPoint y: 263, endPoint x: 580, endPoint y: 266, distance: 15.5
click at [647, 266] on app-calendar-viewport "Thu 18 29/29 14 Jobs Fri 19 22/22 9 Jobs Sat 20 20/21 9 Jobs Sun 21 2/2 1 Job M…" at bounding box center [426, 229] width 853 height 344
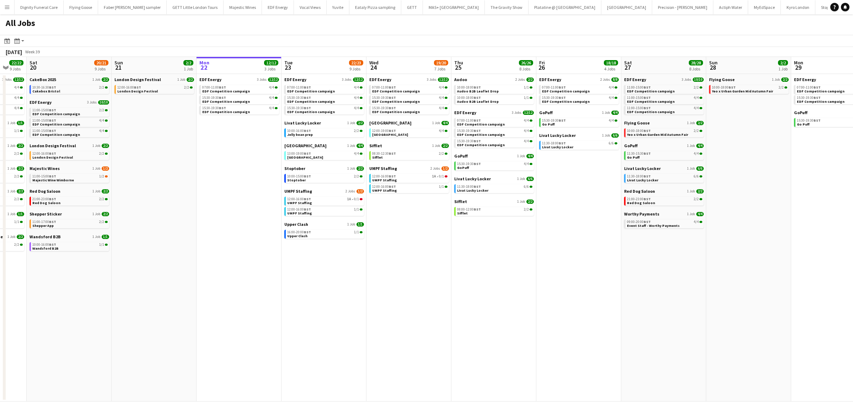
click at [589, 266] on app-all-jobs "All Jobs Date picker SEP 2025 SEP 2025 Monday M Tuesday T Wednesday W Thursday …" at bounding box center [426, 207] width 853 height 387
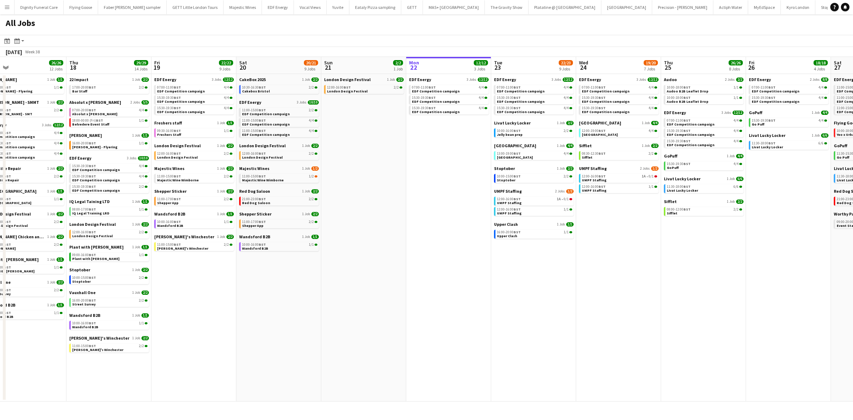
drag, startPoint x: 539, startPoint y: 265, endPoint x: 542, endPoint y: 269, distance: 5.3
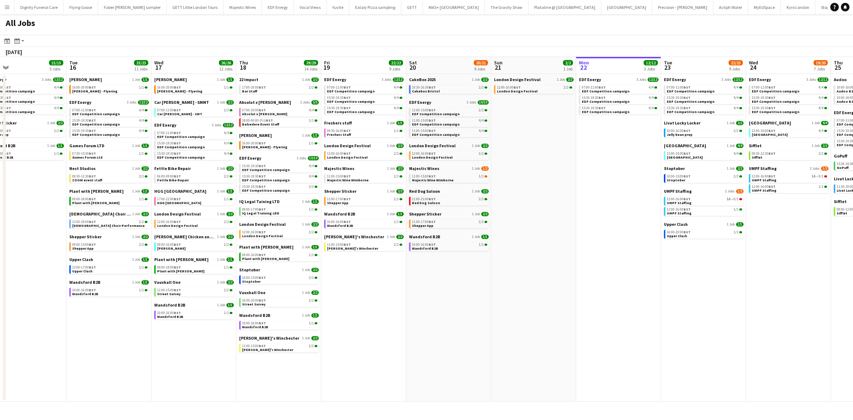
scroll to position [0, 234]
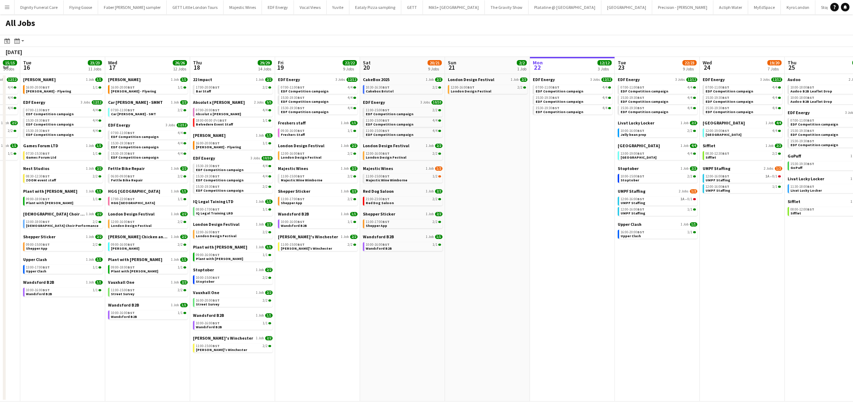
click at [686, 288] on app-all-jobs "All Jobs Date picker SEP 2025 SEP 2025 Monday M Tuesday T Wednesday W Thursday …" at bounding box center [426, 207] width 853 height 387
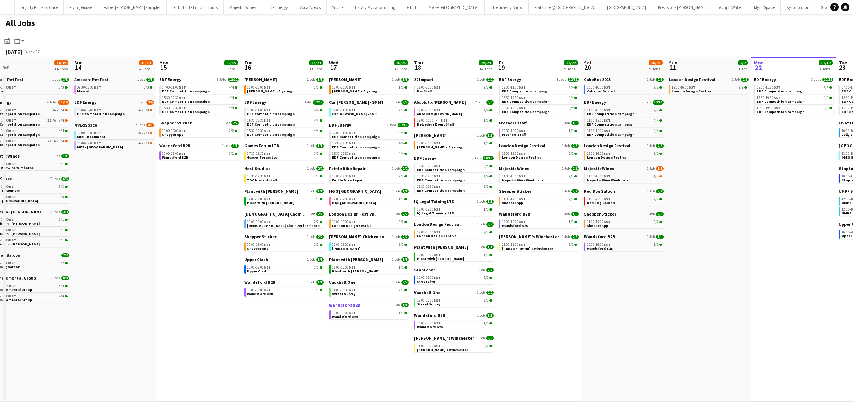
drag, startPoint x: 387, startPoint y: 304, endPoint x: 492, endPoint y: 303, distance: 104.8
click at [498, 303] on app-calendar-viewport "Thu 11 24/24 7 Jobs Fri 12 20/22 7 Jobs Sat 13 34/39 14 Jobs Sun 14 10/13 4 Job…" at bounding box center [426, 229] width 853 height 344
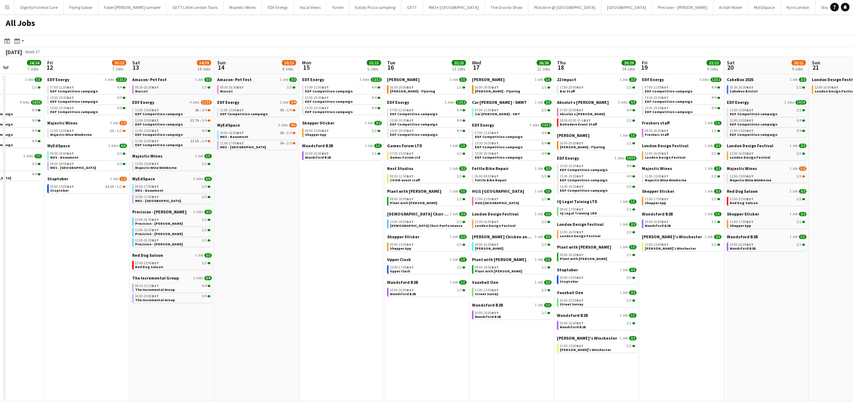
scroll to position [0, 192]
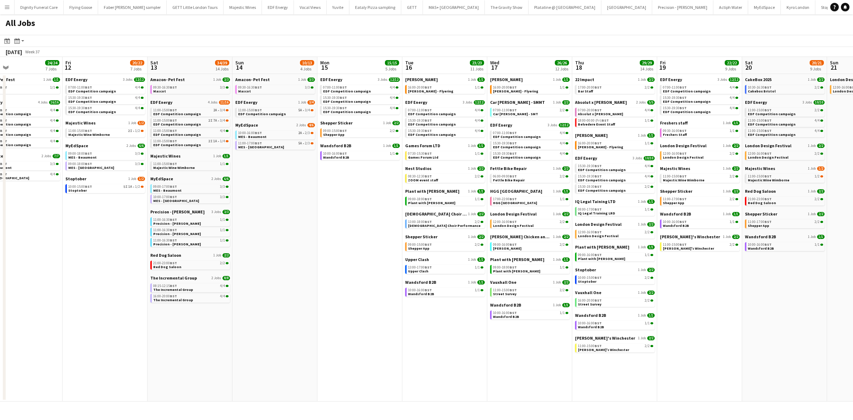
click at [662, 297] on app-all-jobs "All Jobs Date picker SEP 2025 SEP 2025 Monday M Tuesday T Wednesday W Thursday …" at bounding box center [426, 207] width 853 height 387
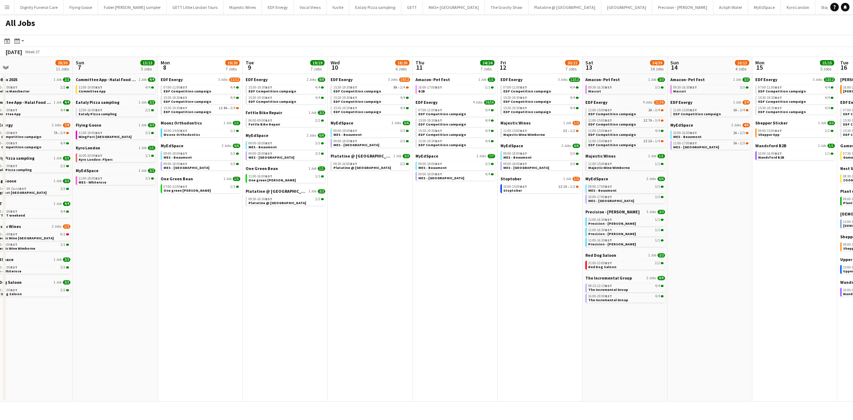
scroll to position [0, 223]
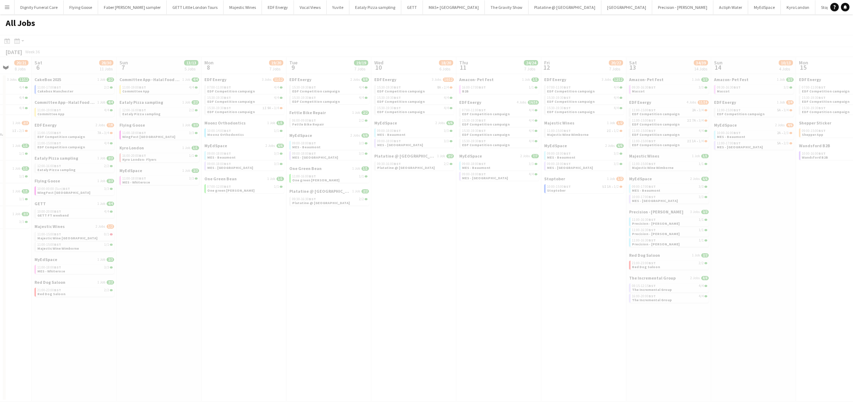
drag, startPoint x: 315, startPoint y: 272, endPoint x: 577, endPoint y: 272, distance: 261.8
click at [643, 271] on app-calendar-viewport "Wed 3 Thu 4 25/25 9 Jobs Fri 5 20/21 8 Jobs Sat 6 28/30 11 Jobs Sun 7 13/13 5 J…" at bounding box center [426, 229] width 853 height 344
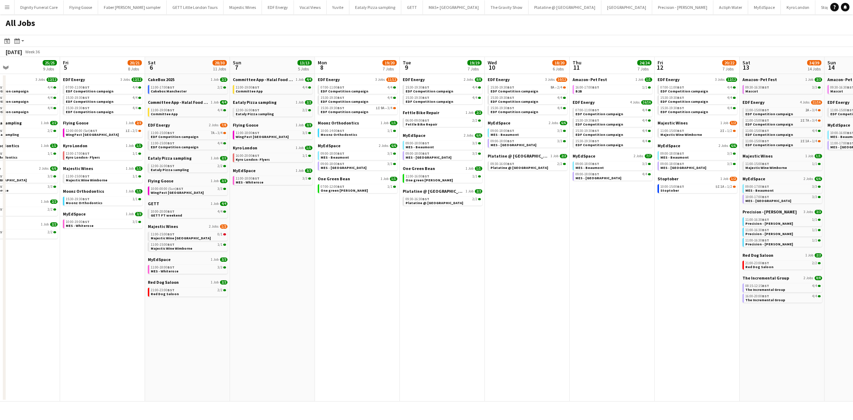
drag, startPoint x: 303, startPoint y: 256, endPoint x: 415, endPoint y: 256, distance: 112.2
click at [417, 256] on app-calendar-viewport "Tue 2 19/19 7 Jobs Wed 3 21/21 7 Jobs Thu 4 25/25 9 Jobs Fri 5 20/21 8 Jobs Sat…" at bounding box center [426, 229] width 853 height 344
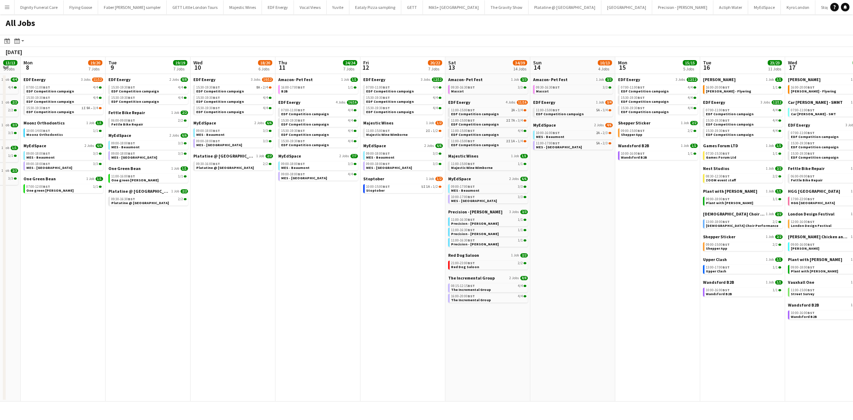
drag, startPoint x: 530, startPoint y: 299, endPoint x: 46, endPoint y: 247, distance: 486.7
click at [47, 247] on app-calendar-viewport "Thu 4 25/25 9 Jobs Fri 5 20/21 8 Jobs Sat 6 28/30 11 Jobs Sun 7 13/13 5 Jobs Mo…" at bounding box center [426, 229] width 853 height 344
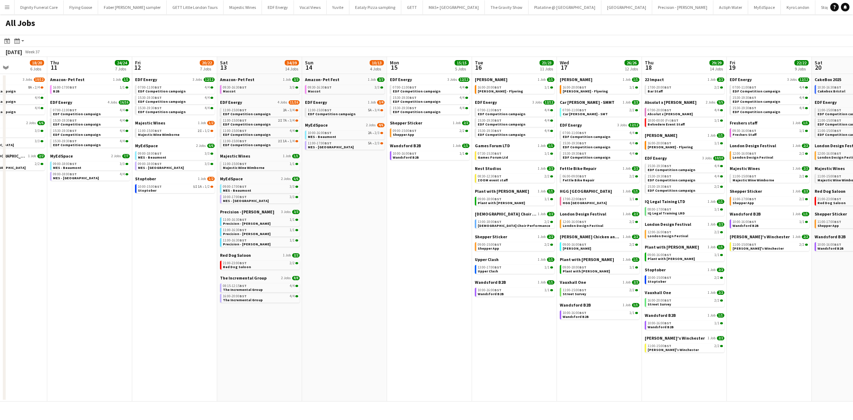
drag, startPoint x: 572, startPoint y: 264, endPoint x: 194, endPoint y: 239, distance: 379.1
click at [185, 238] on app-calendar-viewport "Sat 6 28/30 11 Jobs Sun 7 13/13 5 Jobs Mon 8 19/20 7 Jobs Tue 9 19/19 7 Jobs We…" at bounding box center [426, 229] width 853 height 344
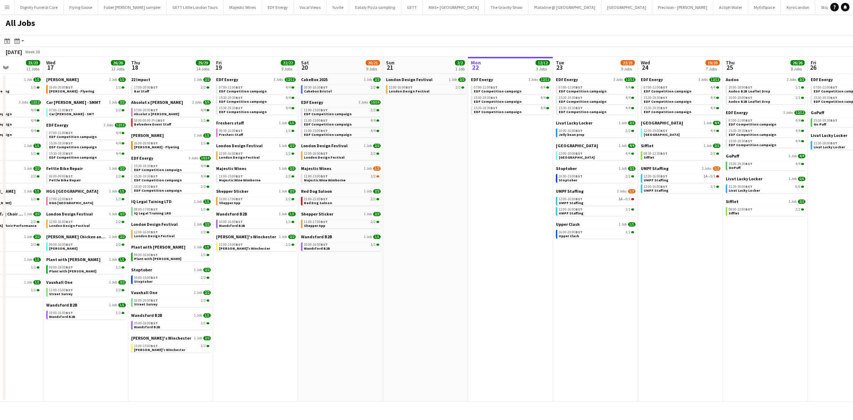
drag, startPoint x: 643, startPoint y: 260, endPoint x: 479, endPoint y: 259, distance: 164.5
click at [475, 256] on app-calendar-viewport "Sun 14 10/13 4 Jobs Mon 15 15/15 5 Jobs Tue 16 23/23 11 Jobs Wed 17 26/26 12 Jo…" at bounding box center [426, 229] width 853 height 344
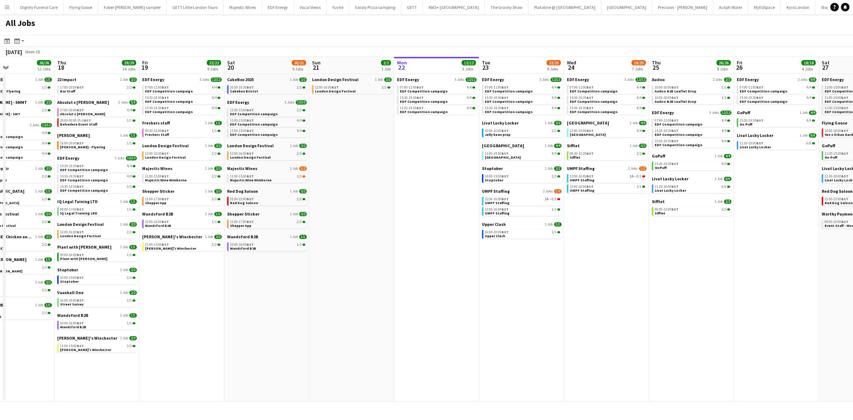
drag, startPoint x: 575, startPoint y: 276, endPoint x: 528, endPoint y: 276, distance: 47.2
click at [528, 276] on app-calendar-viewport "Sun 14 10/13 4 Jobs Mon 15 15/15 5 Jobs Tue 16 23/23 11 Jobs Wed 17 26/26 12 Jo…" at bounding box center [426, 229] width 853 height 344
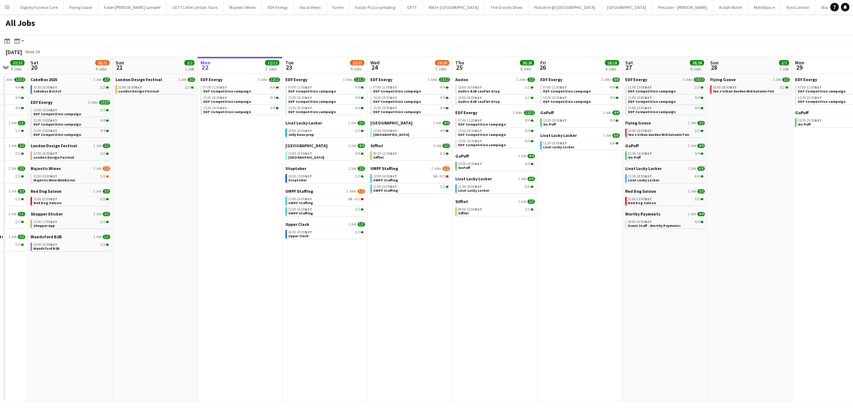
scroll to position [0, 313]
drag, startPoint x: 592, startPoint y: 266, endPoint x: 396, endPoint y: 270, distance: 195.4
click at [396, 270] on app-calendar-viewport "Tue 16 23/23 11 Jobs Wed 17 26/26 12 Jobs Thu 18 29/29 14 Jobs Fri 19 22/22 9 J…" at bounding box center [426, 229] width 853 height 344
click at [633, 121] on span "Flying Goose" at bounding box center [637, 122] width 26 height 5
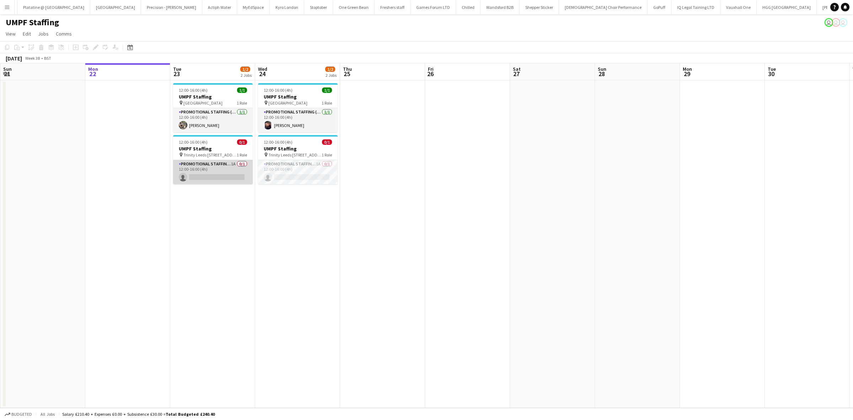
click at [219, 179] on app-card-role "Promotional Staffing (Brand Ambassadors) 1A 0/1 12:00-16:00 (4h) single-neutral…" at bounding box center [213, 172] width 80 height 24
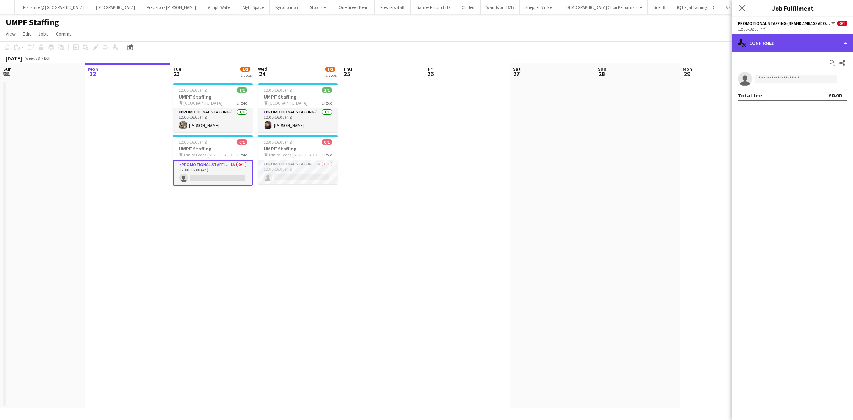
click at [783, 44] on div "single-neutral-actions-check-2 Confirmed" at bounding box center [792, 42] width 121 height 17
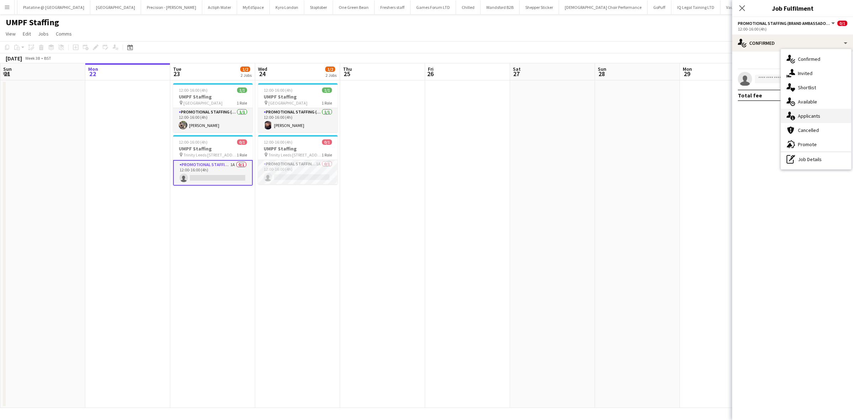
click at [804, 114] on span "Applicants" at bounding box center [808, 116] width 22 height 6
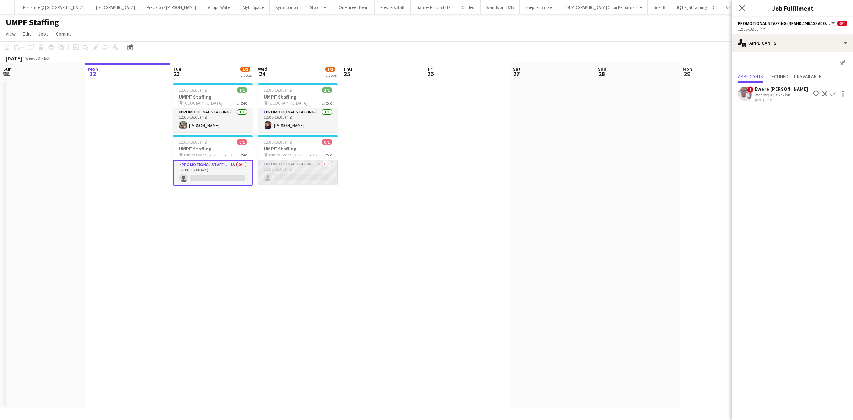
click at [307, 177] on app-card-role "Promotional Staffing (Brand Ambassadors) 1A 0/1 12:00-16:00 (4h) single-neutral…" at bounding box center [298, 172] width 80 height 24
click at [525, 215] on app-date-cell at bounding box center [552, 243] width 85 height 327
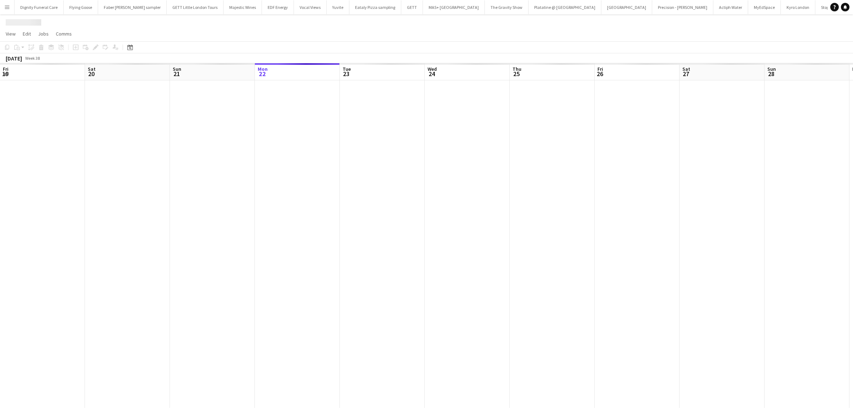
scroll to position [0, 169]
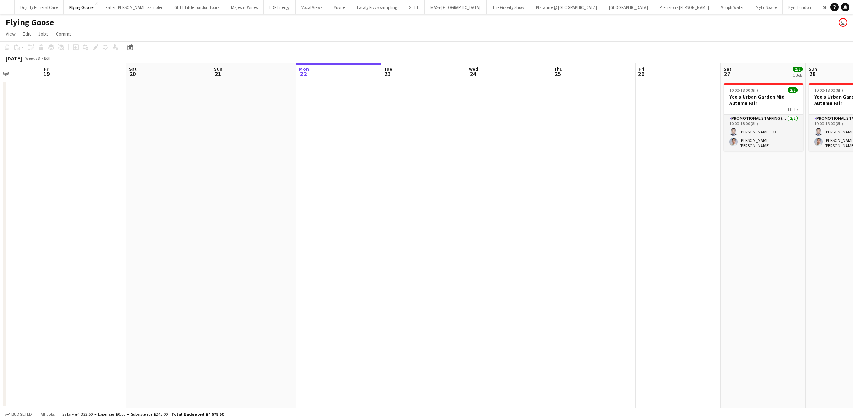
drag, startPoint x: 242, startPoint y: 159, endPoint x: 706, endPoint y: 189, distance: 464.9
click at [709, 189] on app-calendar-viewport "Tue 16 Wed 17 Thu 18 Fri 19 Sat 20 Sun 21 Mon 22 Tue 23 Wed 24 Thu 25 Fri 26 Sa…" at bounding box center [426, 235] width 853 height 344
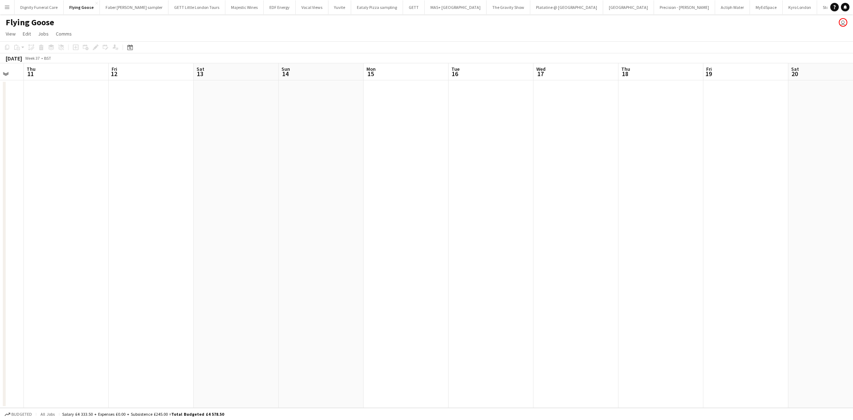
drag, startPoint x: 321, startPoint y: 213, endPoint x: 510, endPoint y: 219, distance: 189.8
click at [688, 214] on app-calendar-viewport "Tue 9 Wed 10 Thu 11 Fri 12 Sat 13 Sun 14 Mon 15 Tue 16 Wed 17 Thu 18 Fri 19 Sat…" at bounding box center [426, 235] width 853 height 344
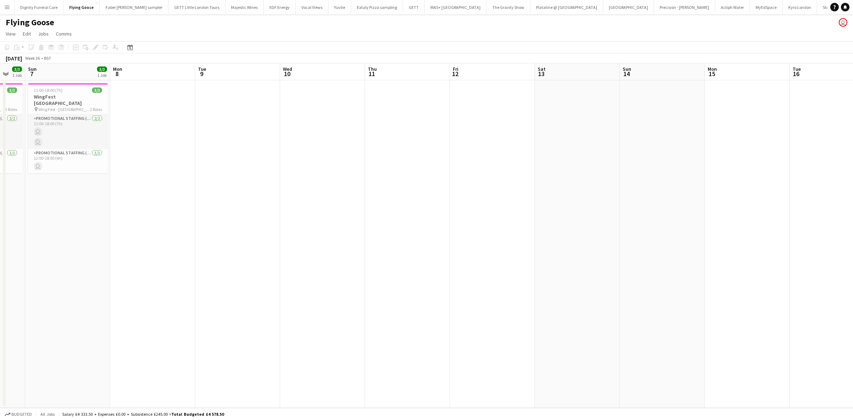
drag, startPoint x: 675, startPoint y: 217, endPoint x: 710, endPoint y: 219, distance: 34.9
click at [749, 219] on app-calendar-viewport "Thu 4 Fri 5 Sat 6 3/3 1 Job Sun 7 3/3 1 Job Mon 8 Tue 9 Wed 10 Thu 11 Fri 12 Sa…" at bounding box center [426, 235] width 853 height 344
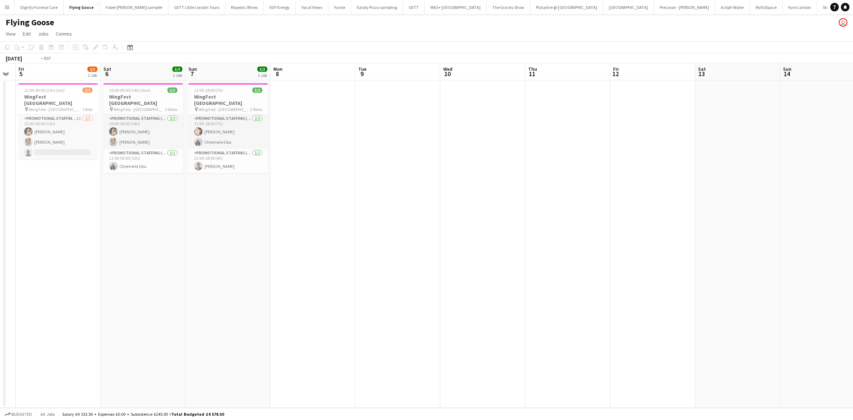
scroll to position [0, 153]
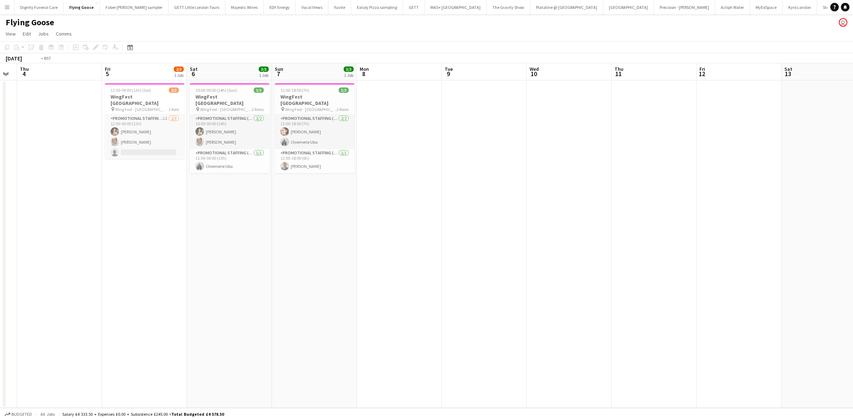
drag, startPoint x: 398, startPoint y: 218, endPoint x: 722, endPoint y: 237, distance: 324.8
click at [739, 236] on app-calendar-viewport "Tue 2 Wed 3 Thu 4 Fri 5 2/3 1 Job Sat 6 3/3 1 Job Sun 7 3/3 1 Job Mon 8 Tue 9 W…" at bounding box center [426, 235] width 853 height 344
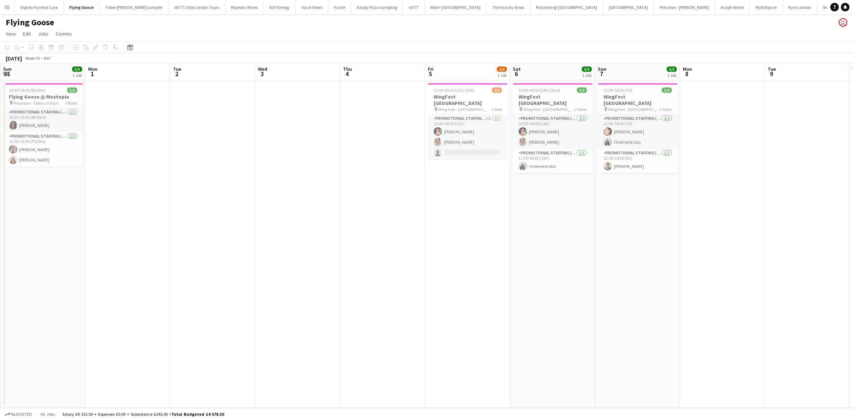
scroll to position [0, 162]
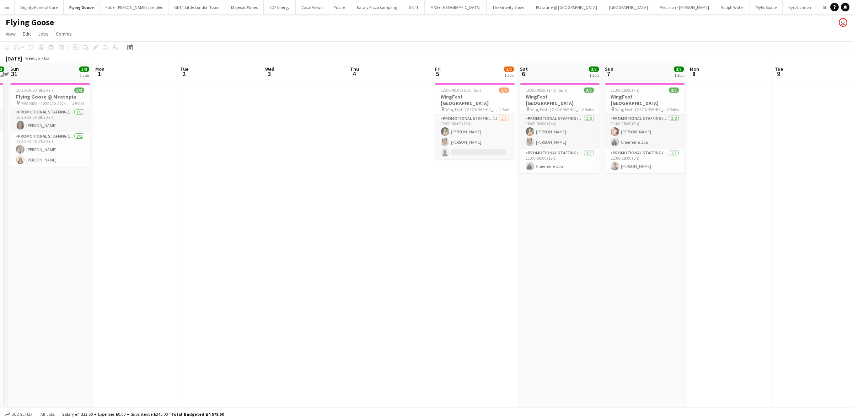
drag, startPoint x: 423, startPoint y: 244, endPoint x: 490, endPoint y: 245, distance: 67.5
click at [490, 245] on app-calendar-viewport "Fri 29 3/3 1 Job Sat 30 3/3 1 Job Sun 31 3/3 1 Job Mon 1 Tue 2 Wed 3 Thu 4 Fri …" at bounding box center [426, 235] width 853 height 344
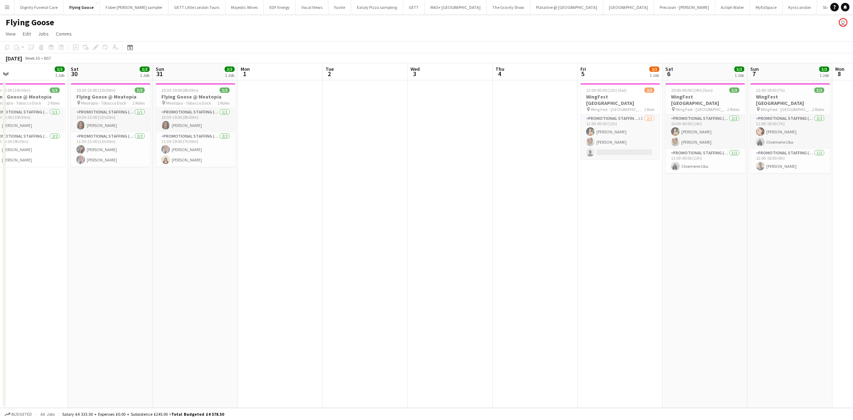
scroll to position [0, 186]
drag, startPoint x: 331, startPoint y: 204, endPoint x: 425, endPoint y: 200, distance: 94.6
click at [425, 200] on app-calendar-viewport "Wed 27 Thu 28 4/4 1 Job Fri 29 3/3 1 Job Sat 30 3/3 1 Job Sun 31 3/3 1 Job Mon …" at bounding box center [426, 235] width 853 height 344
click at [599, 97] on h3 "WingFest Bristol" at bounding box center [620, 99] width 80 height 13
click at [96, 44] on icon "Edit" at bounding box center [96, 47] width 6 height 6
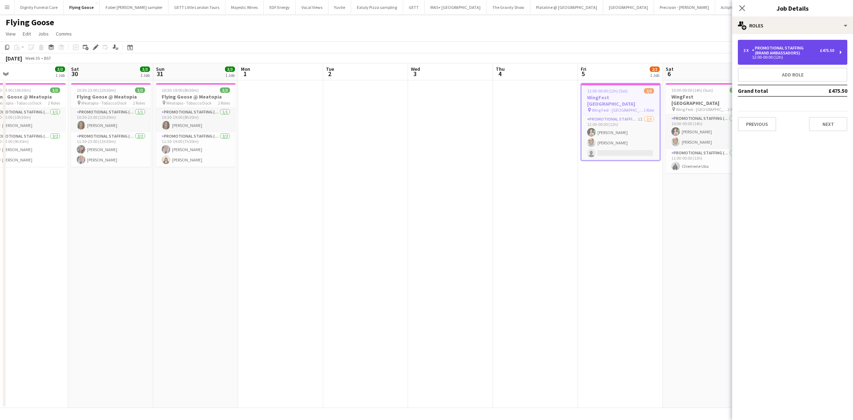
click at [782, 48] on div "Promotional Staffing (Brand Ambassadors)" at bounding box center [786, 50] width 68 height 10
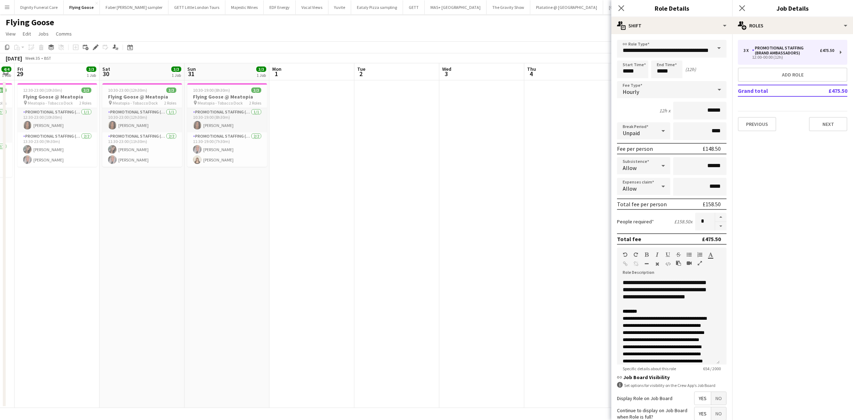
drag, startPoint x: 397, startPoint y: 211, endPoint x: 506, endPoint y: 214, distance: 109.5
click at [506, 214] on app-calendar-viewport "Wed 27 Thu 28 4/4 1 Job Fri 29 3/3 1 Job Sat 30 3/3 1 Job Sun 31 3/3 1 Job Mon …" at bounding box center [426, 235] width 853 height 344
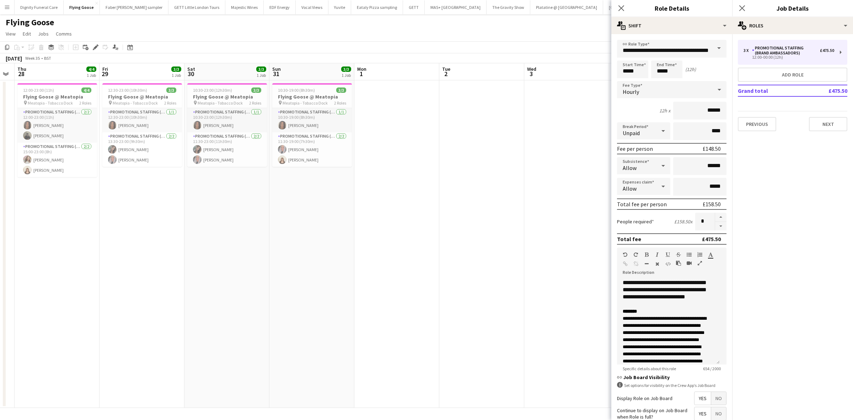
scroll to position [0, 155]
click at [465, 212] on app-date-cell at bounding box center [482, 243] width 85 height 327
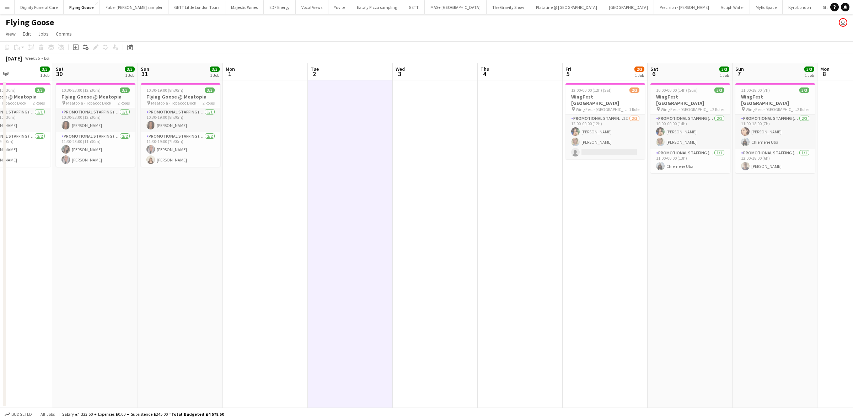
drag, startPoint x: 550, startPoint y: 239, endPoint x: 439, endPoint y: 228, distance: 110.7
click at [451, 228] on app-calendar-viewport "Tue 26 Wed 27 Thu 28 4/4 1 Job Fri 29 3/3 1 Job Sat 30 3/3 1 Job Sun 31 3/3 1 J…" at bounding box center [426, 235] width 853 height 344
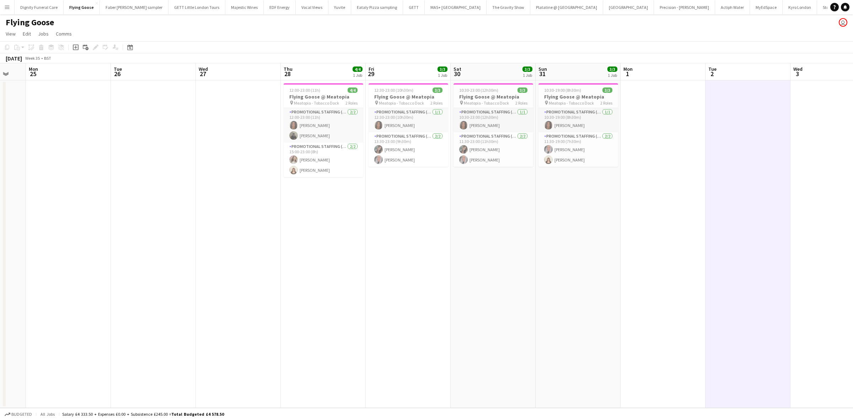
drag, startPoint x: 472, startPoint y: 223, endPoint x: 679, endPoint y: 228, distance: 206.8
click at [679, 228] on app-calendar-viewport "Sat 23 Sun 24 Mon 25 Tue 26 Wed 27 Thu 28 4/4 1 Job Fri 29 3/3 1 Job Sat 30 3/3…" at bounding box center [426, 235] width 853 height 344
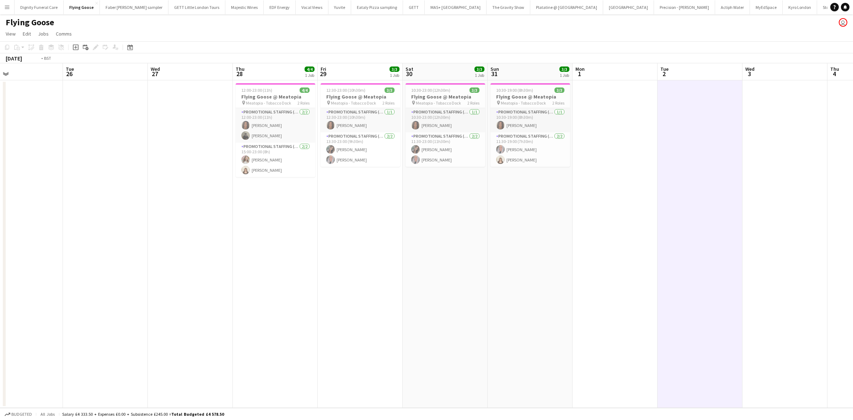
drag, startPoint x: 420, startPoint y: 227, endPoint x: 493, endPoint y: 227, distance: 72.8
click at [493, 227] on app-calendar-viewport "Sat 23 Sun 24 Mon 25 Tue 26 Wed 27 Thu 28 4/4 1 Job Fri 29 3/3 1 Job Sat 30 3/3…" at bounding box center [426, 235] width 853 height 344
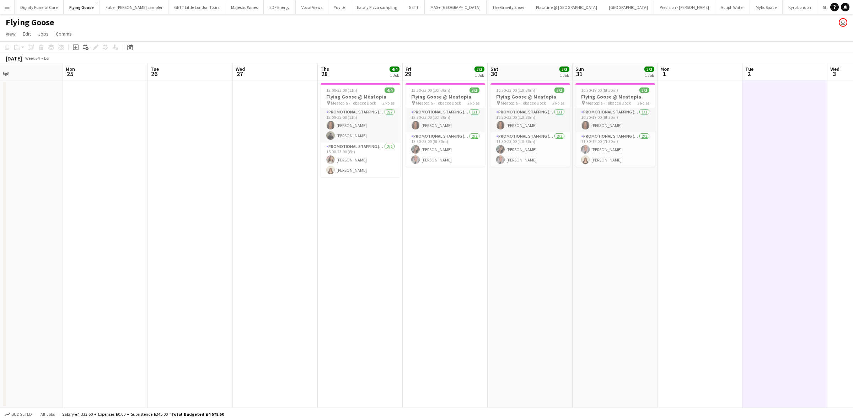
scroll to position [0, 191]
click at [524, 95] on h3 "Flying Goose @ Meatopia" at bounding box center [531, 96] width 80 height 6
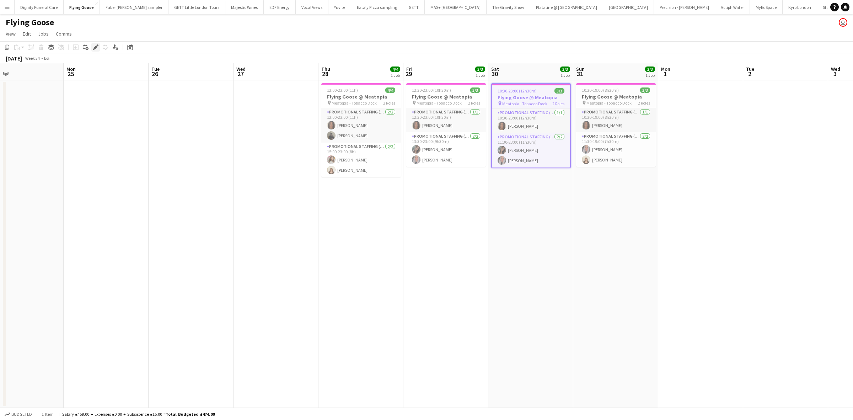
click at [94, 44] on icon "Edit" at bounding box center [96, 47] width 6 height 6
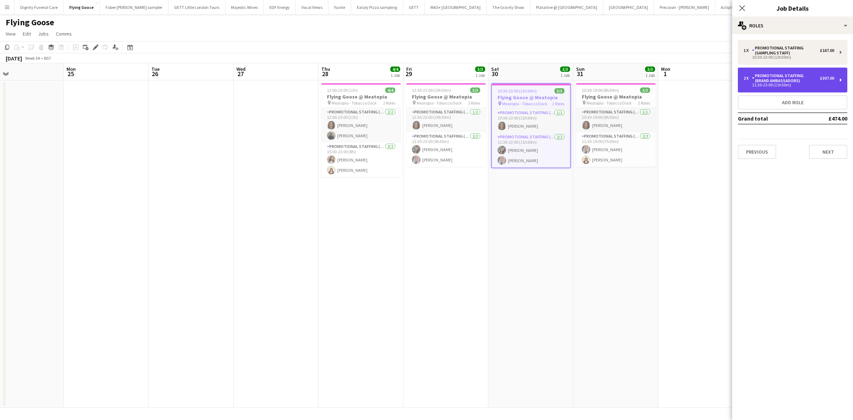
click at [778, 86] on div "11:30-23:00 (11h30m)" at bounding box center [788, 85] width 91 height 4
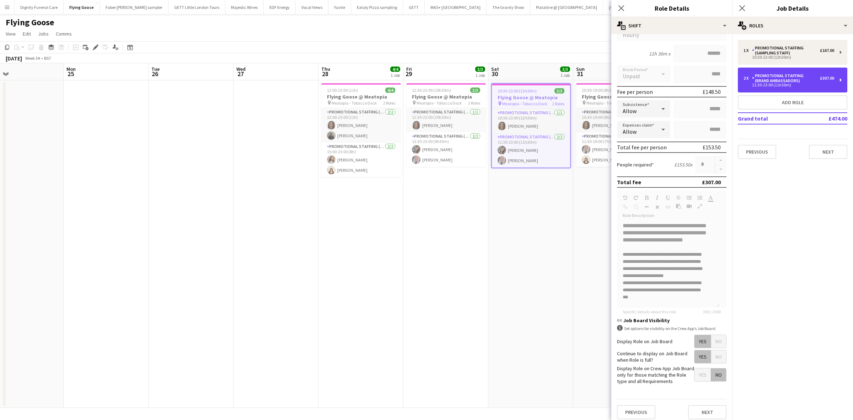
scroll to position [0, 0]
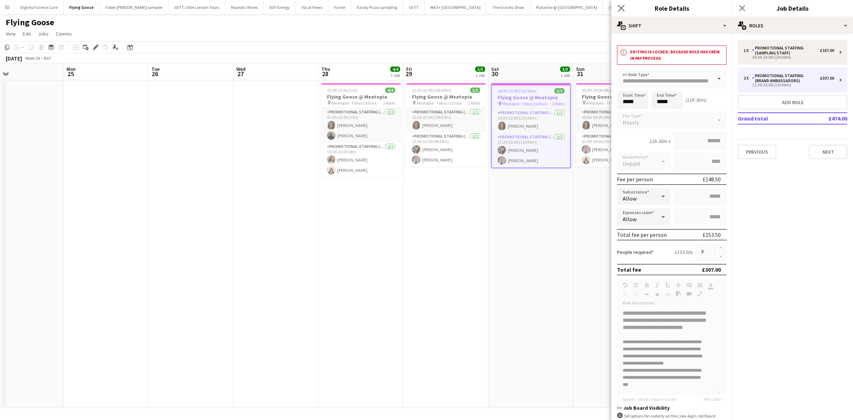
click at [616, 7] on app-icon "Close pop-in" at bounding box center [621, 8] width 10 height 10
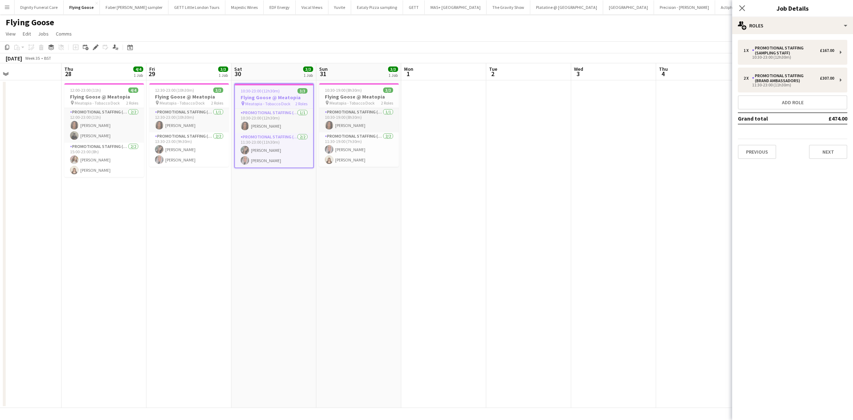
drag, startPoint x: 593, startPoint y: 211, endPoint x: 442, endPoint y: 204, distance: 150.4
click at [336, 202] on app-calendar-viewport "Sun 24 Mon 25 Tue 26 Wed 27 Thu 28 4/4 1 Job Fri 29 3/3 1 Job Sat 30 3/3 1 Job …" at bounding box center [426, 235] width 853 height 344
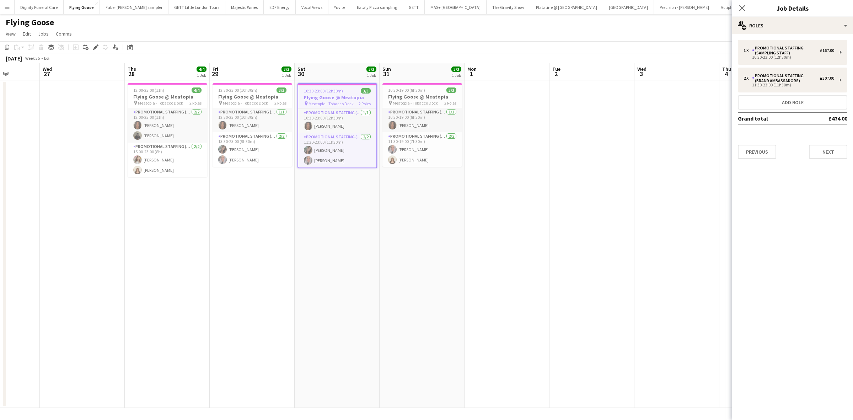
drag, startPoint x: 524, startPoint y: 209, endPoint x: 164, endPoint y: 180, distance: 361.0
click at [163, 181] on app-calendar-viewport "Sun 24 Mon 25 Tue 26 Wed 27 Thu 28 4/4 1 Job Fri 29 3/3 1 Job Sat 30 3/3 1 Job …" at bounding box center [426, 235] width 853 height 344
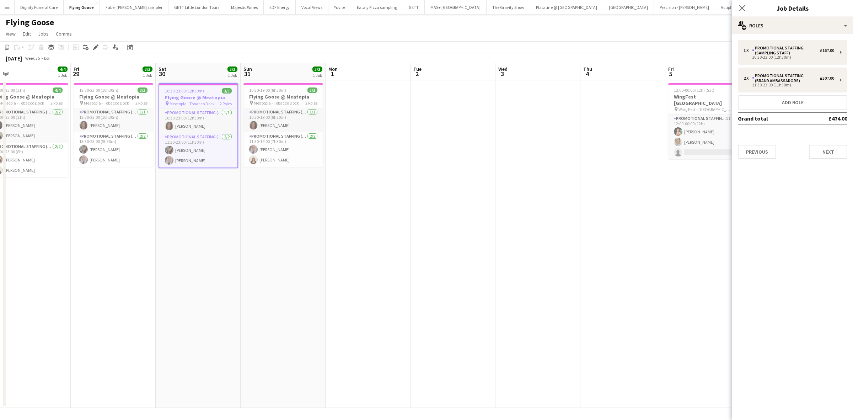
drag, startPoint x: 381, startPoint y: 209, endPoint x: 510, endPoint y: 214, distance: 129.4
click at [510, 214] on app-calendar-viewport "Tue 26 Wed 27 Thu 28 4/4 1 Job Fri 29 3/3 1 Job Sat 30 3/3 1 Job Sun 31 3/3 1 J…" at bounding box center [426, 235] width 853 height 344
drag, startPoint x: 436, startPoint y: 240, endPoint x: 605, endPoint y: 244, distance: 169.1
click at [608, 244] on app-calendar-viewport "Tue 26 Wed 27 Thu 28 4/4 1 Job Fri 29 3/3 1 Job Sat 30 3/3 1 Job Sun 31 3/3 1 J…" at bounding box center [426, 235] width 853 height 344
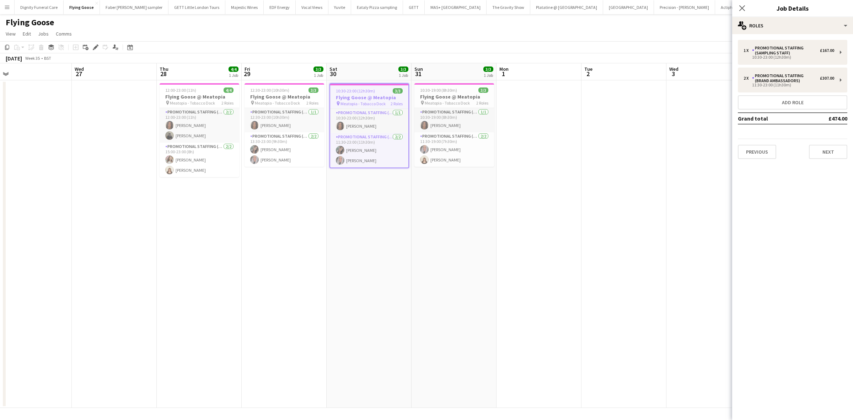
scroll to position [0, 181]
click at [452, 236] on app-date-cell "10:30-19:00 (8h30m) 3/3 Flying Goose @ Meatopia pin Meatopia - Tobacco Dock 2 R…" at bounding box center [455, 243] width 85 height 327
